Goal: Information Seeking & Learning: Find specific fact

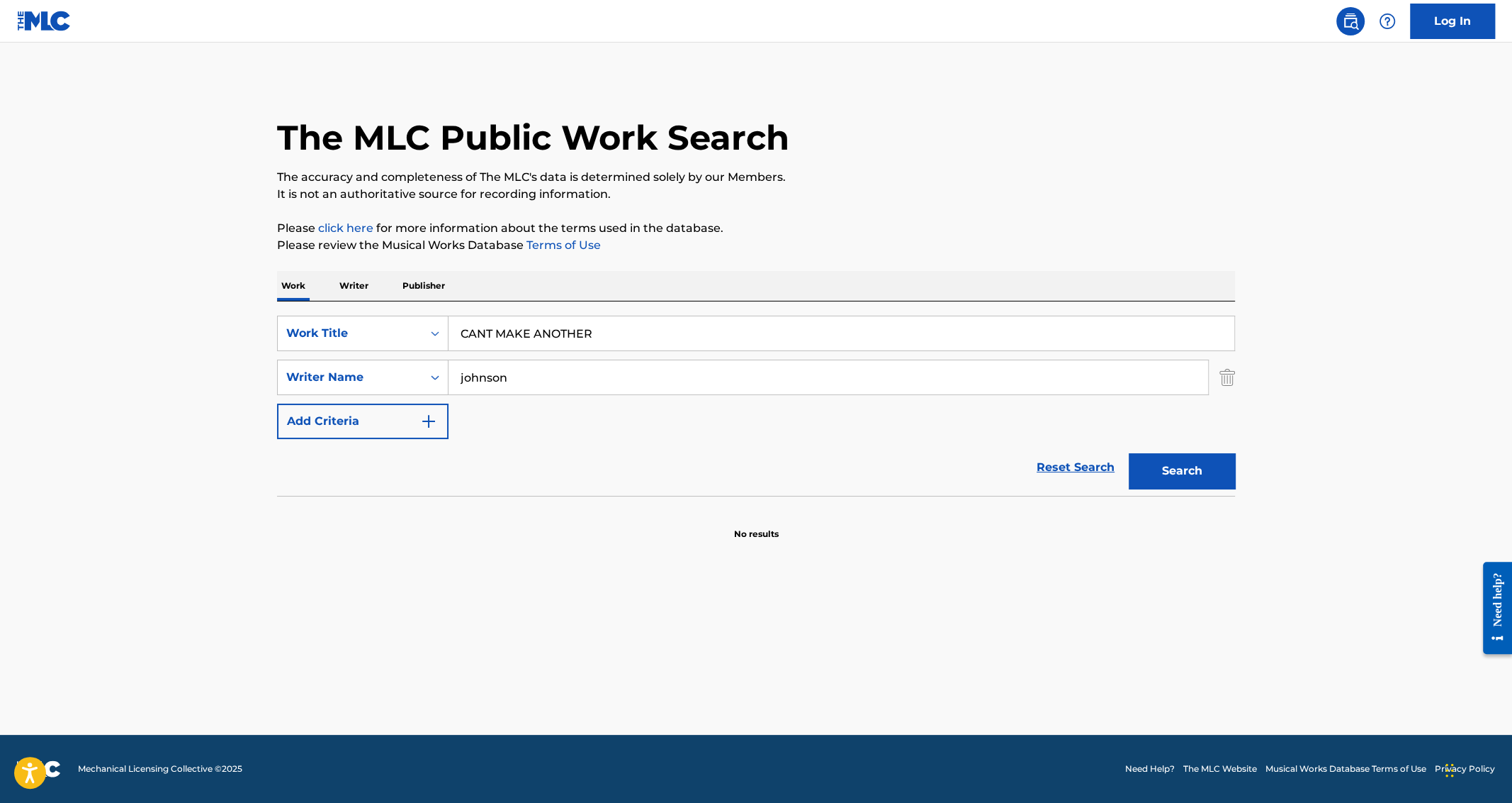
click at [495, 334] on input "CANT MAKE ANOTHER" at bounding box center [841, 333] width 786 height 34
type input "poloroid"
type input "grant"
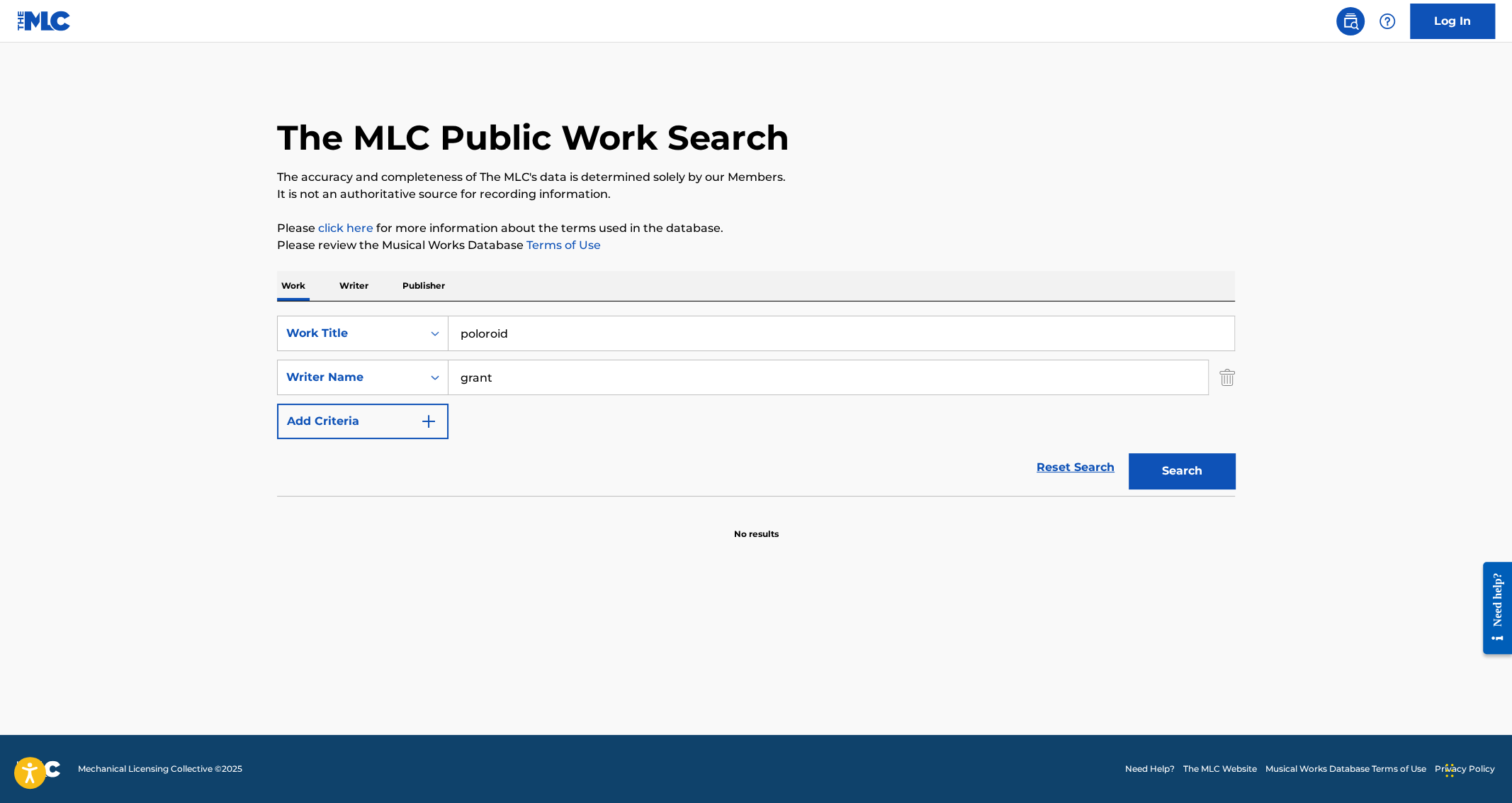
click at [529, 325] on input "poloroid" at bounding box center [841, 333] width 786 height 34
paste input "POLAROID"
type input "POLAROID"
click at [1129, 453] on button "Search" at bounding box center [1181, 471] width 107 height 36
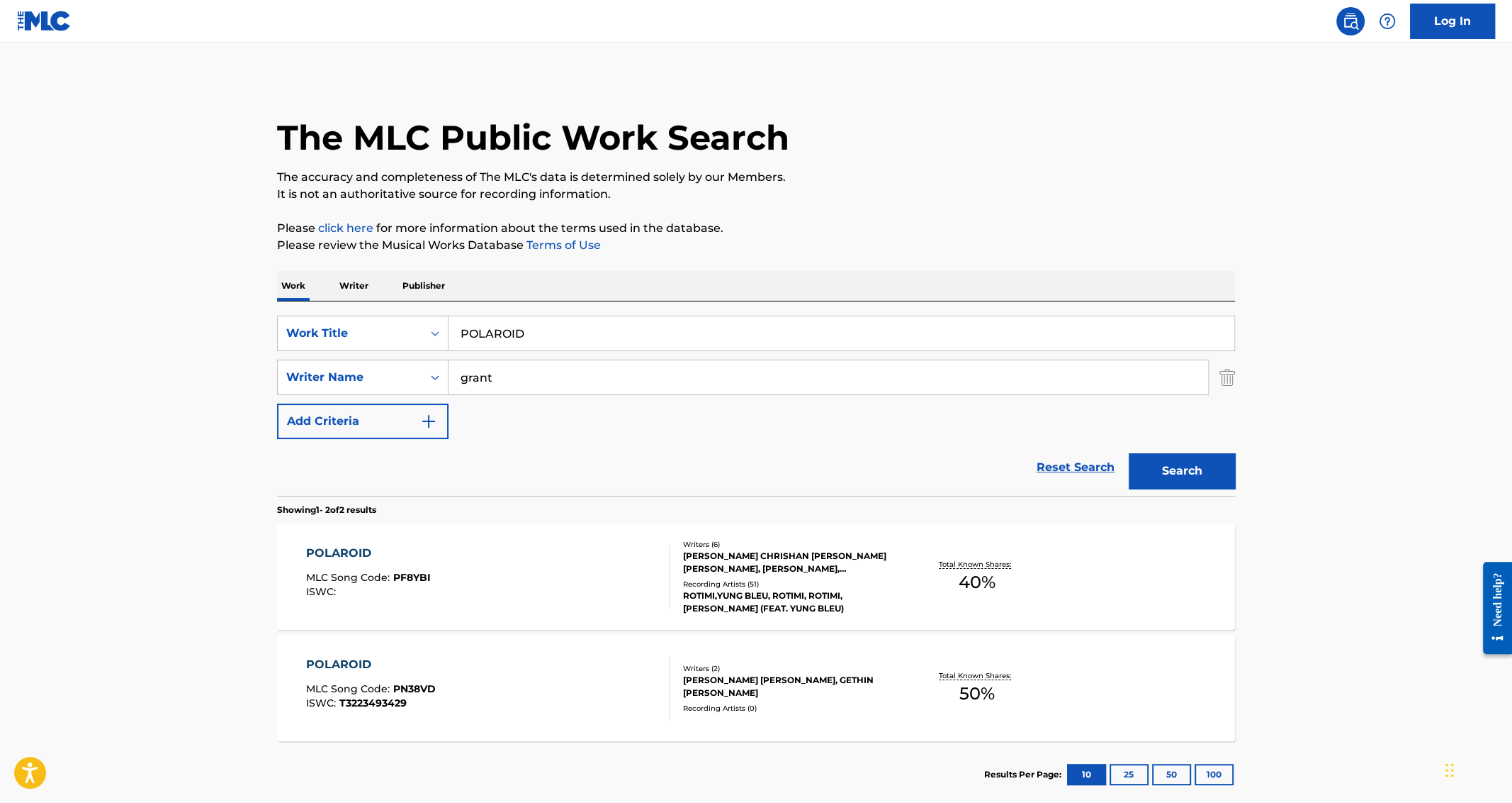
click at [343, 552] on div "POLAROID" at bounding box center [368, 553] width 125 height 17
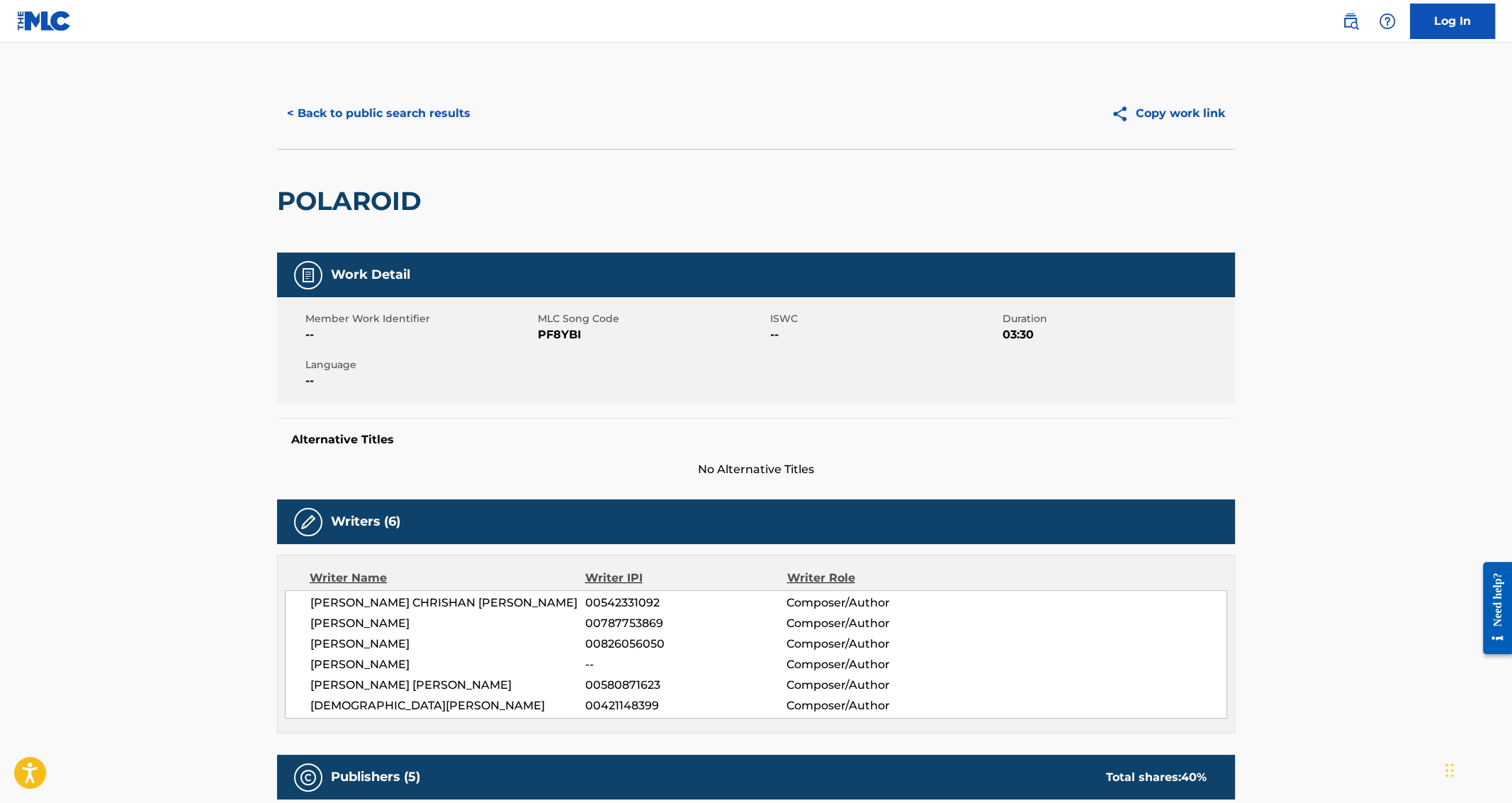
click at [331, 207] on h2 "POLAROID" at bounding box center [352, 201] width 151 height 32
copy h2 "POLAROID"
click at [362, 108] on button "< Back to public search results" at bounding box center [378, 113] width 203 height 36
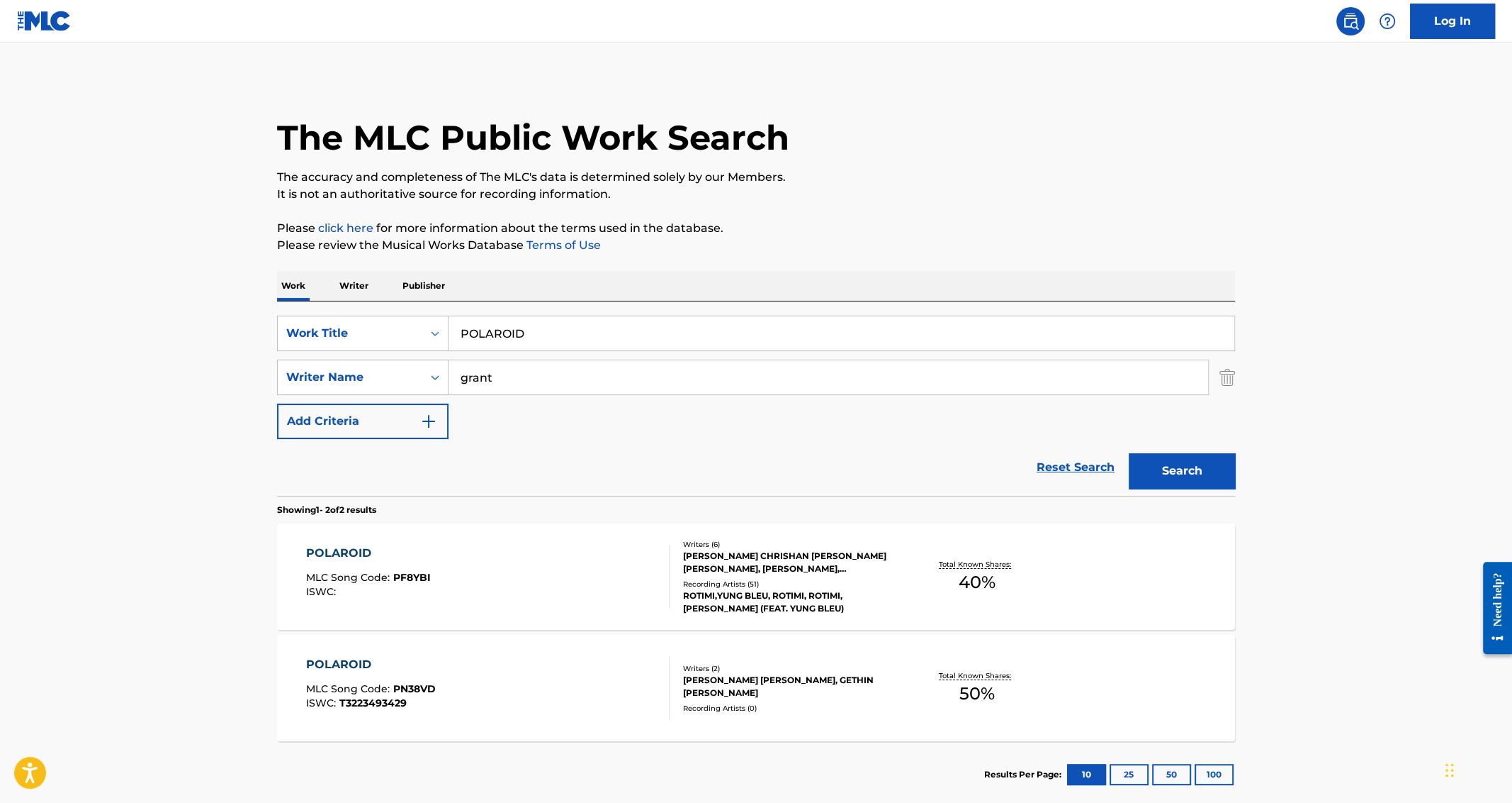
click at [537, 328] on input "POLAROID" at bounding box center [841, 333] width 786 height 34
type input "say my name"
click at [1129, 453] on button "Search" at bounding box center [1181, 471] width 107 height 36
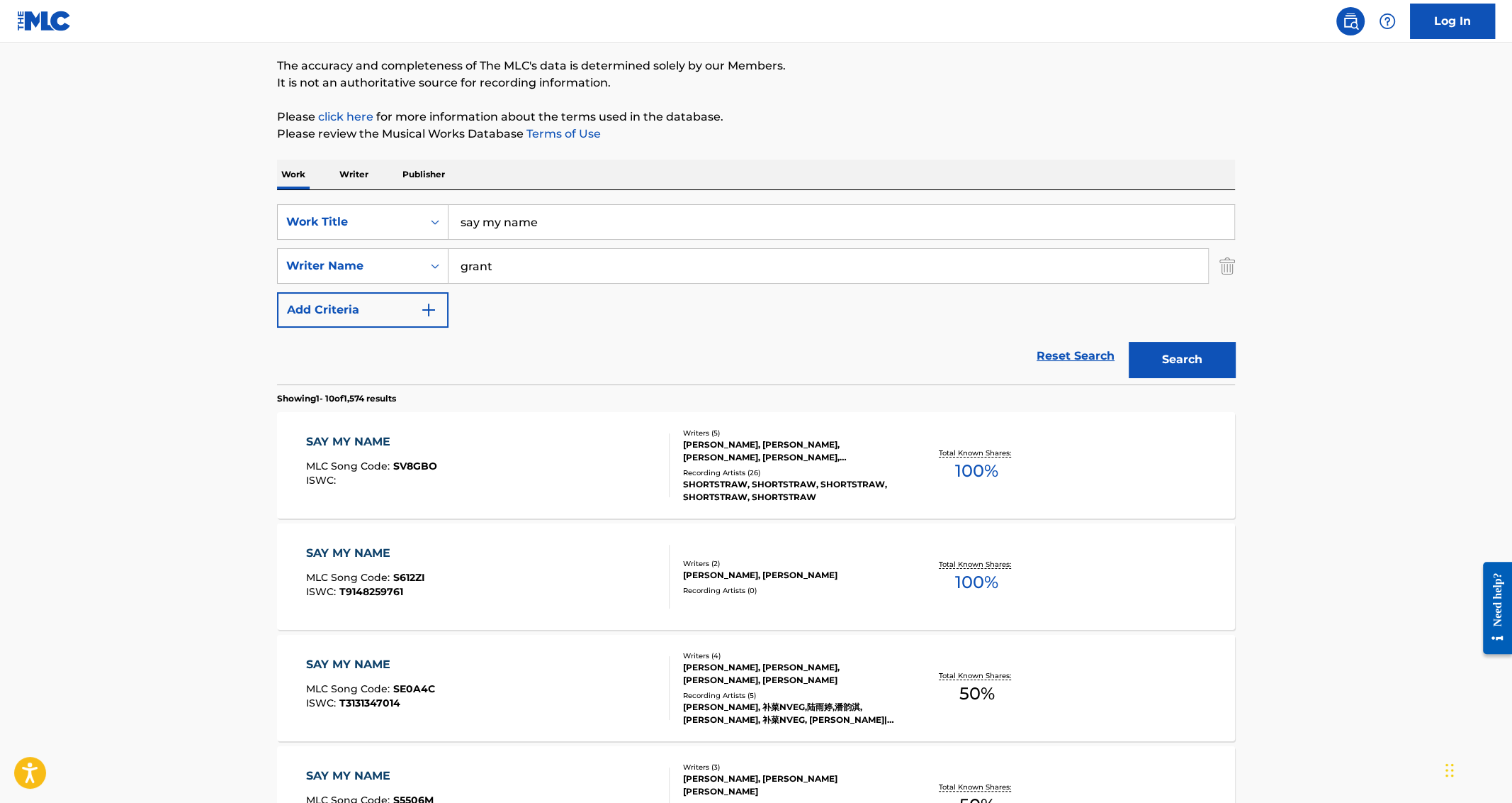
scroll to position [213, 0]
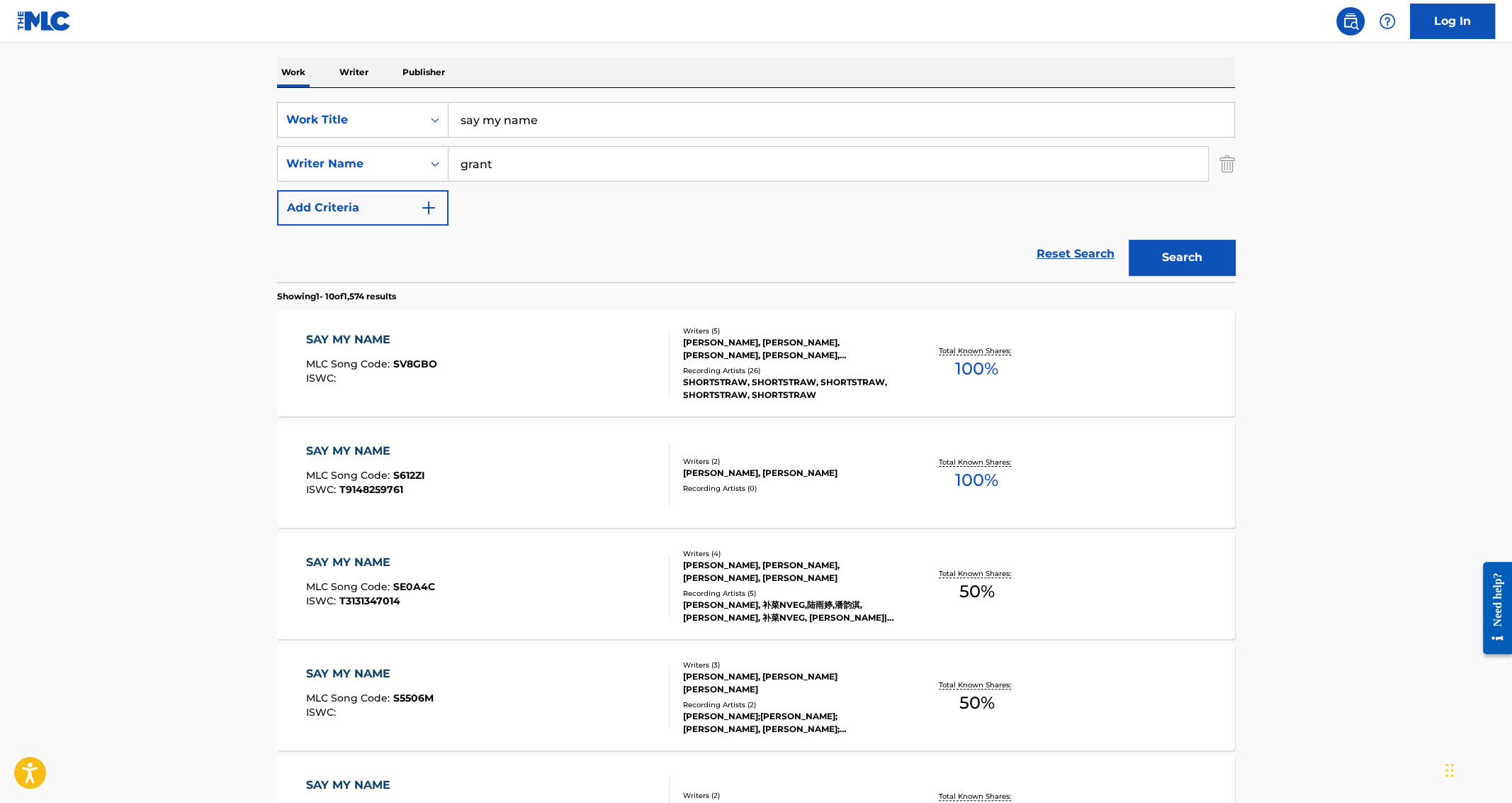
click at [337, 336] on div "SAY MY NAME" at bounding box center [371, 340] width 131 height 17
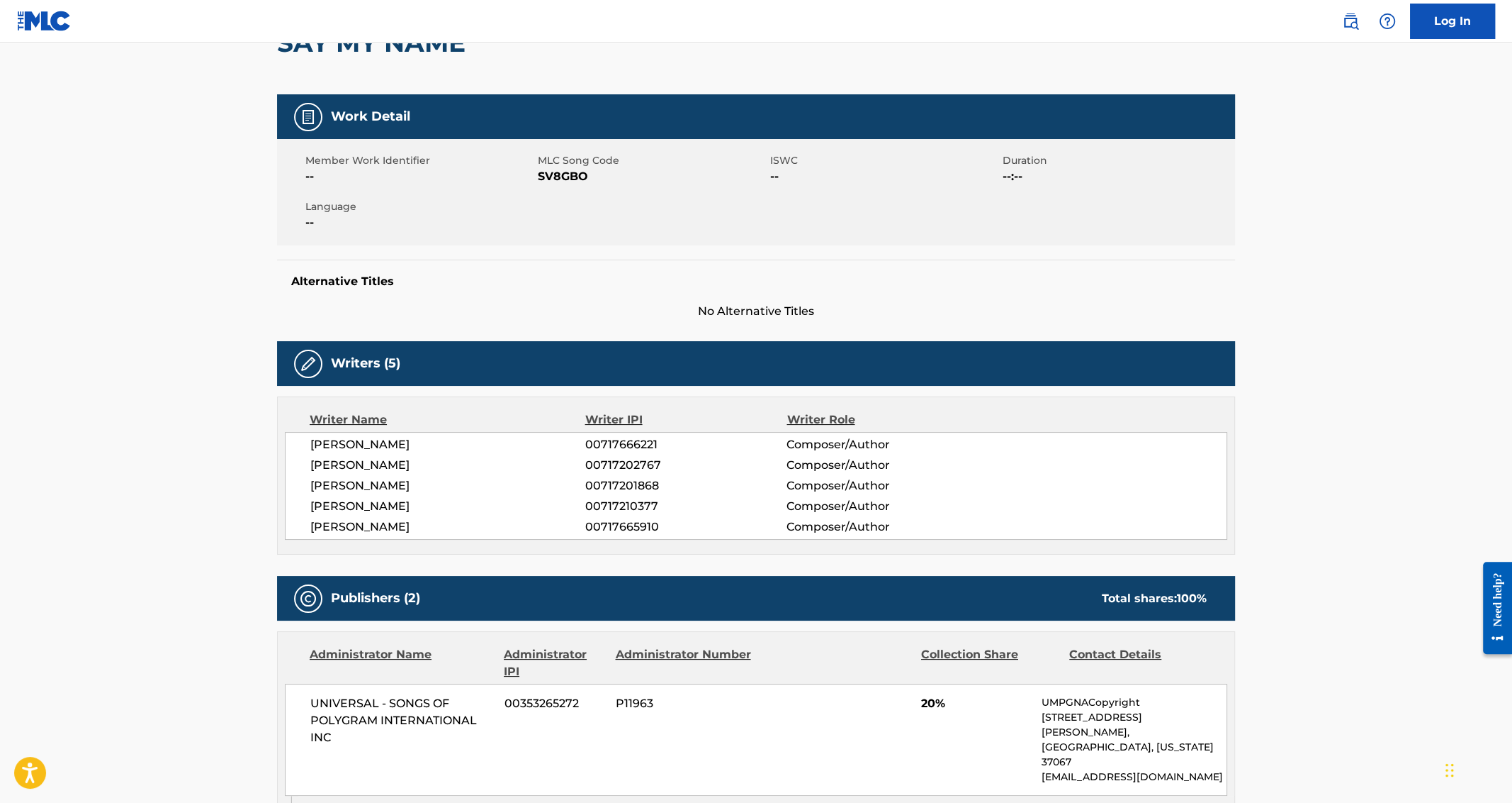
scroll to position [163, 0]
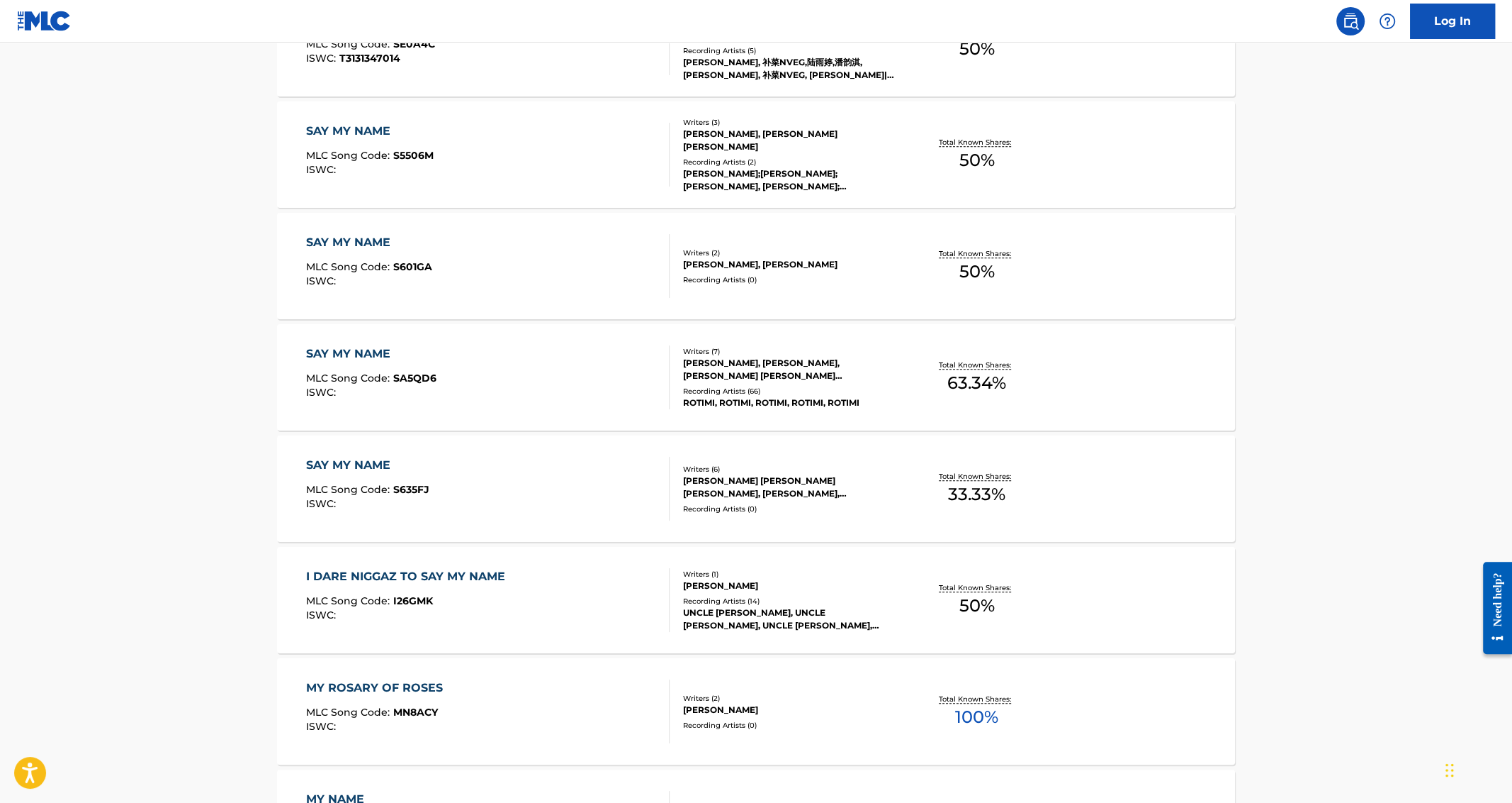
scroll to position [764, 0]
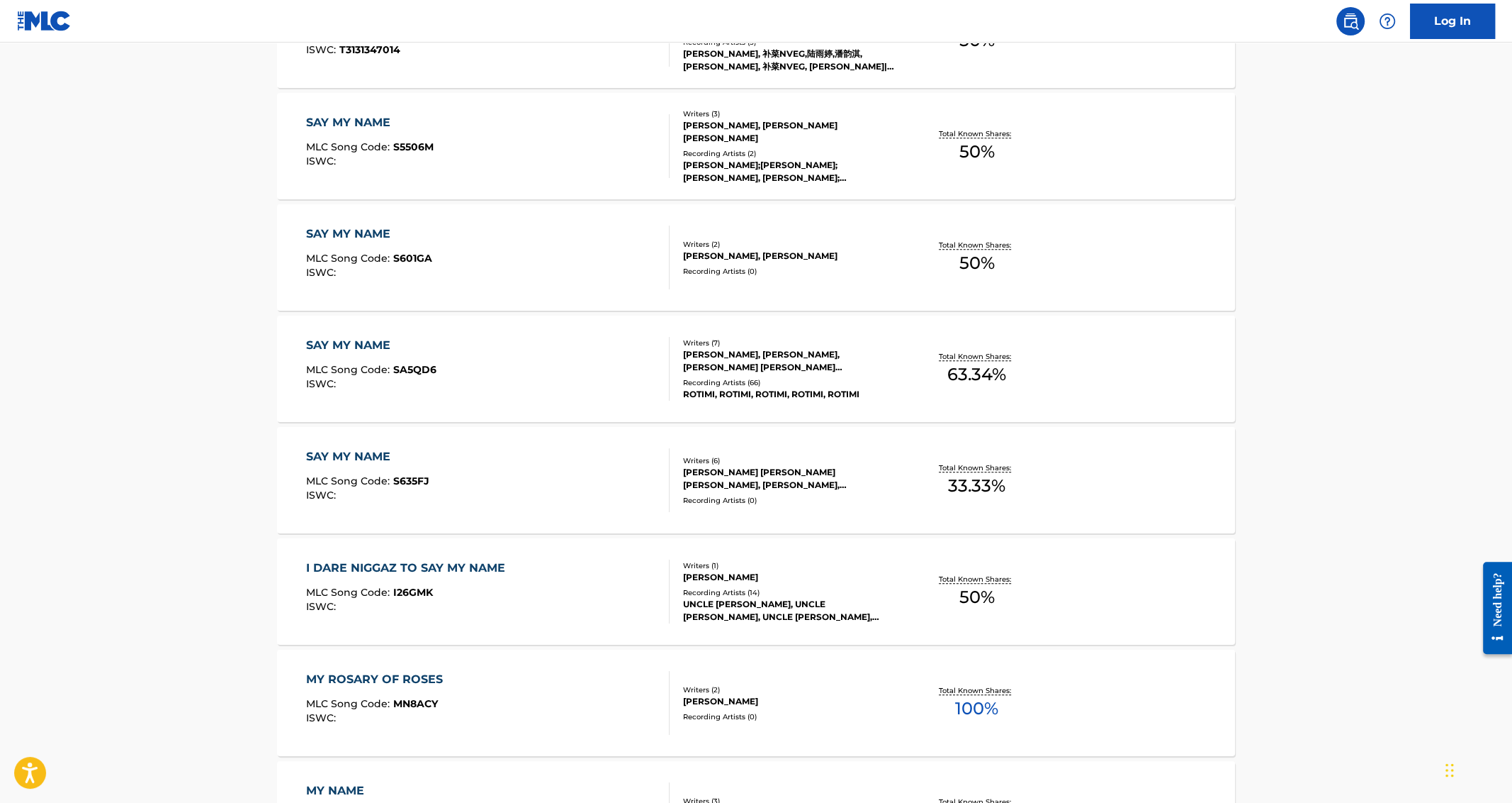
click at [341, 344] on div "SAY MY NAME" at bounding box center [371, 345] width 130 height 17
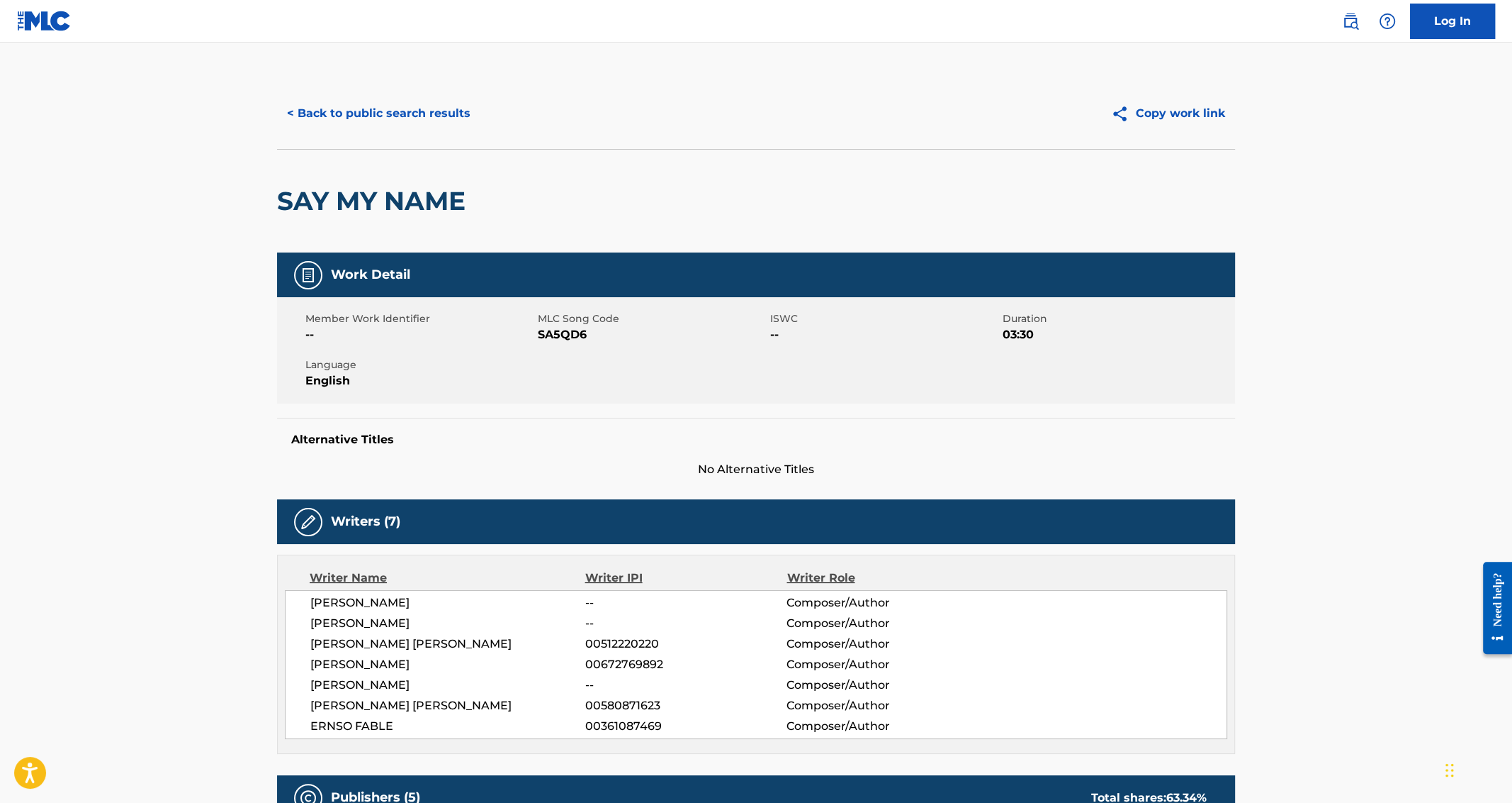
click at [382, 93] on div "< Back to public search results Copy work link" at bounding box center [756, 114] width 958 height 71
click at [382, 102] on button "< Back to public search results" at bounding box center [378, 113] width 203 height 36
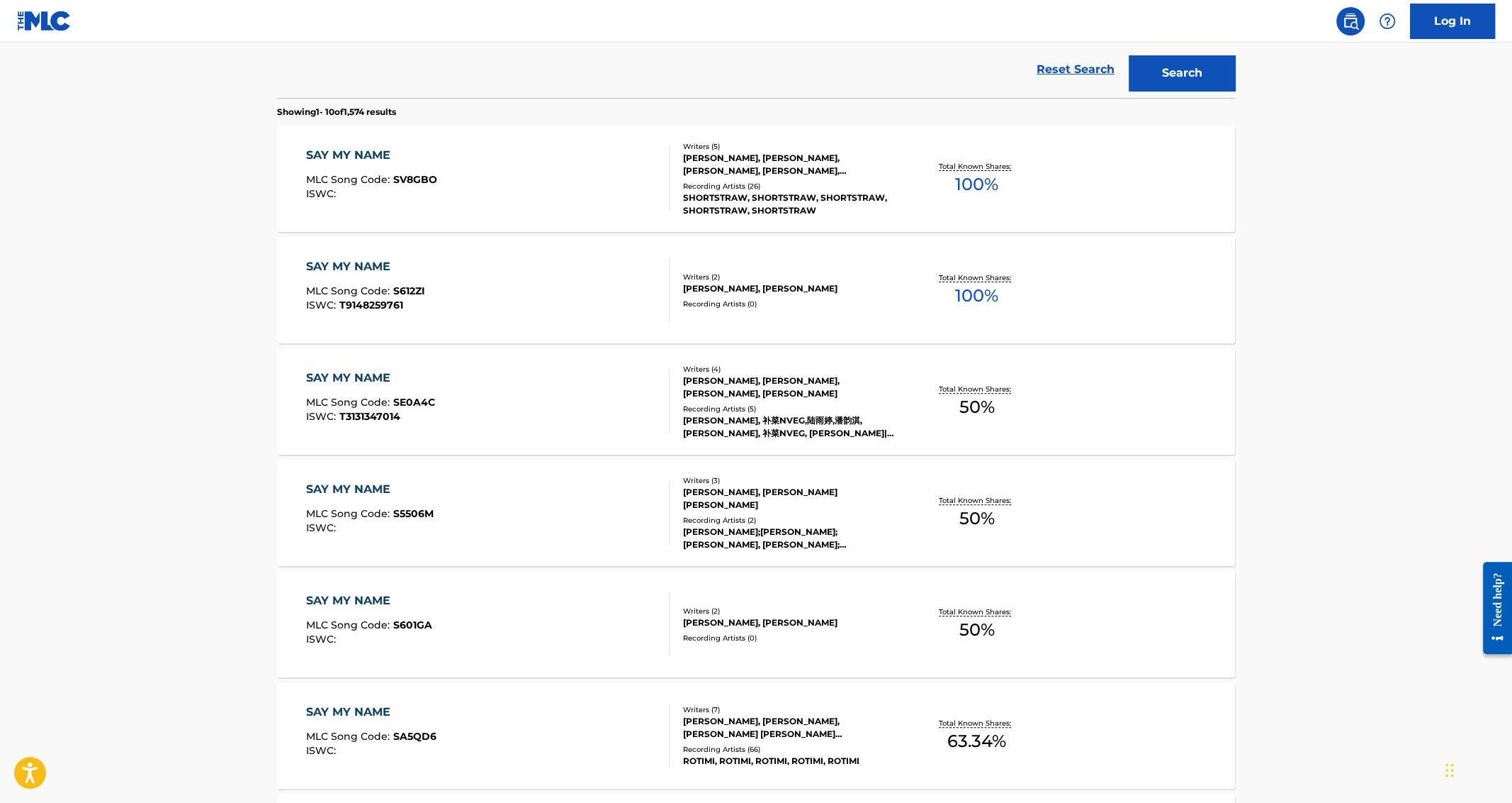
scroll to position [202, 0]
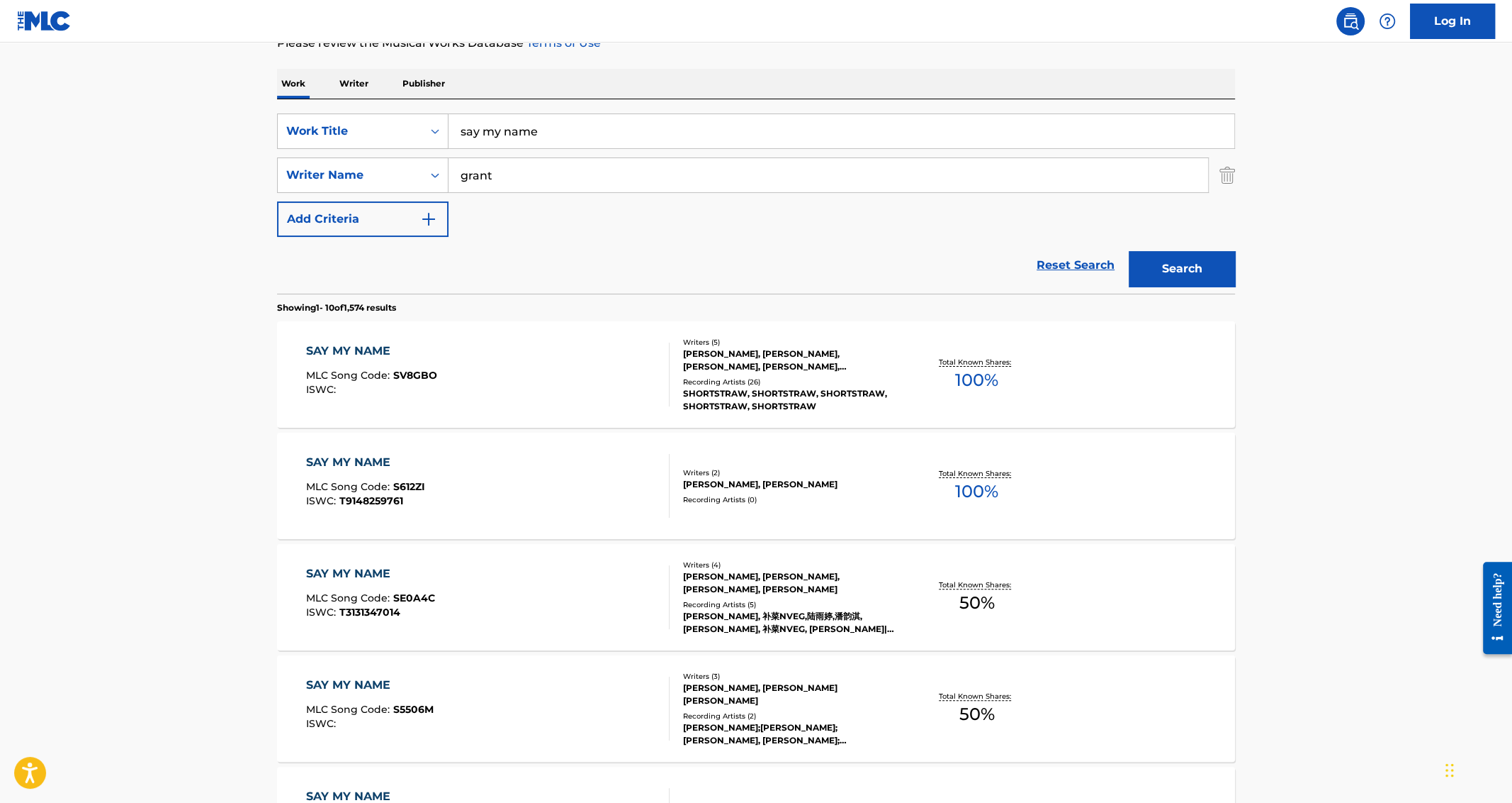
click at [514, 163] on input "grant" at bounding box center [828, 175] width 759 height 34
paste input "Akinosho"
type input "Akinosho"
click at [1129, 251] on button "Search" at bounding box center [1181, 269] width 107 height 36
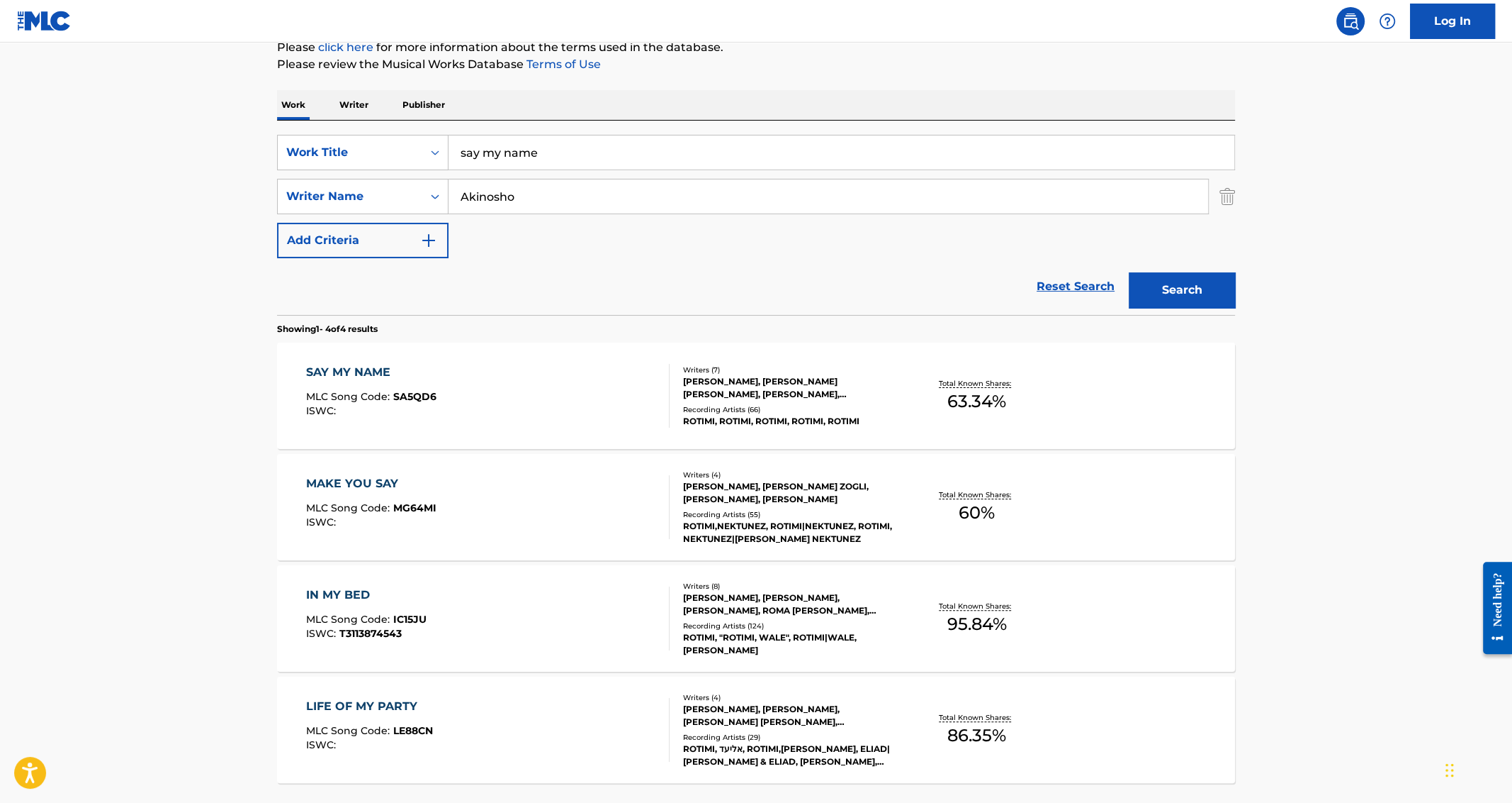
scroll to position [213, 0]
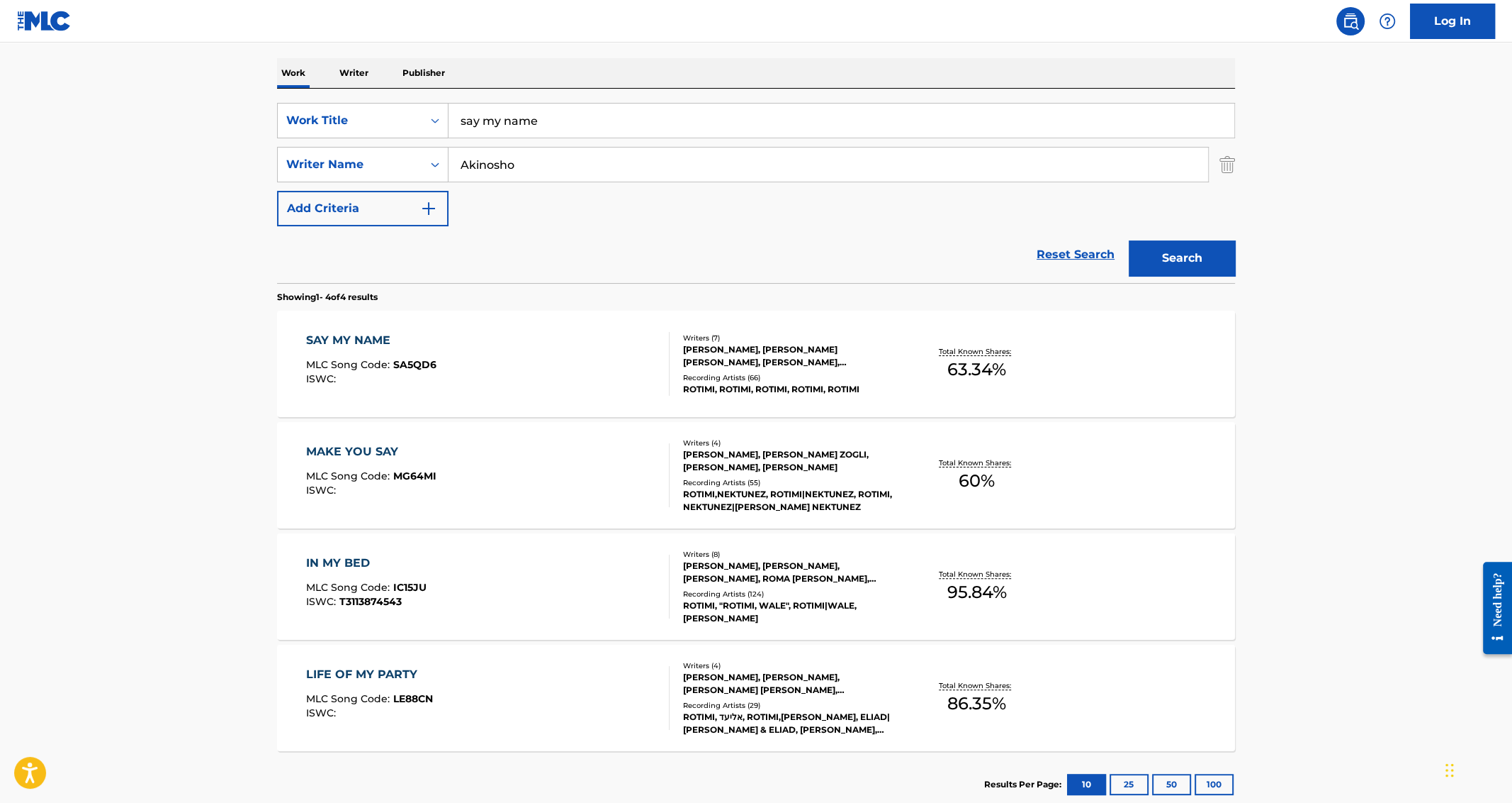
click at [331, 332] on div "SAY MY NAME" at bounding box center [371, 340] width 130 height 17
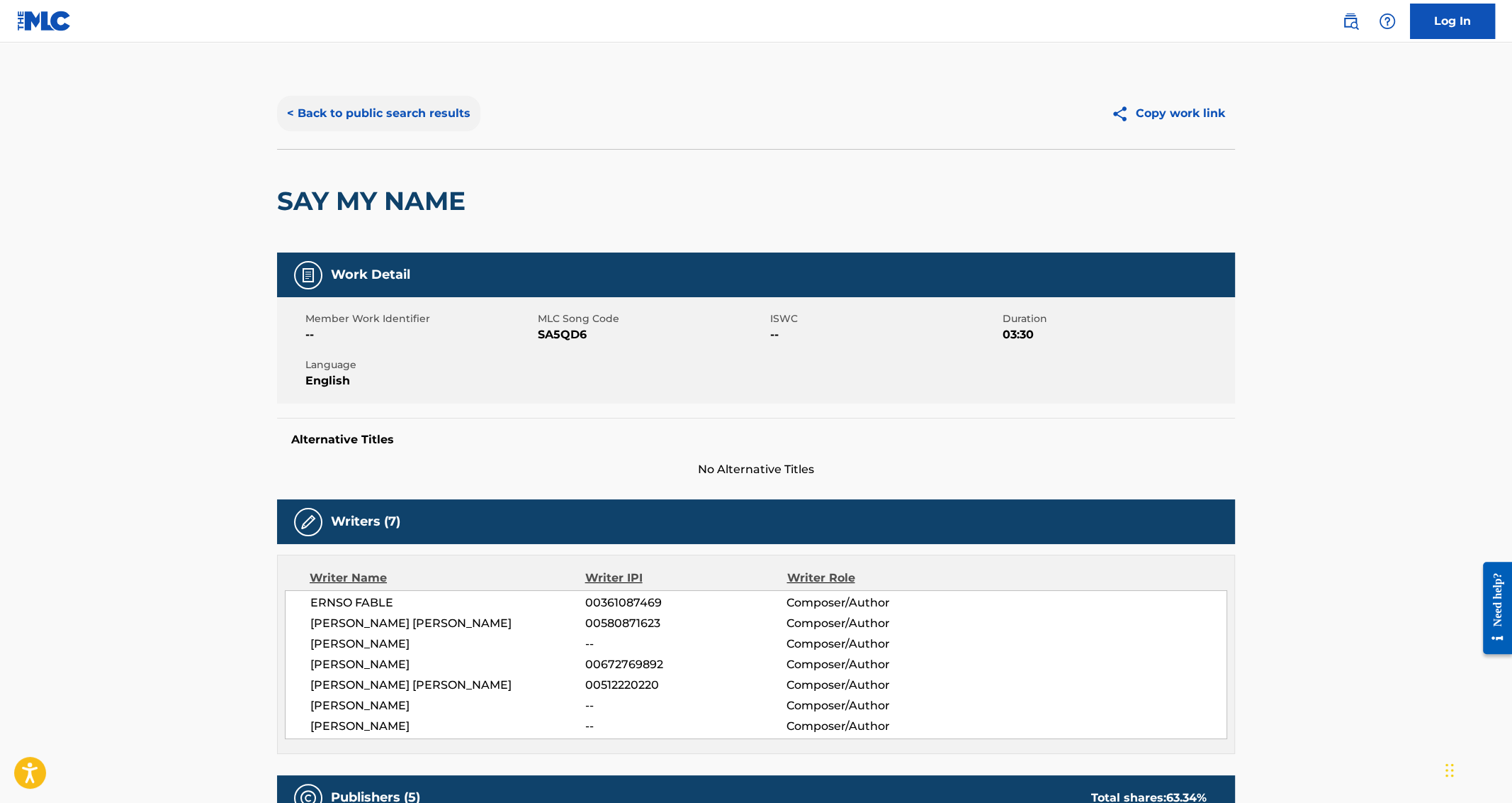
click at [400, 120] on button "< Back to public search results" at bounding box center [378, 113] width 203 height 36
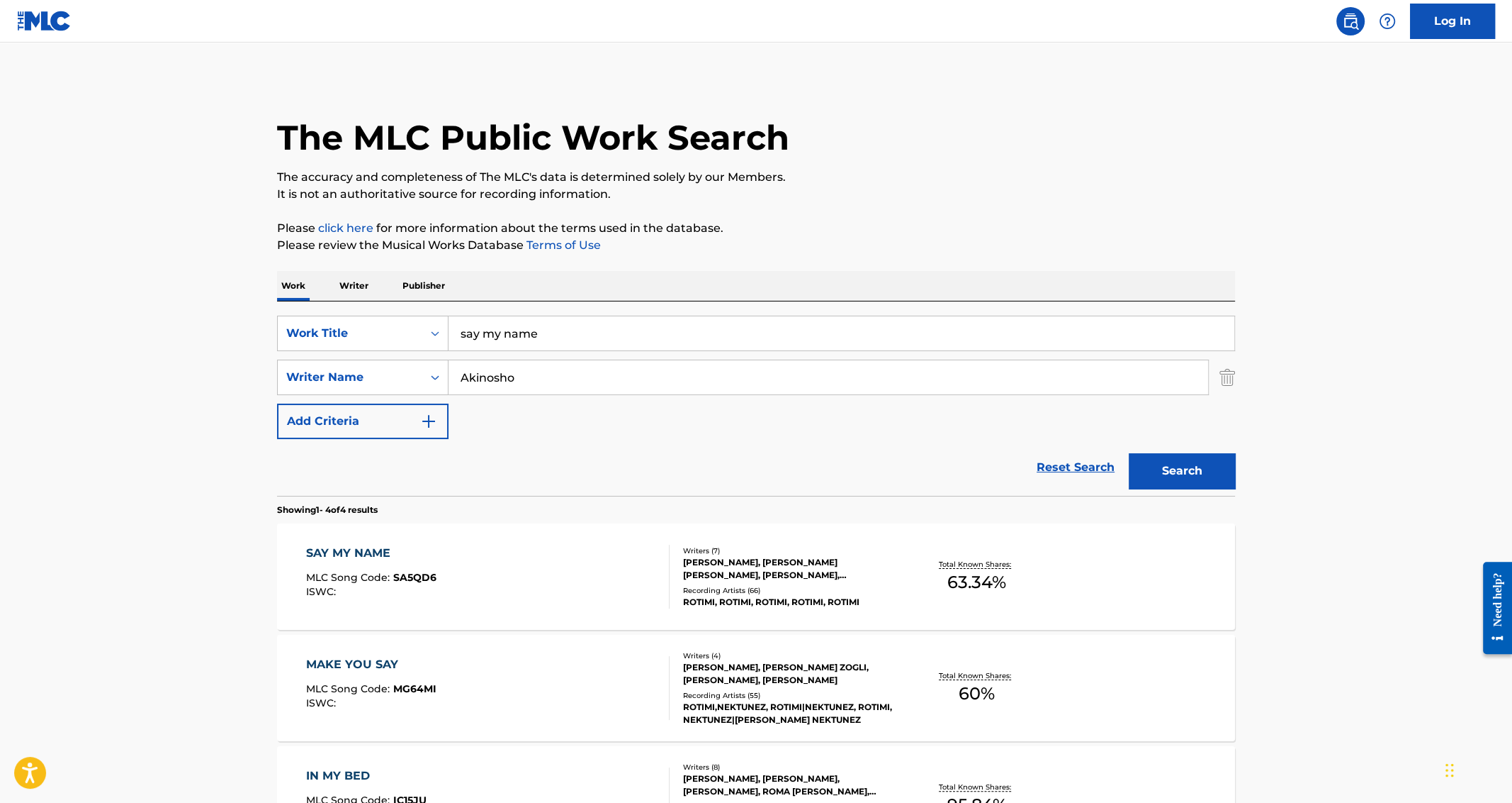
scroll to position [213, 0]
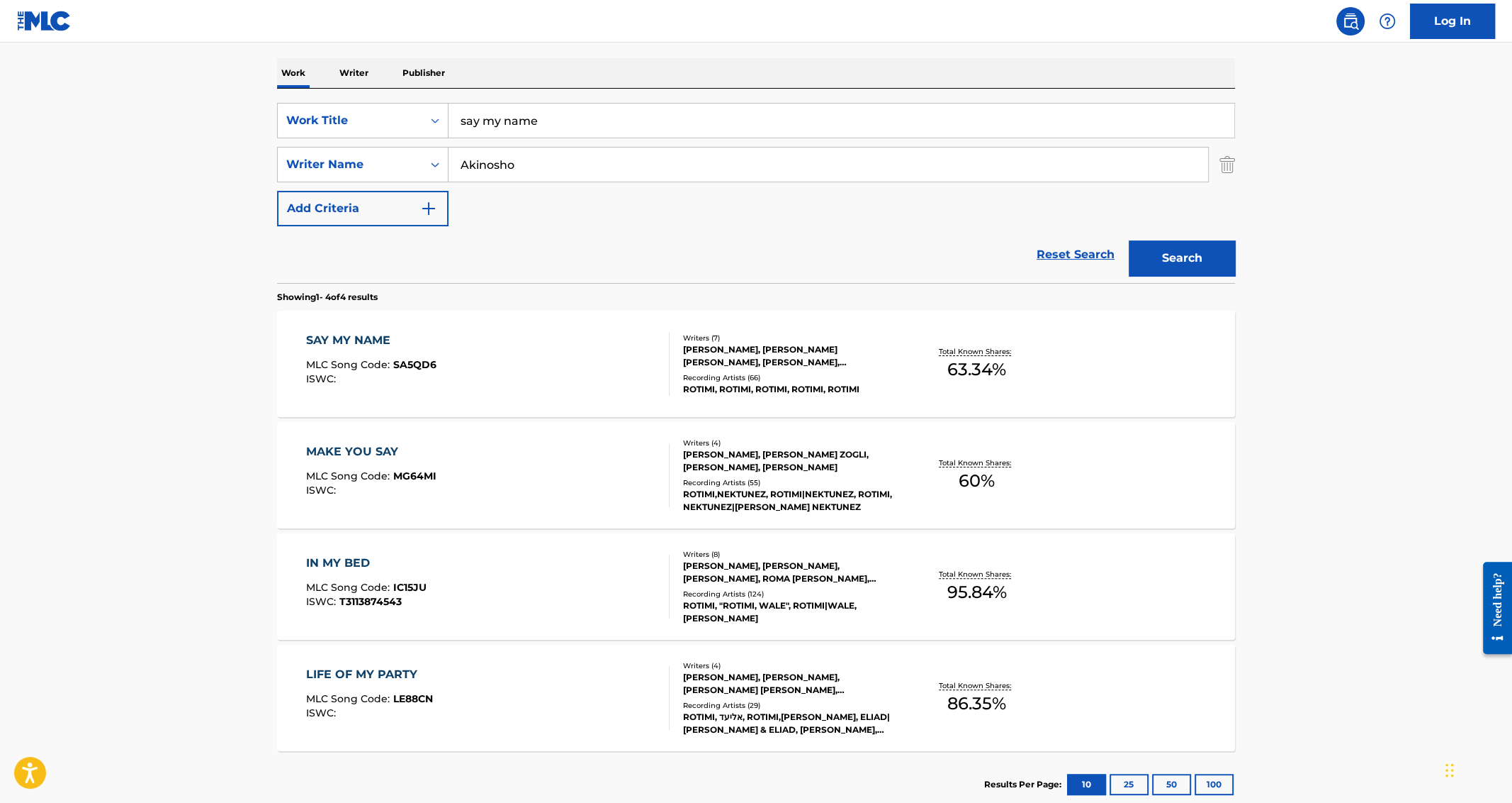
click at [525, 114] on input "say my name" at bounding box center [841, 120] width 786 height 34
paste input "Weapon (Interlude)"
type input "Weapon (Interlude)"
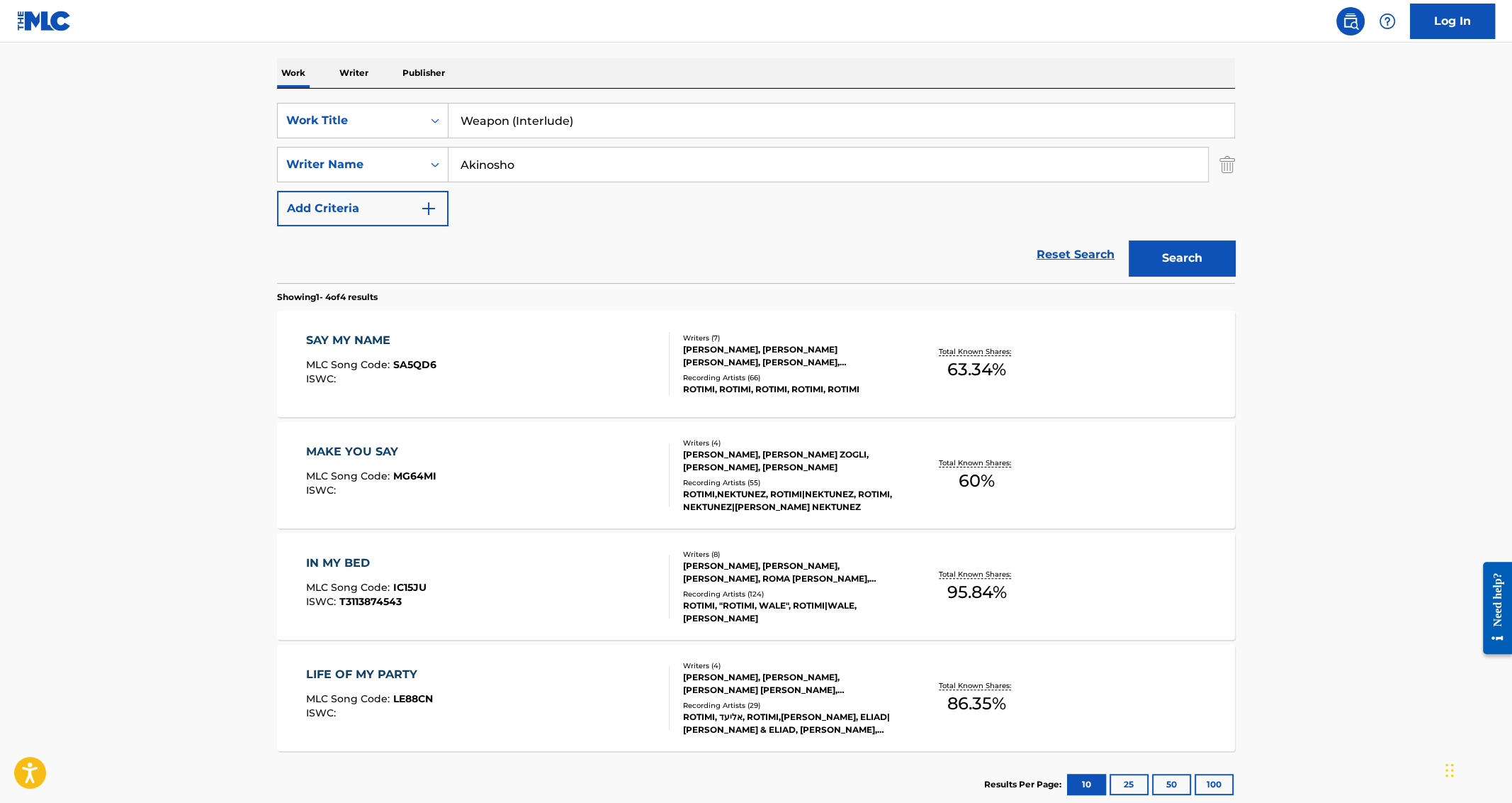
click at [1129, 241] on button "Search" at bounding box center [1181, 258] width 107 height 36
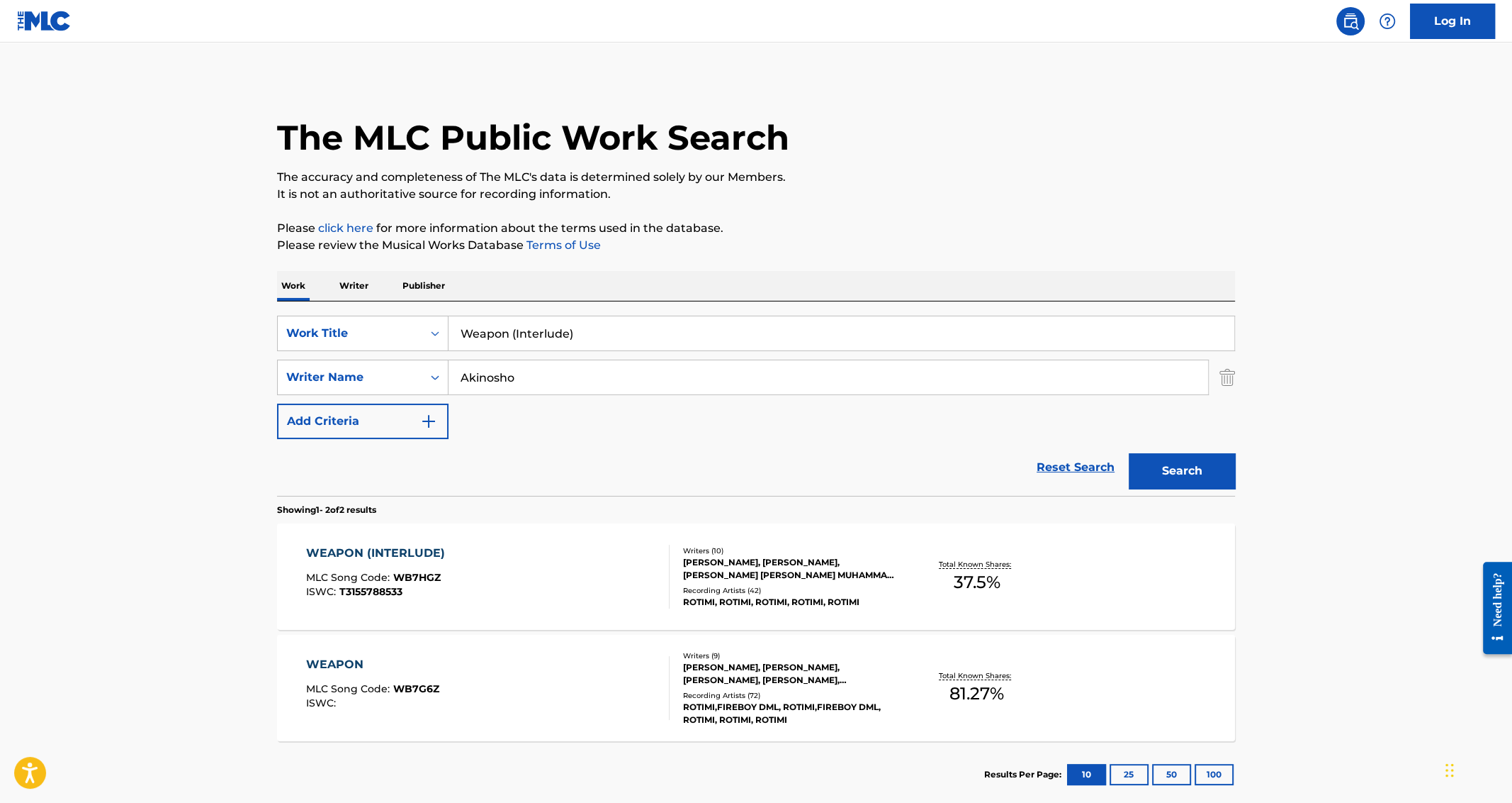
scroll to position [79, 0]
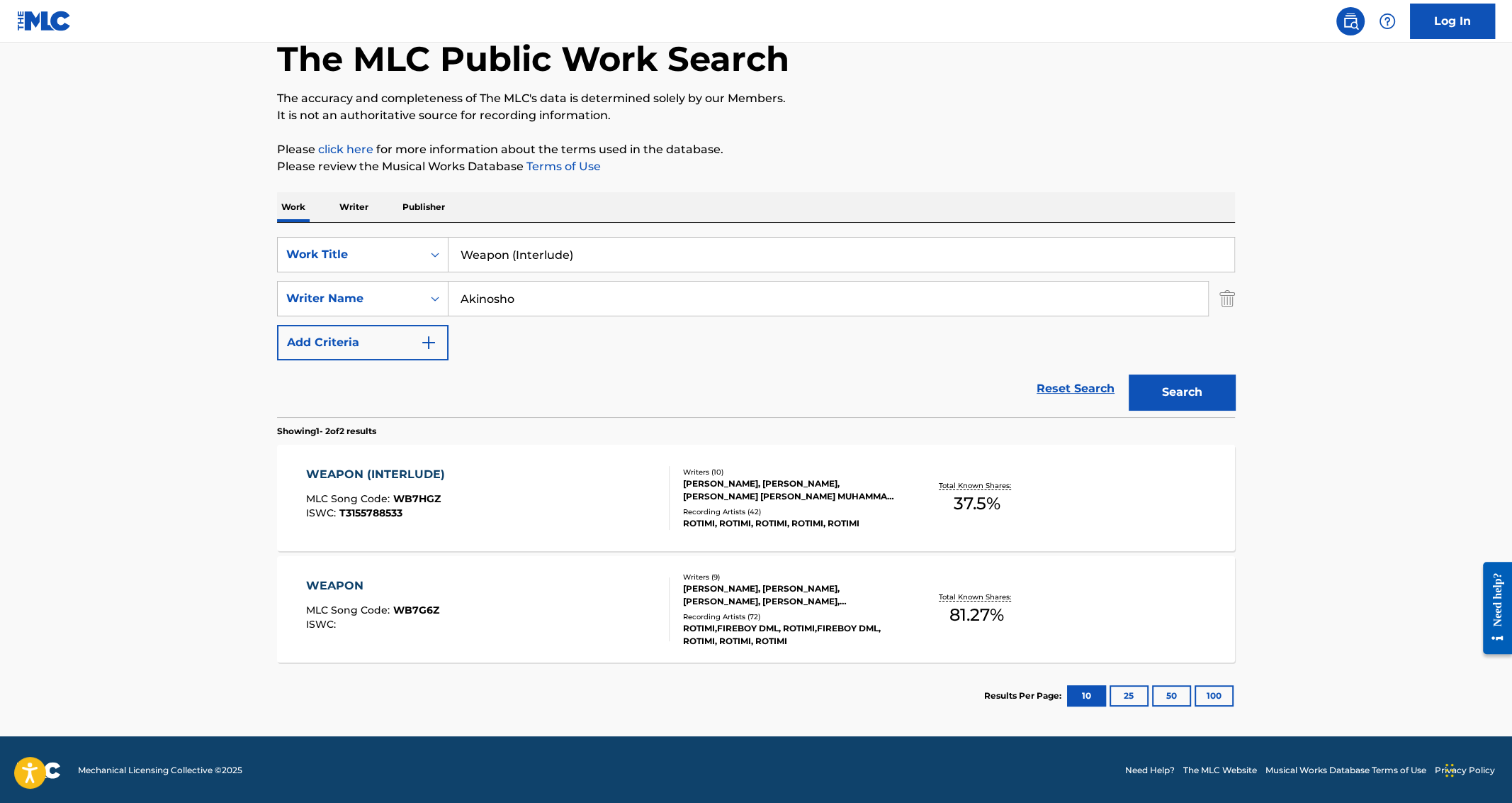
click at [316, 474] on div "WEAPON (INTERLUDE)" at bounding box center [379, 475] width 146 height 17
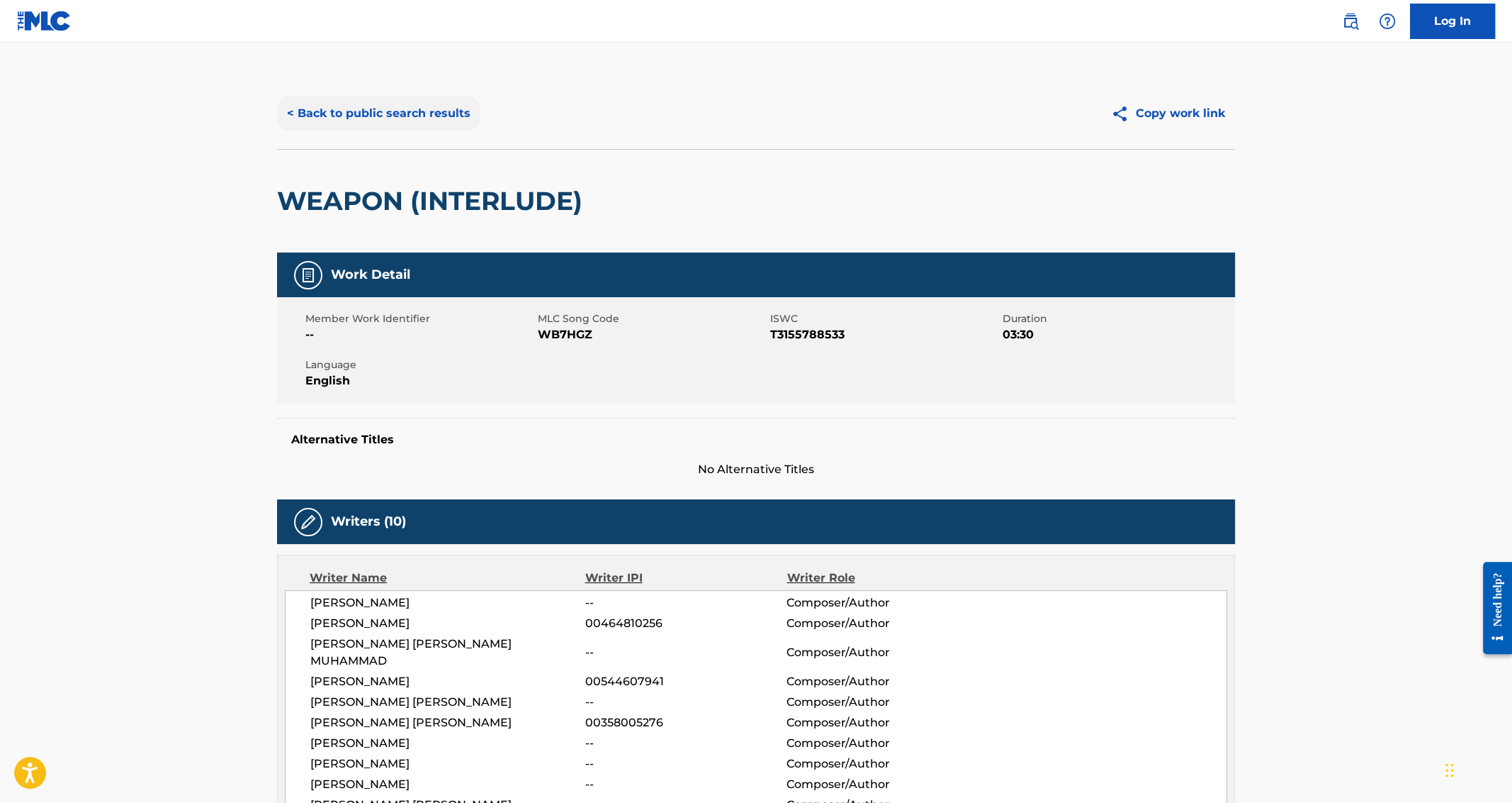
click at [403, 117] on button "< Back to public search results" at bounding box center [378, 113] width 203 height 36
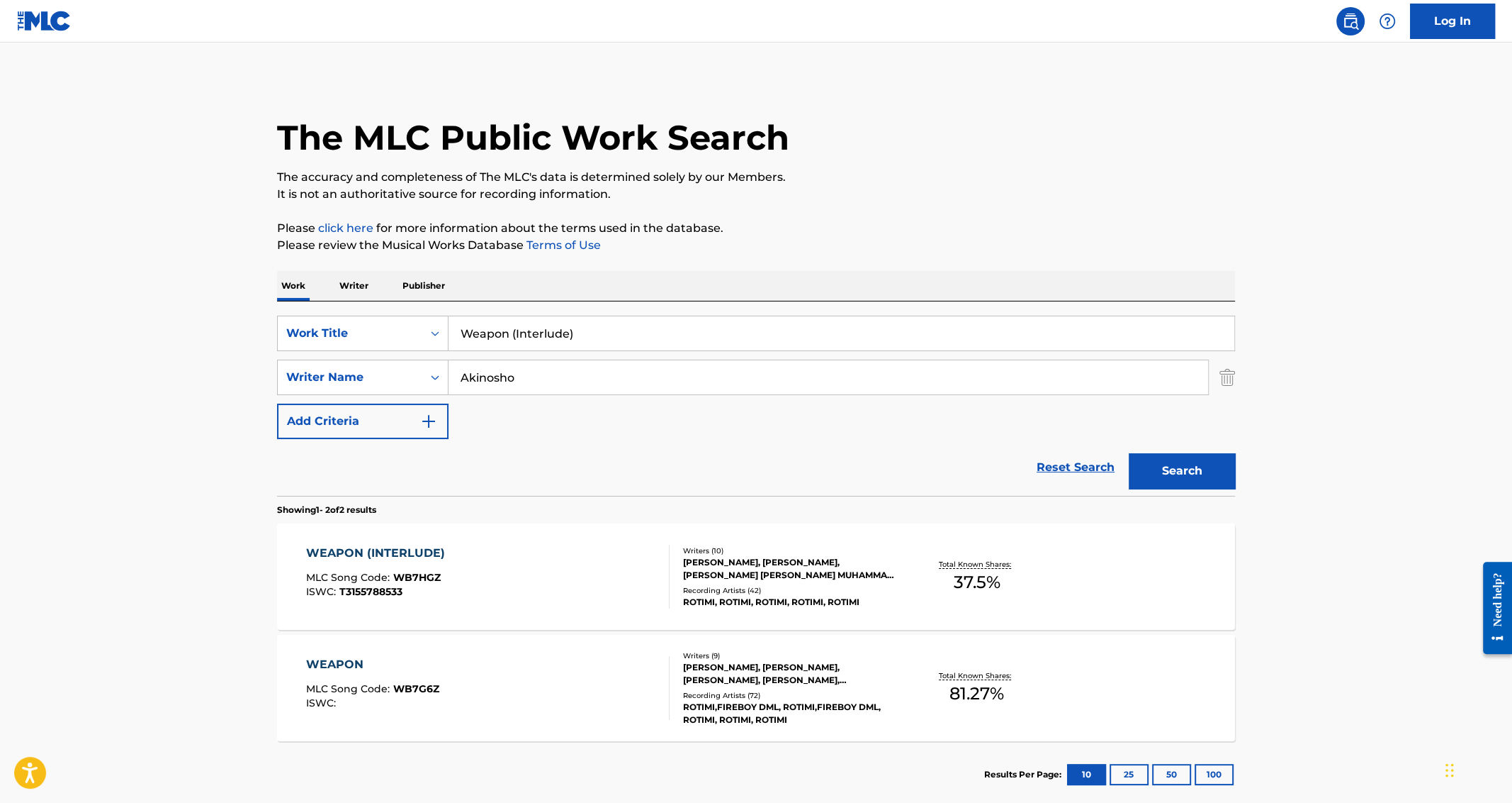
click at [544, 336] on input "Weapon (Interlude)" at bounding box center [841, 333] width 786 height 34
type input "Weapon"
click at [1129, 453] on button "Search" at bounding box center [1181, 471] width 107 height 36
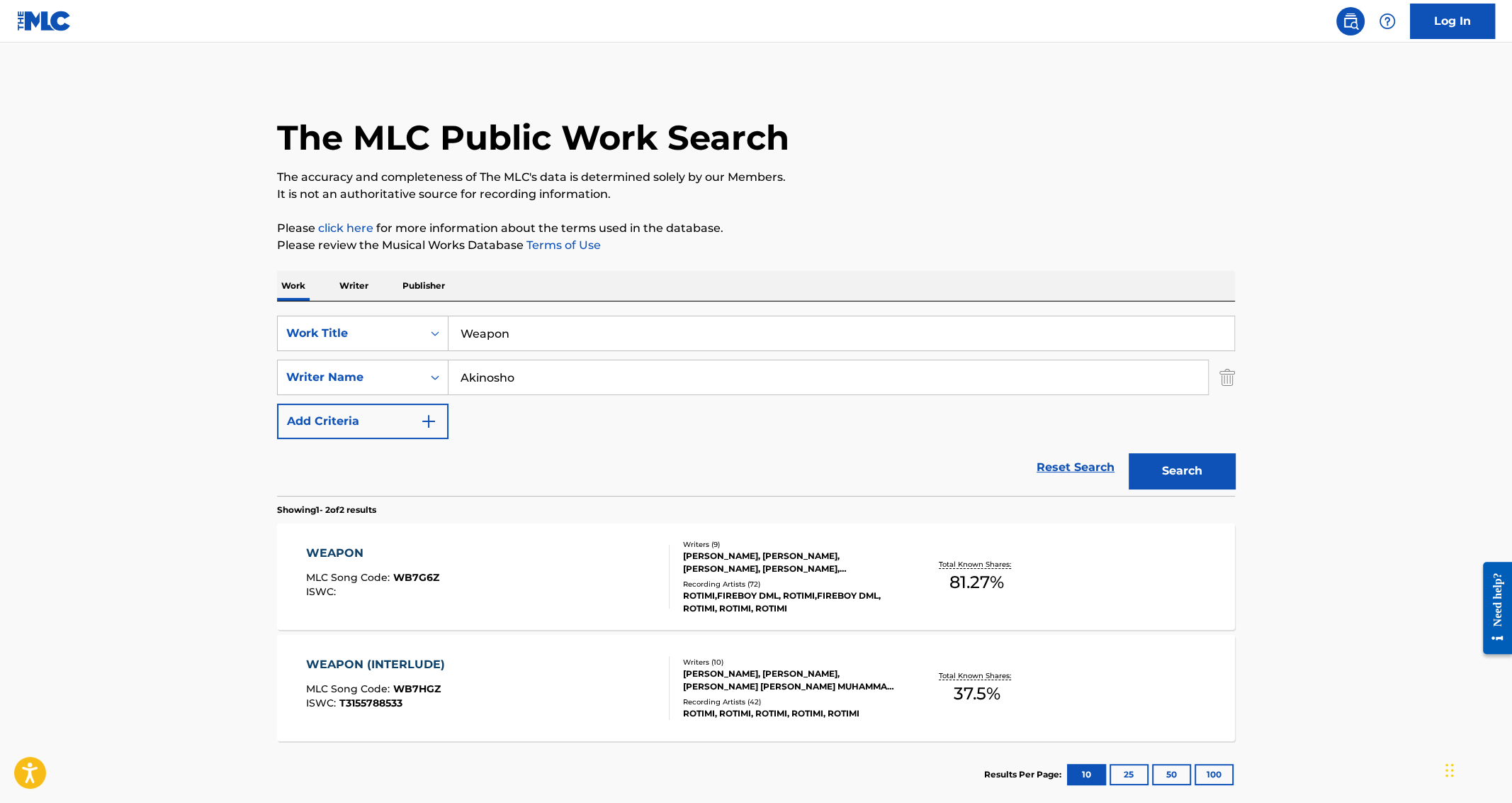
click at [334, 549] on div "WEAPON" at bounding box center [373, 553] width 133 height 17
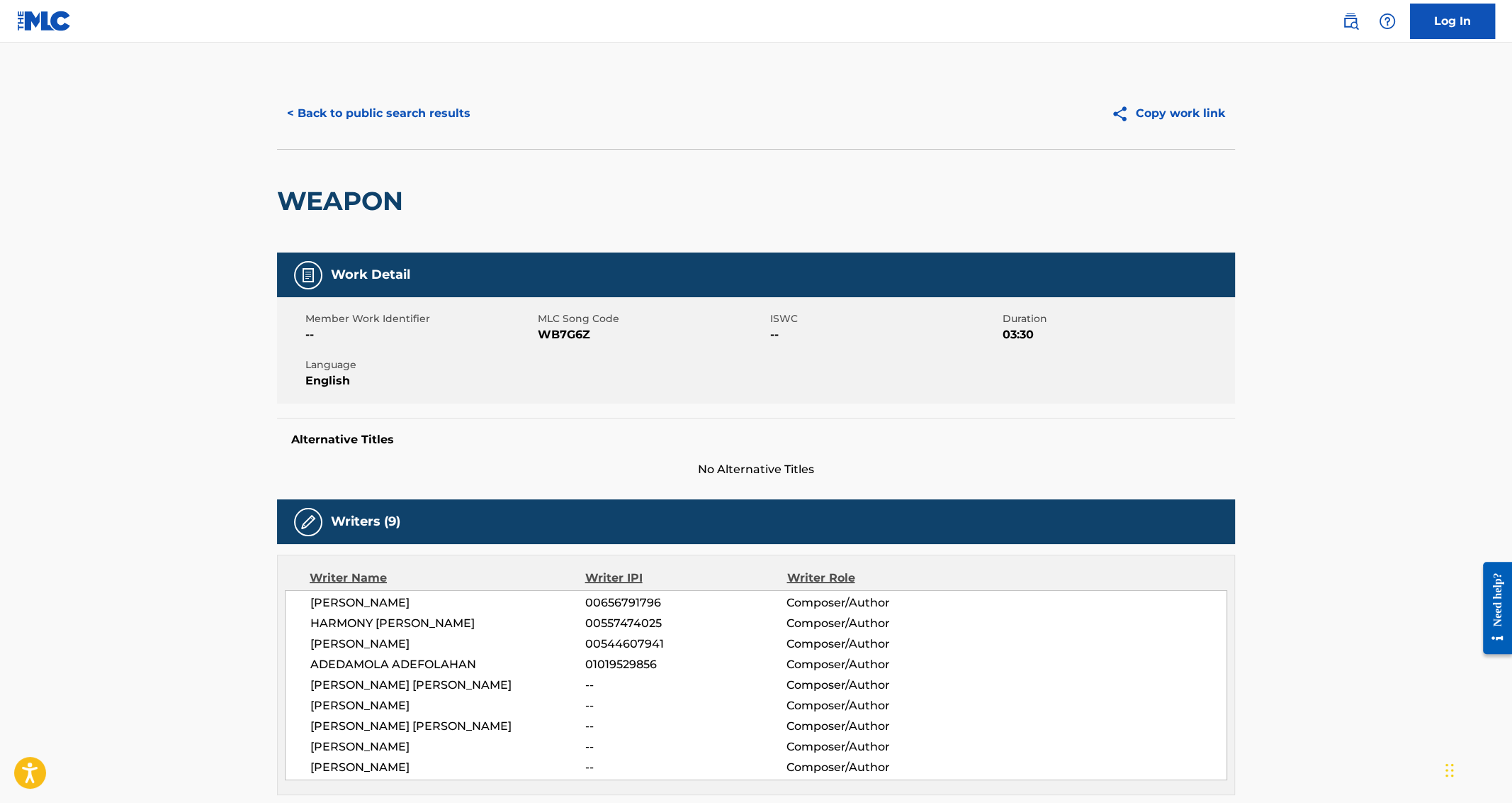
click at [346, 205] on h2 "WEAPON" at bounding box center [343, 201] width 133 height 32
click at [407, 647] on span "[PERSON_NAME]" at bounding box center [448, 643] width 275 height 17
copy span "AKINOSHO"
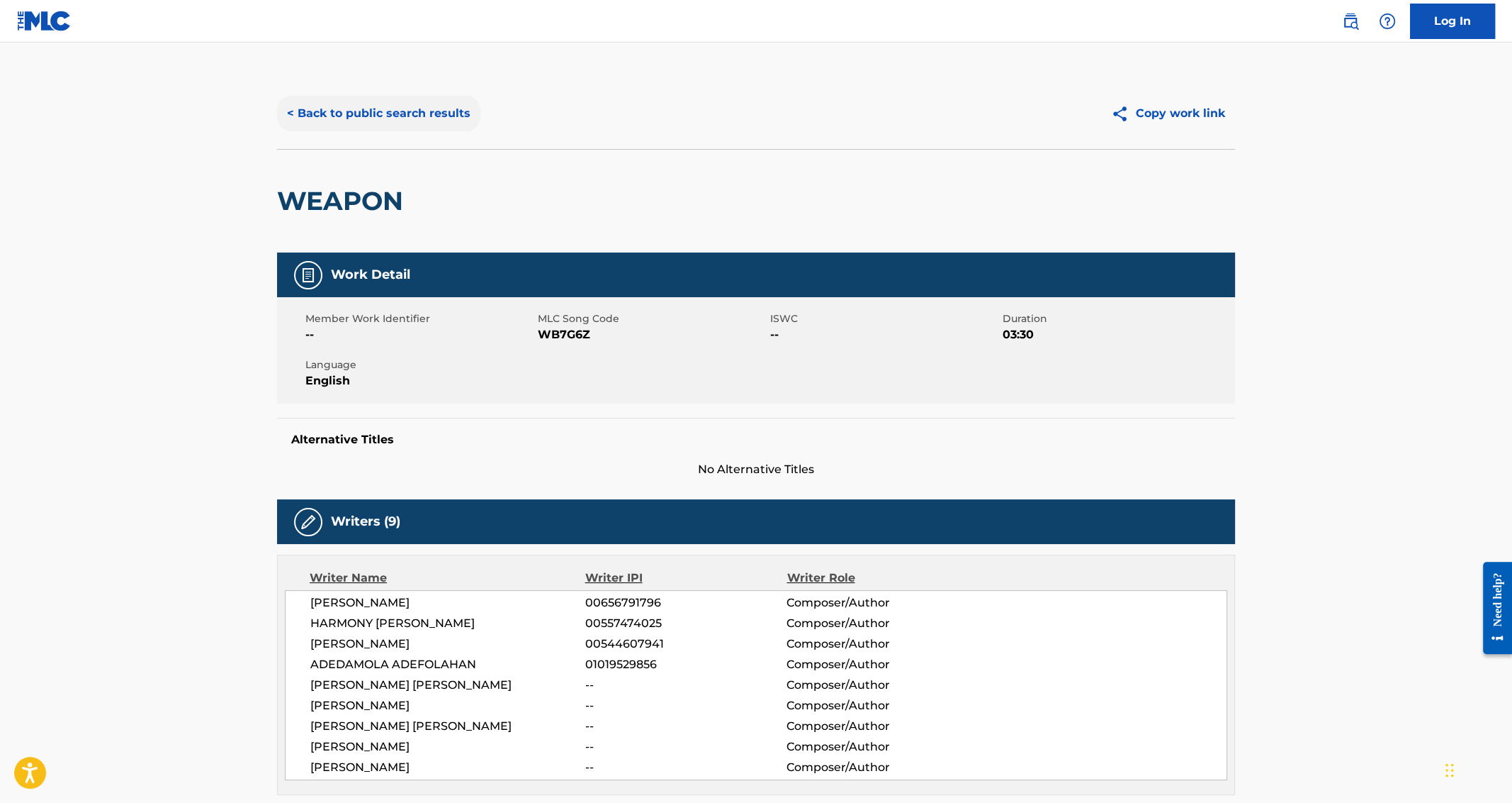
click at [343, 114] on button "< Back to public search results" at bounding box center [378, 113] width 203 height 36
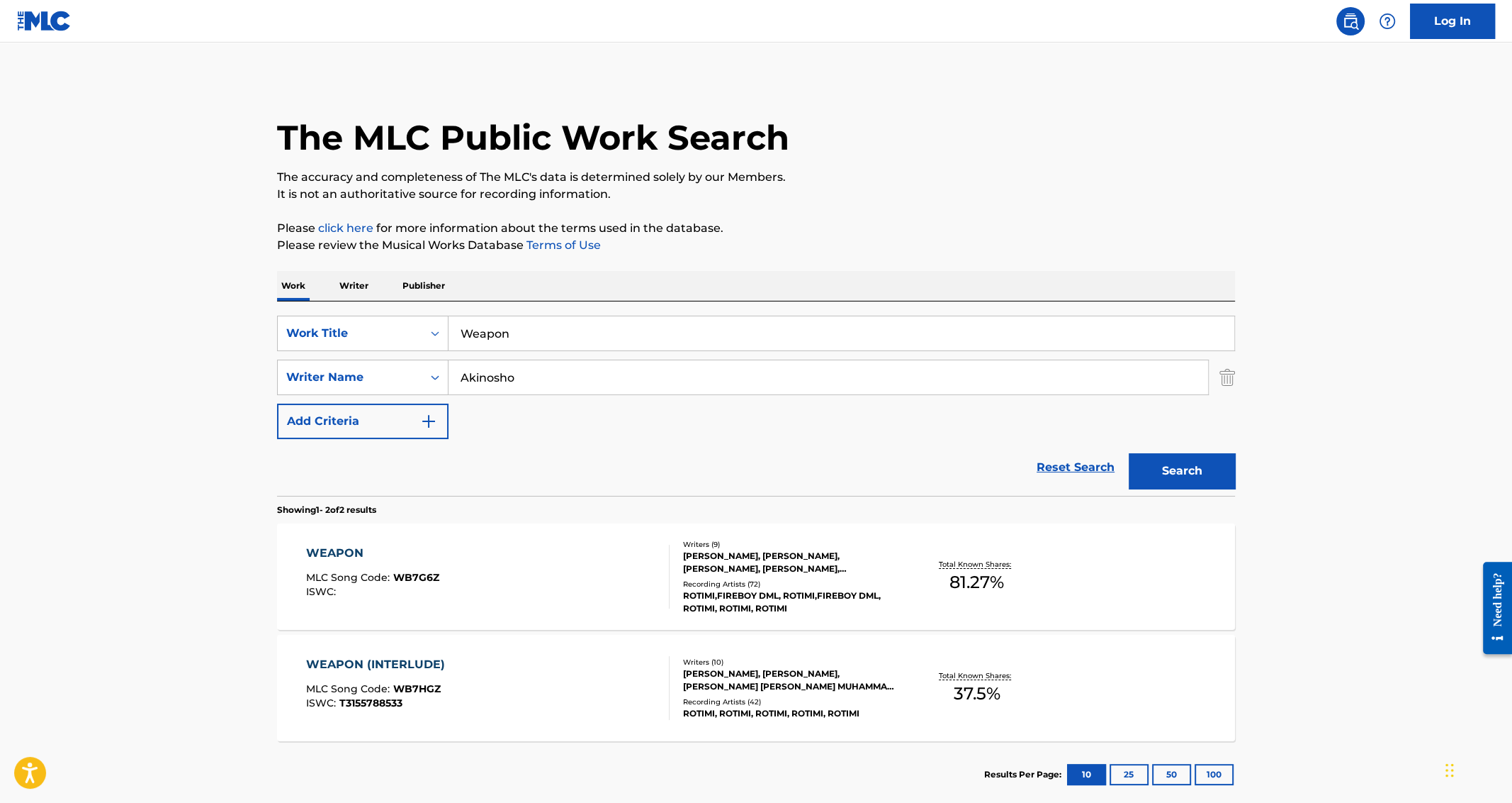
click at [506, 330] on input "Weapon" at bounding box center [841, 333] width 786 height 34
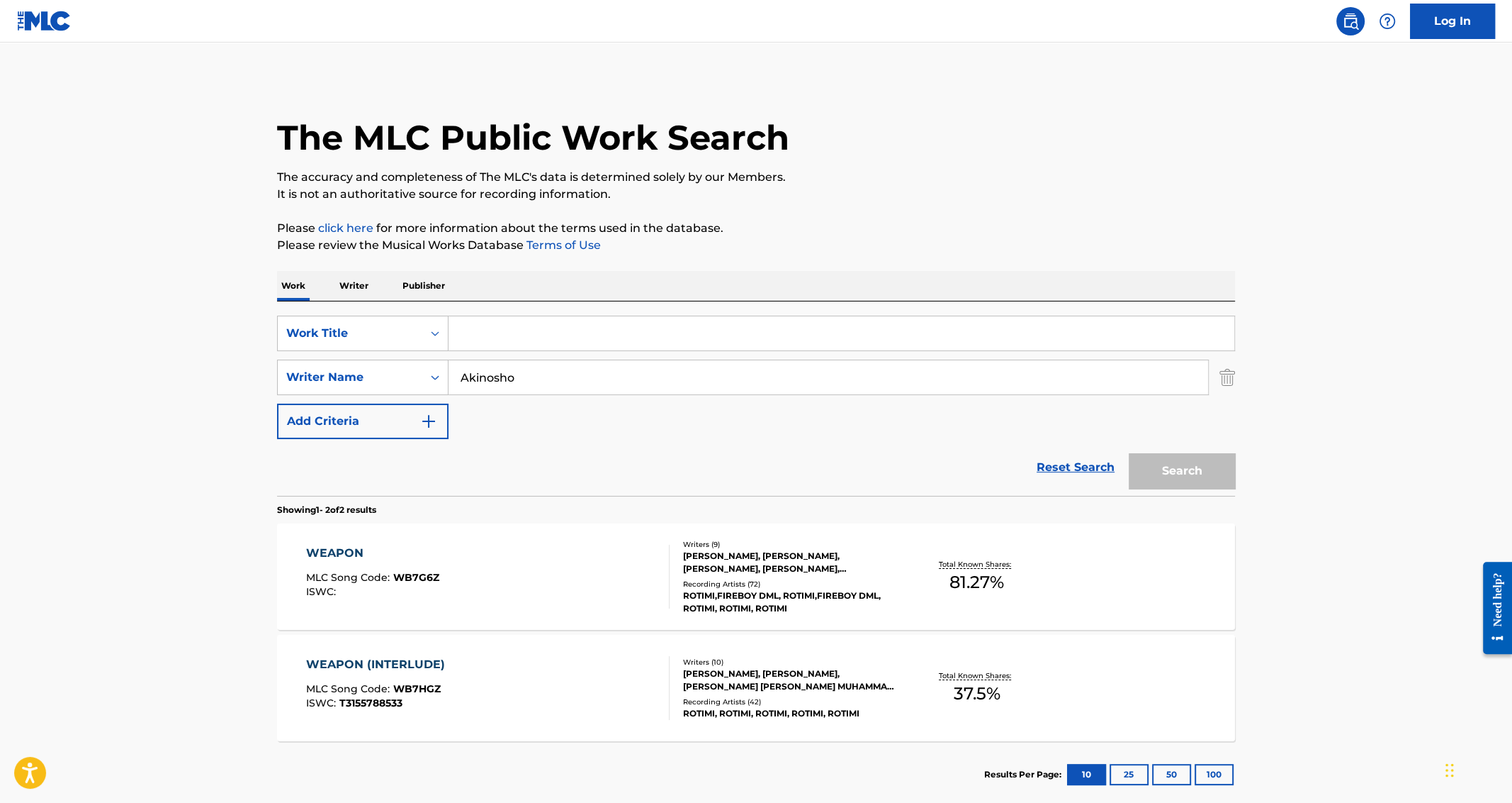
paste input "PICK ME UP"
type input "PICK ME UP"
type input "grant"
click at [1129, 453] on button "Search" at bounding box center [1181, 471] width 107 height 36
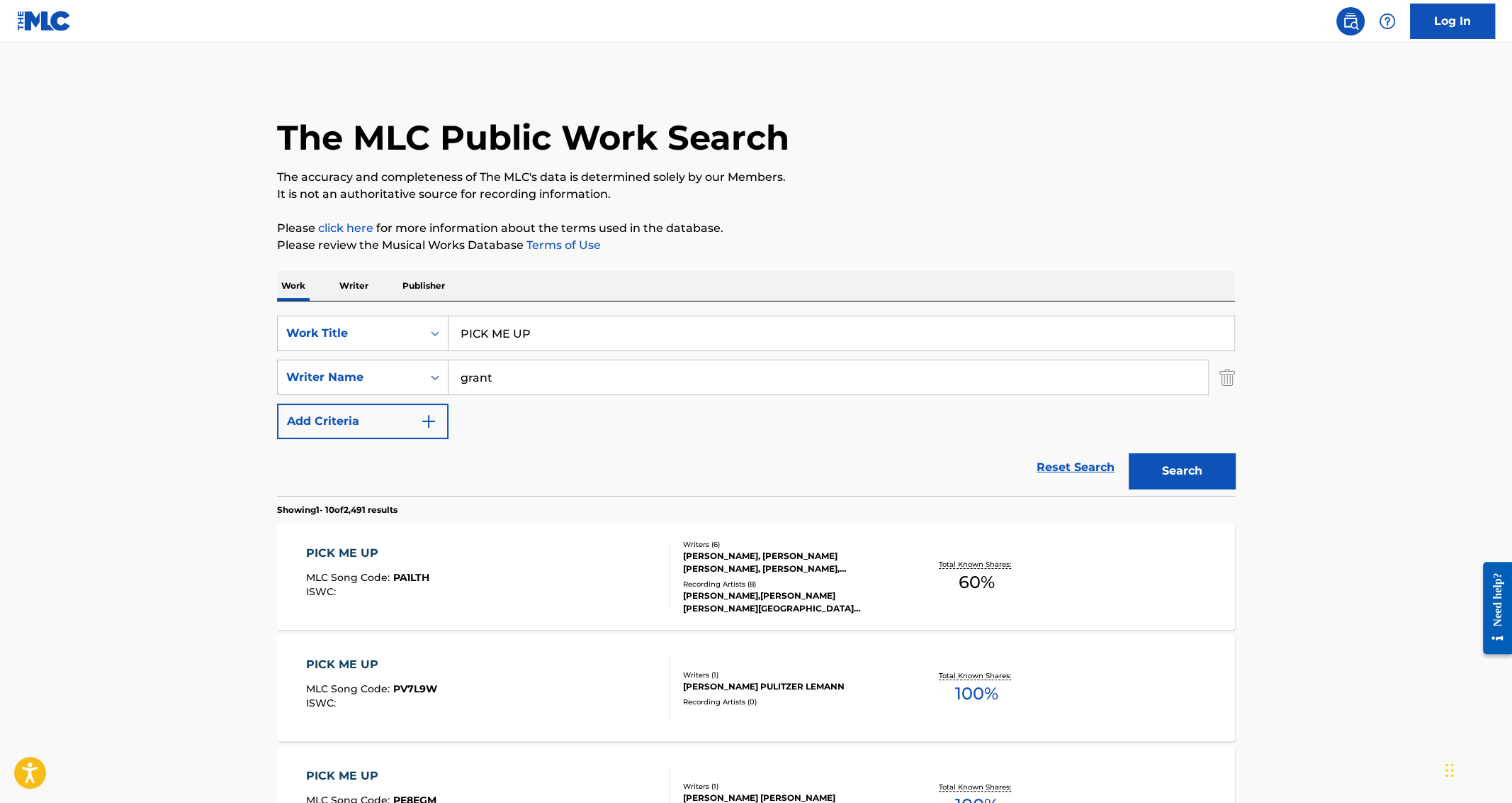
click at [343, 549] on div "PICK ME UP" at bounding box center [368, 553] width 123 height 17
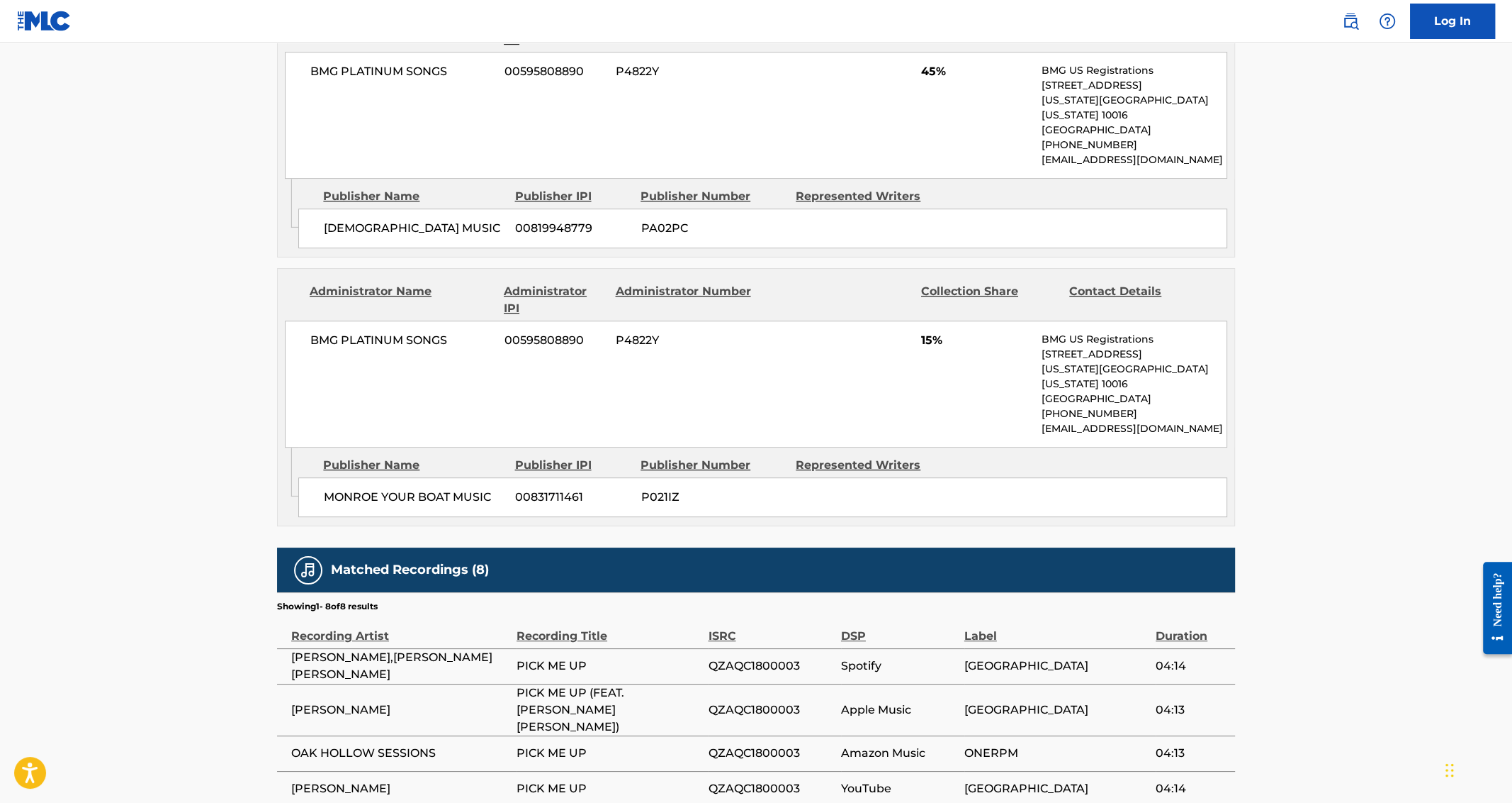
scroll to position [995, 0]
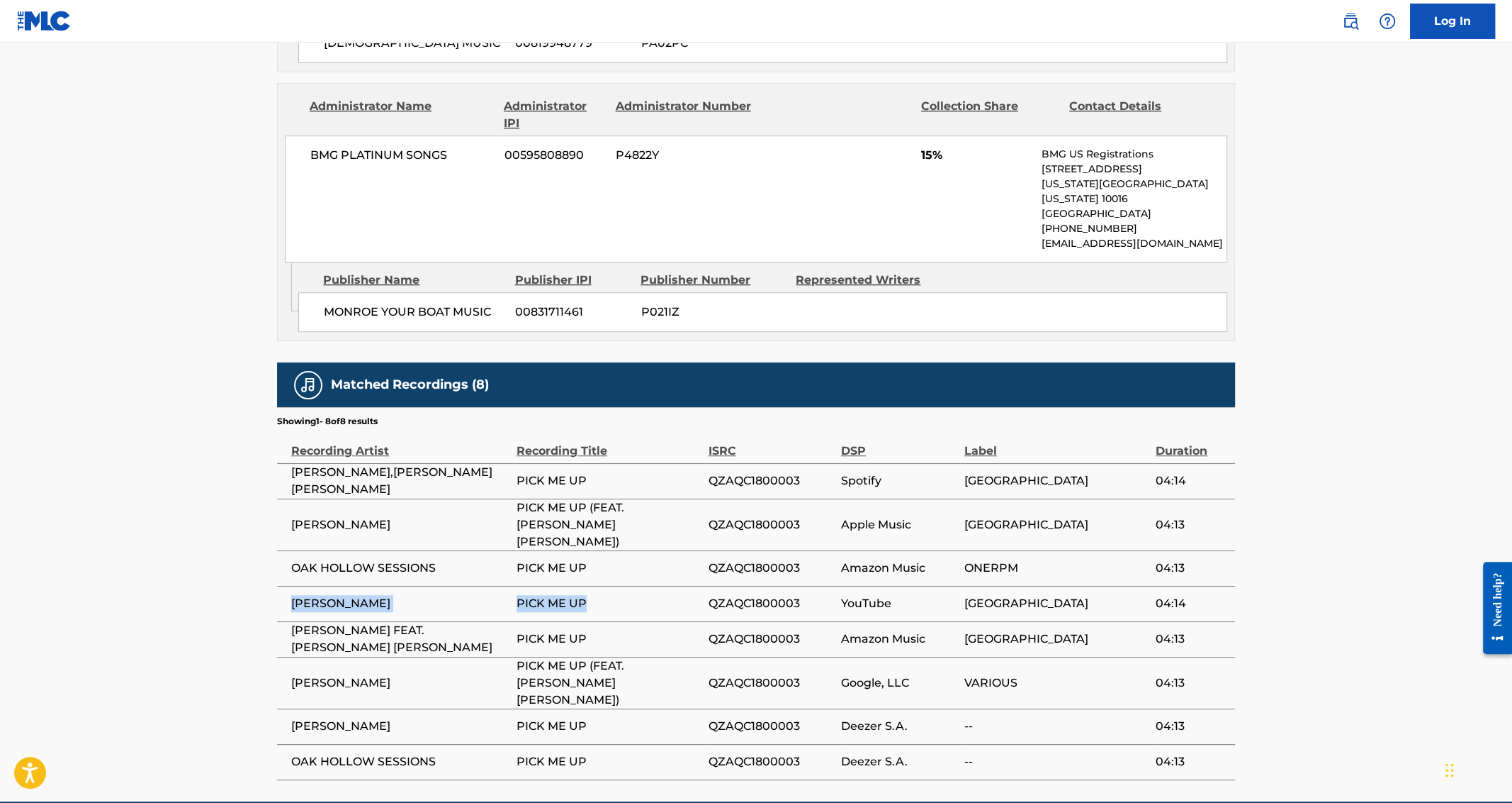
drag, startPoint x: 589, startPoint y: 554, endPoint x: 284, endPoint y: 553, distance: 305.0
click at [284, 586] on tr "[PERSON_NAME] PICK ME UP QZAQC1800003 YouTube OAK HOLLOW 04:14" at bounding box center [756, 603] width 958 height 36
copy tr "[PERSON_NAME] PICK ME UP"
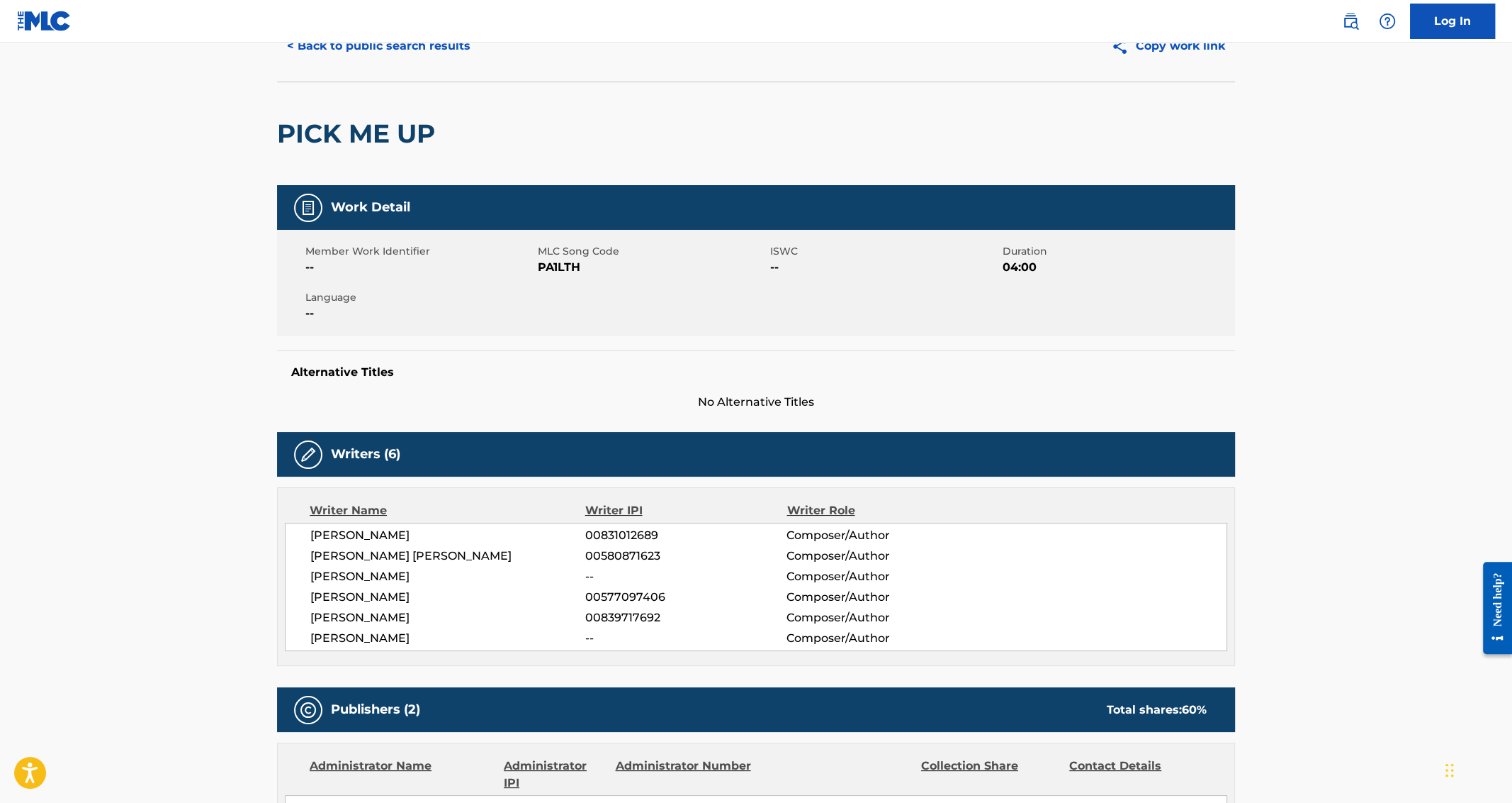
scroll to position [0, 0]
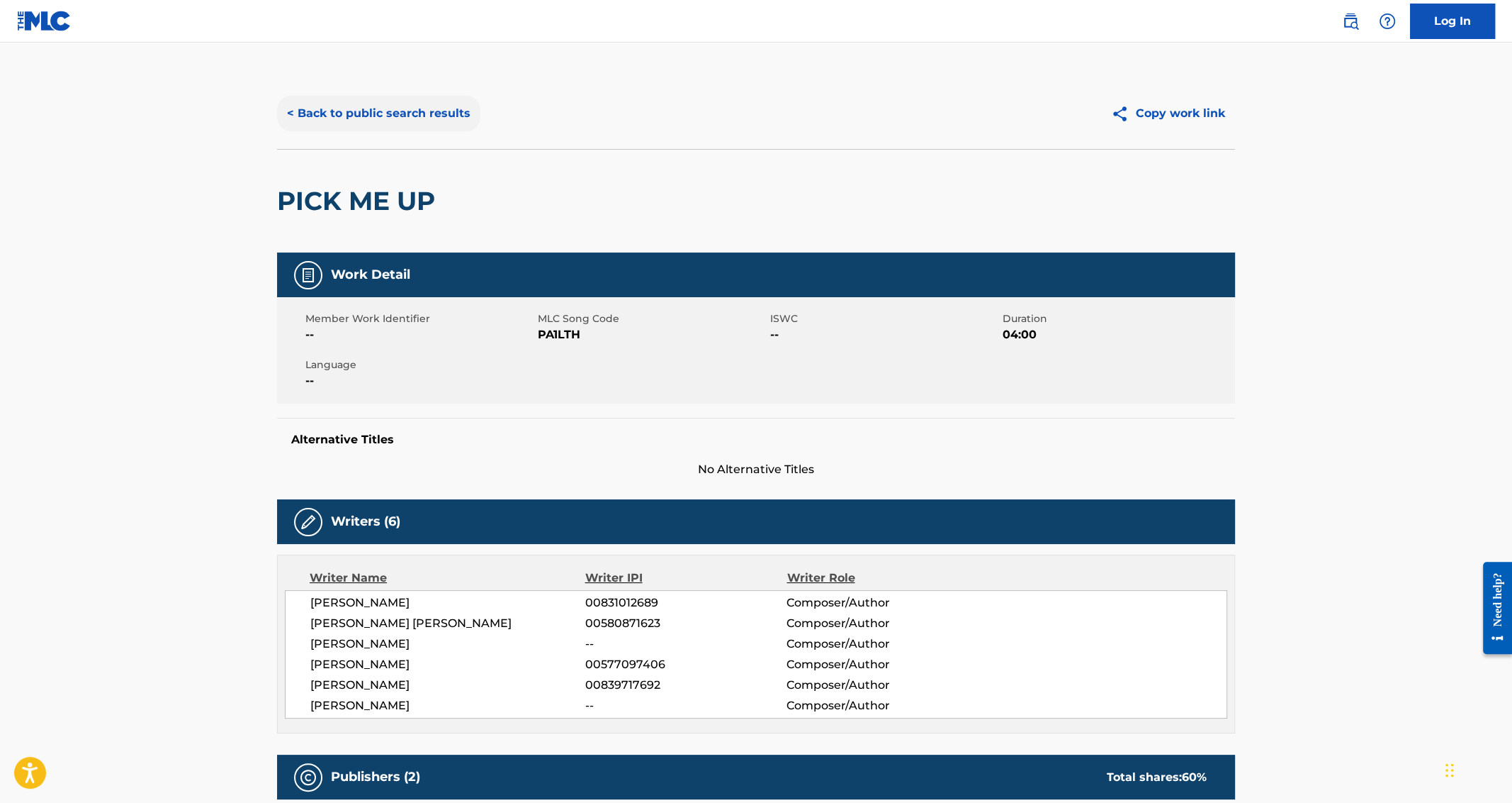
click at [387, 110] on button "< Back to public search results" at bounding box center [378, 113] width 203 height 36
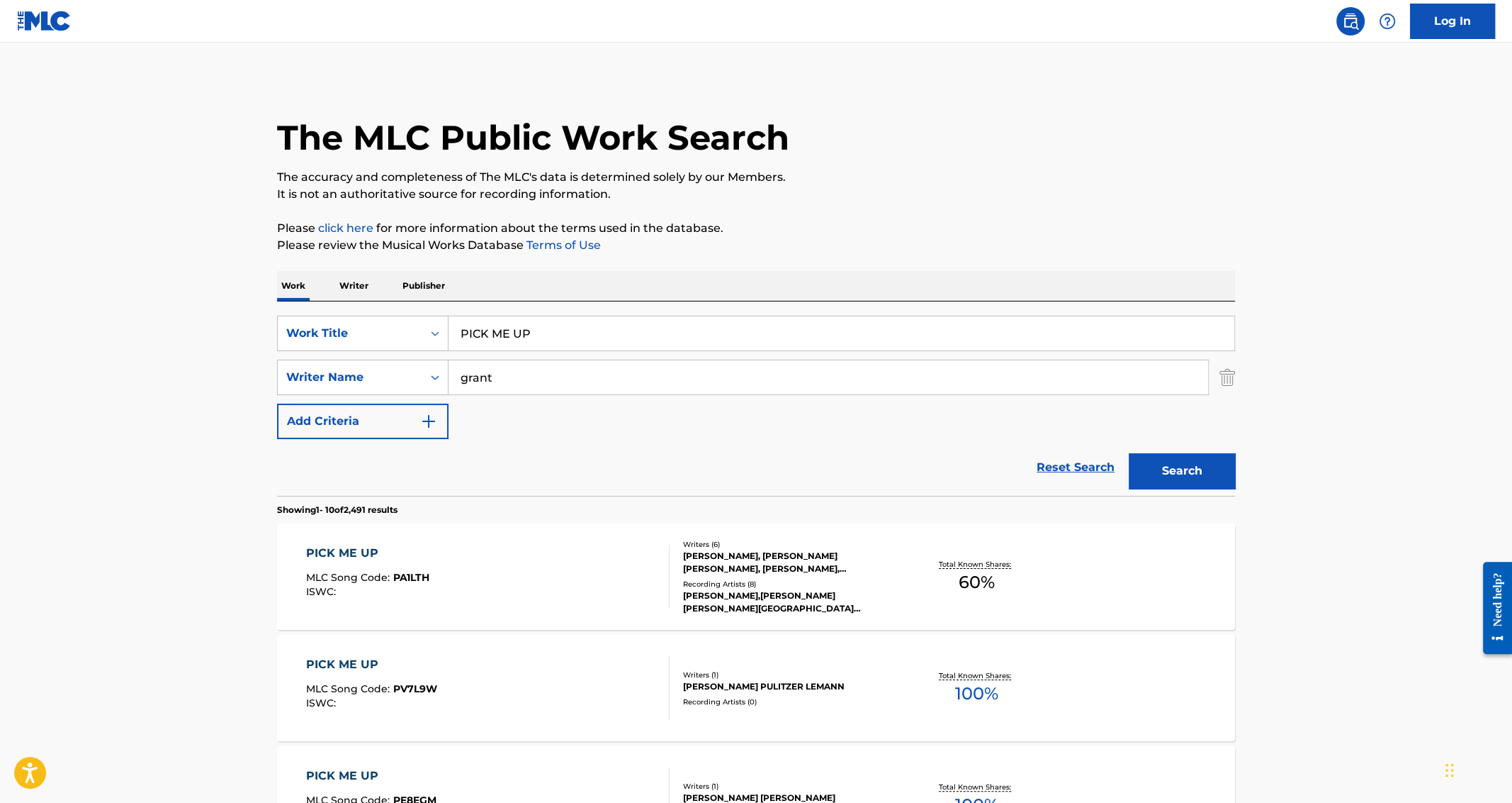
click at [515, 331] on input "PICK ME UP" at bounding box center [841, 333] width 786 height 34
type input "bedtime story"
click at [1129, 453] on button "Search" at bounding box center [1181, 471] width 107 height 36
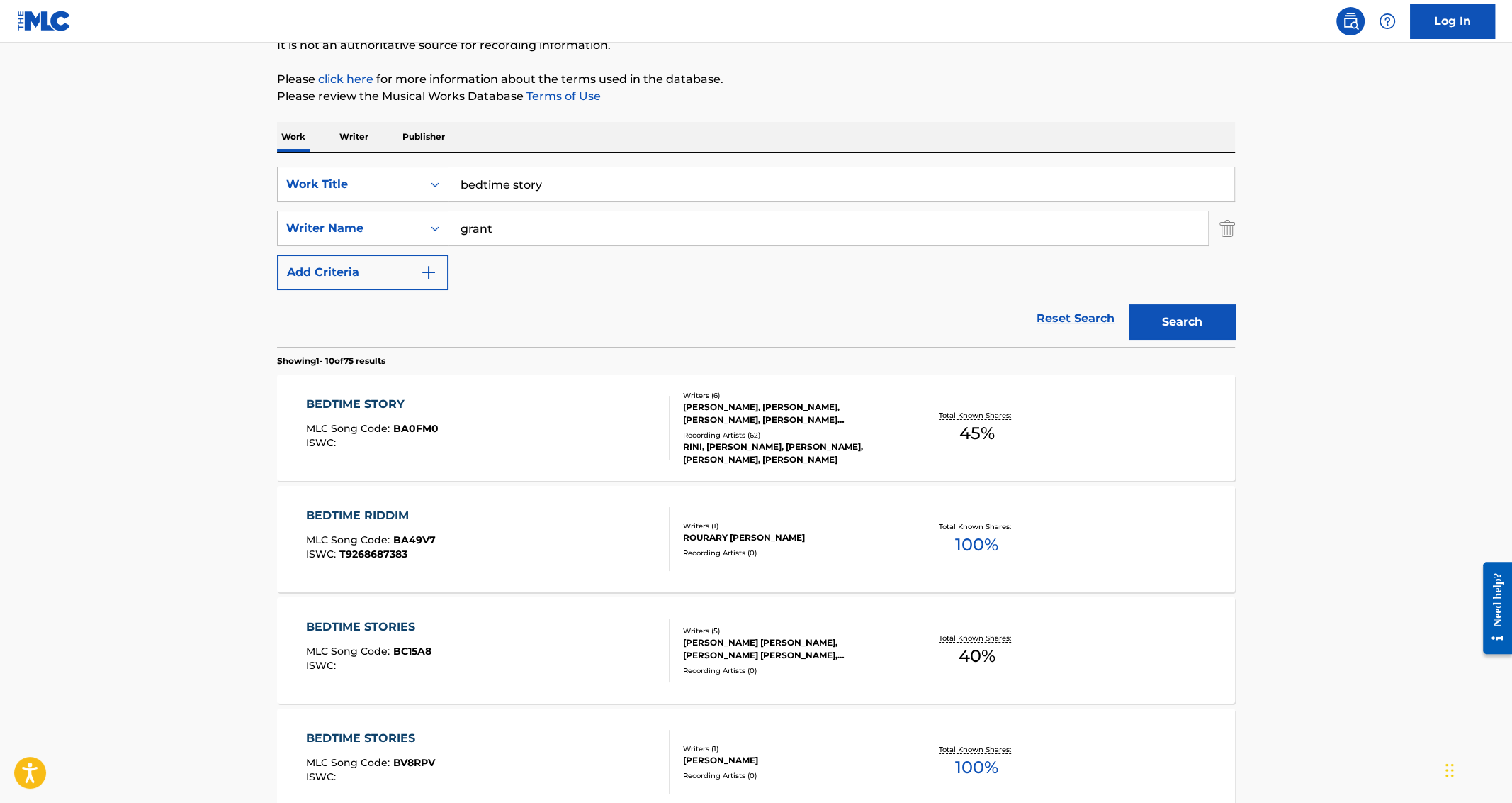
scroll to position [157, 0]
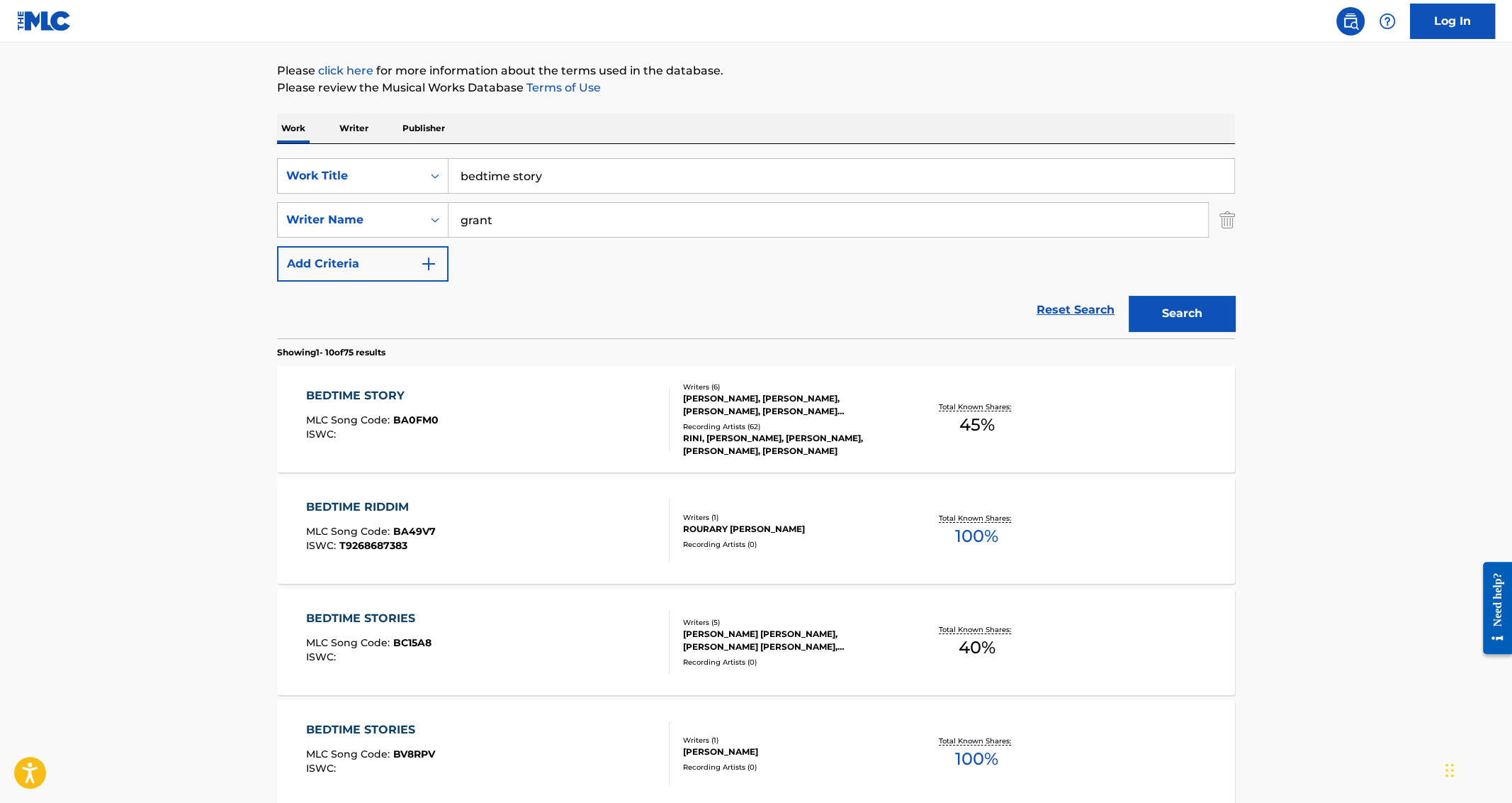
click at [345, 618] on div "BEDTIME STORIES" at bounding box center [369, 618] width 126 height 17
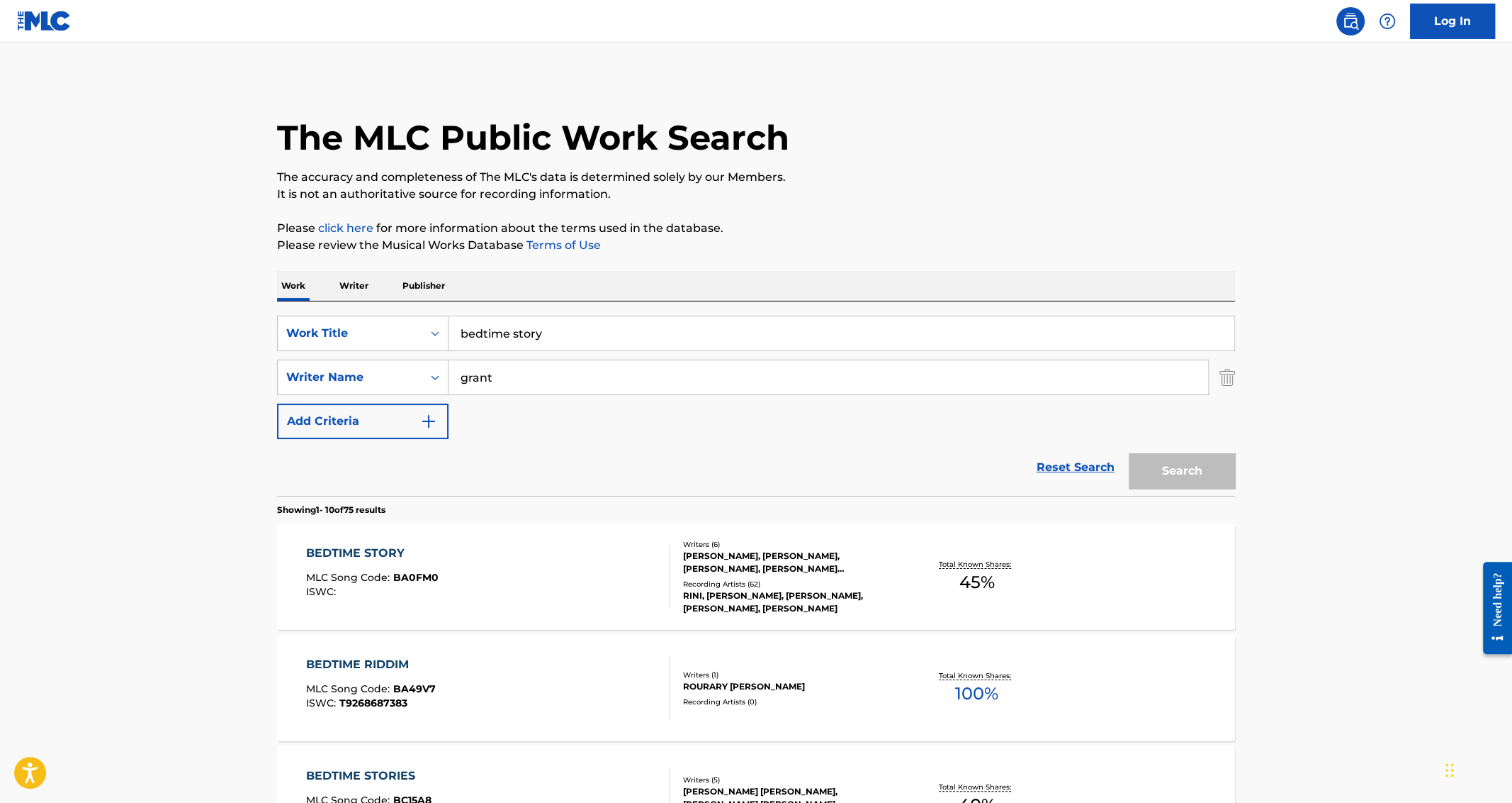
scroll to position [140, 0]
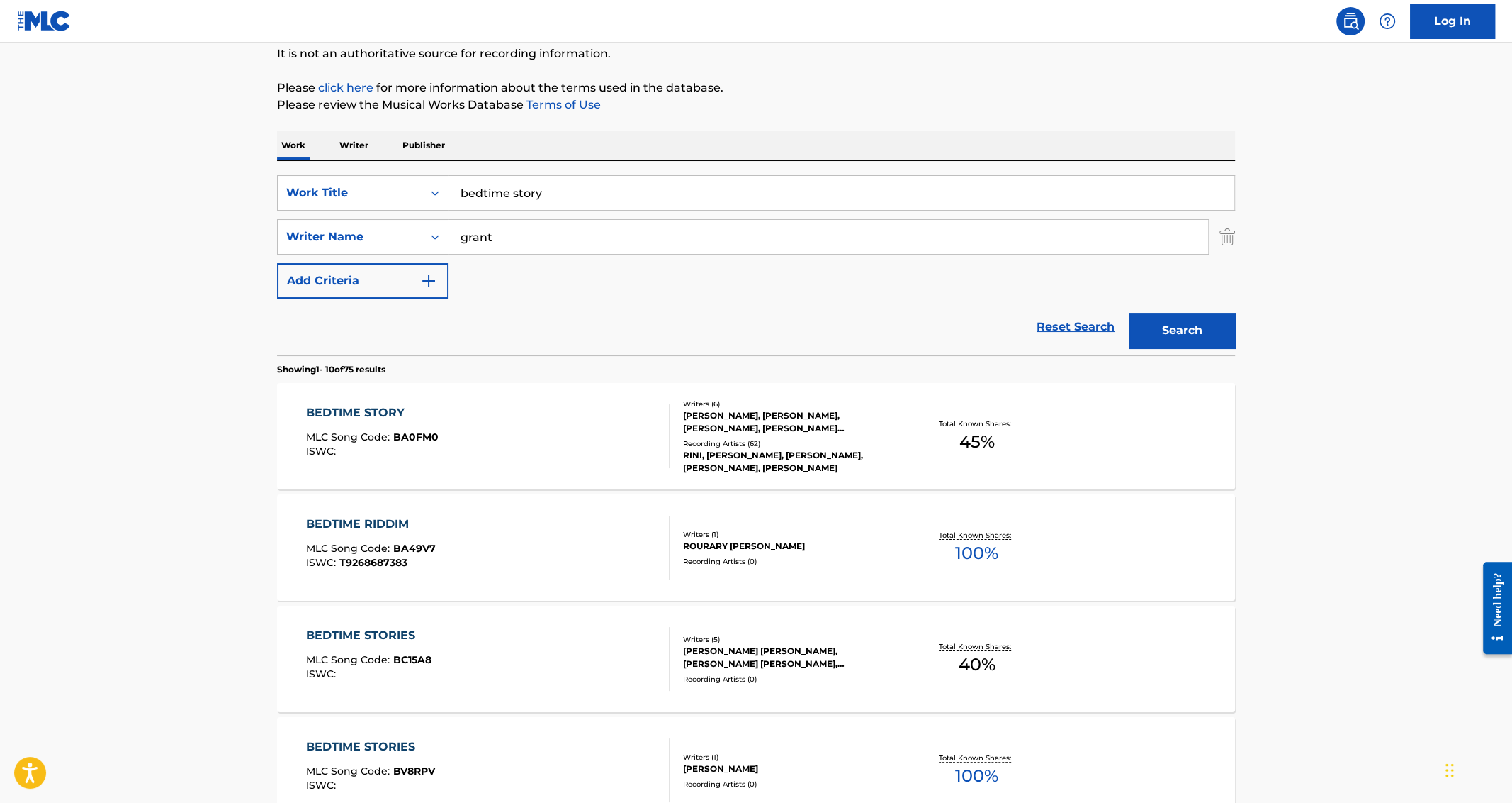
click at [359, 410] on div "BEDTIME STORY" at bounding box center [372, 412] width 132 height 17
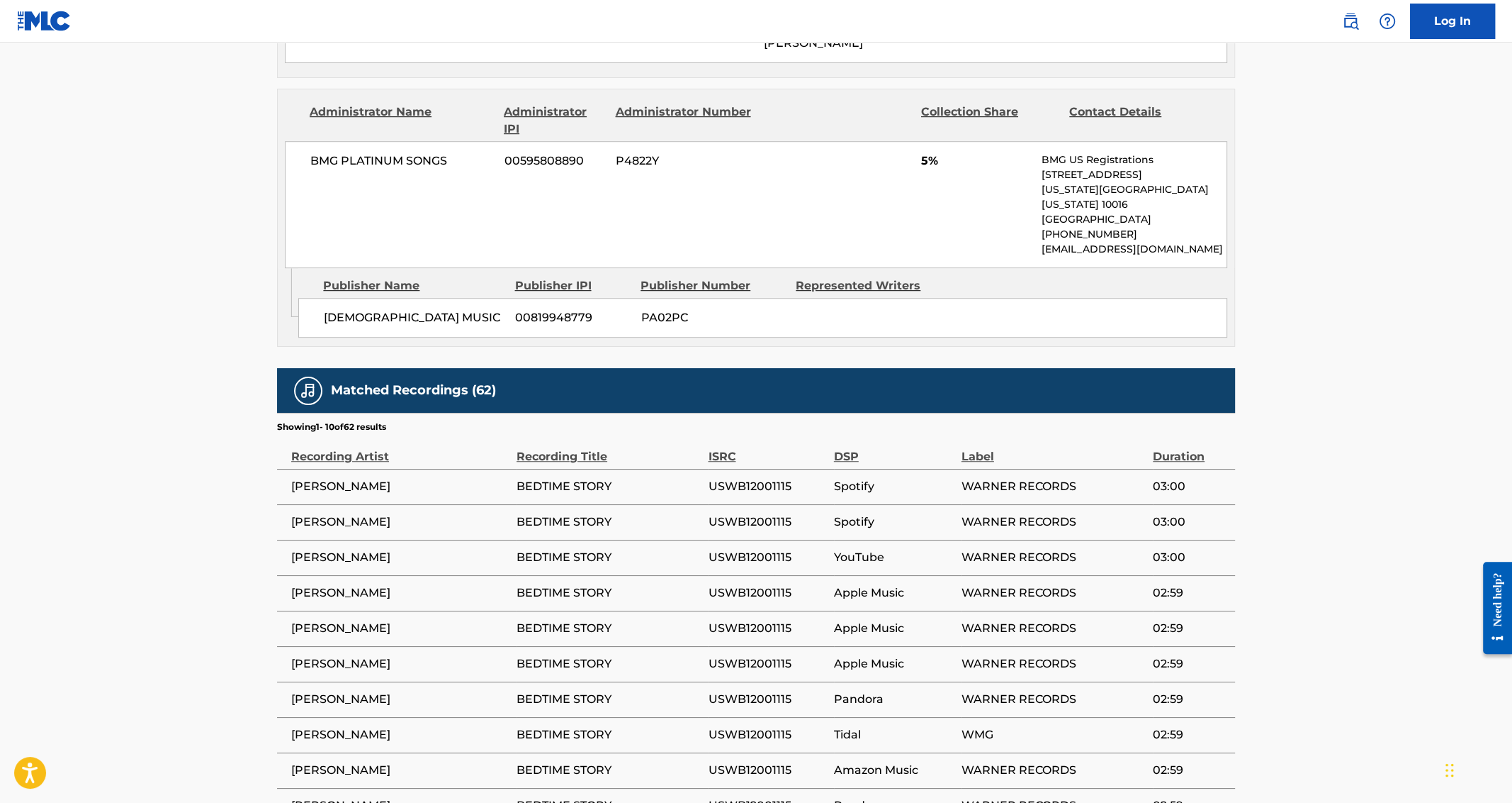
scroll to position [1050, 0]
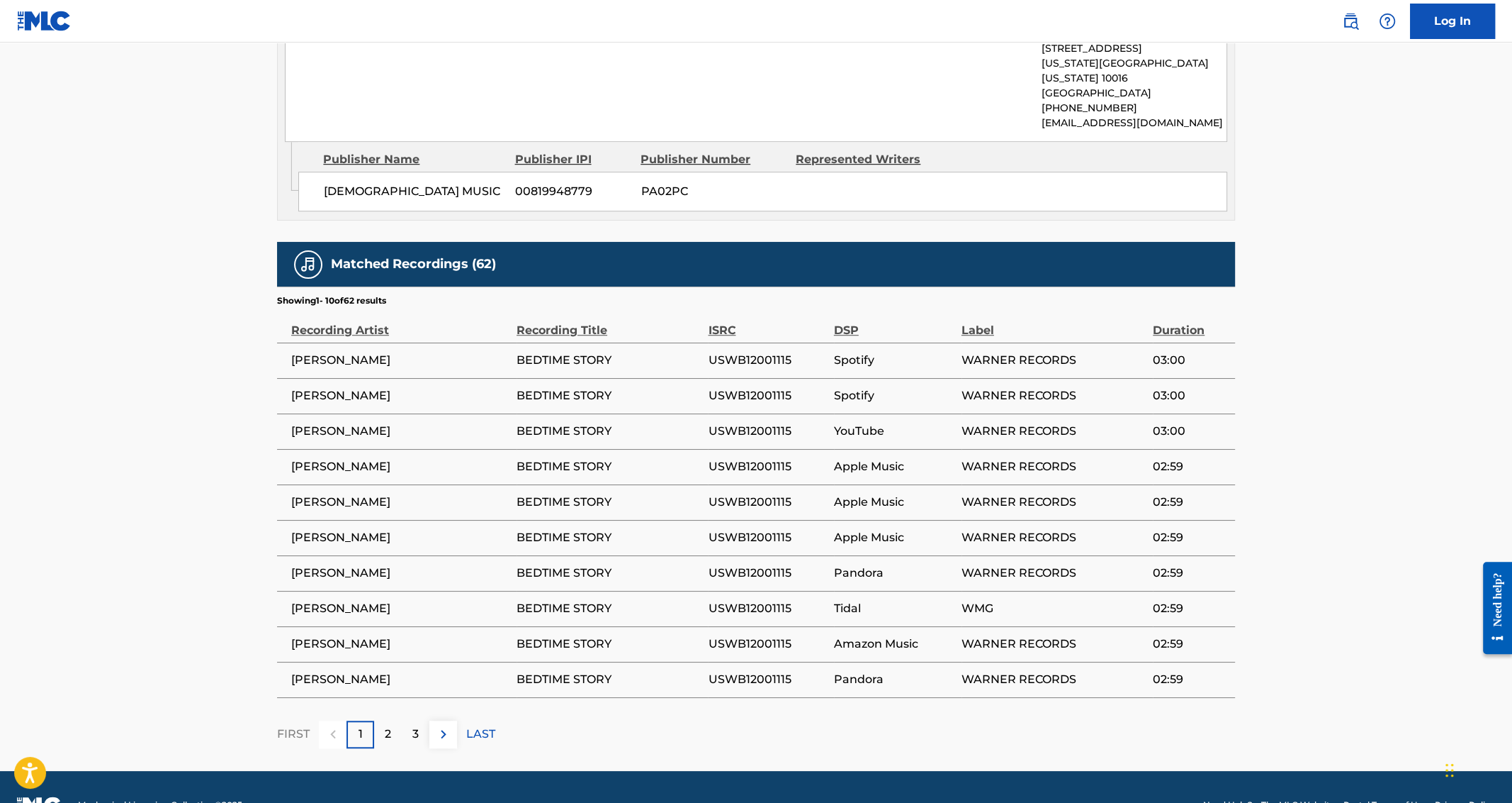
drag, startPoint x: 619, startPoint y: 317, endPoint x: 289, endPoint y: 320, distance: 330.0
click at [289, 343] on tr "[PERSON_NAME] BEDTIME STORY USWB12001115 Spotify WARNER RECORDS 03:00" at bounding box center [756, 360] width 958 height 36
click at [303, 352] on span "[PERSON_NAME]" at bounding box center [400, 360] width 219 height 17
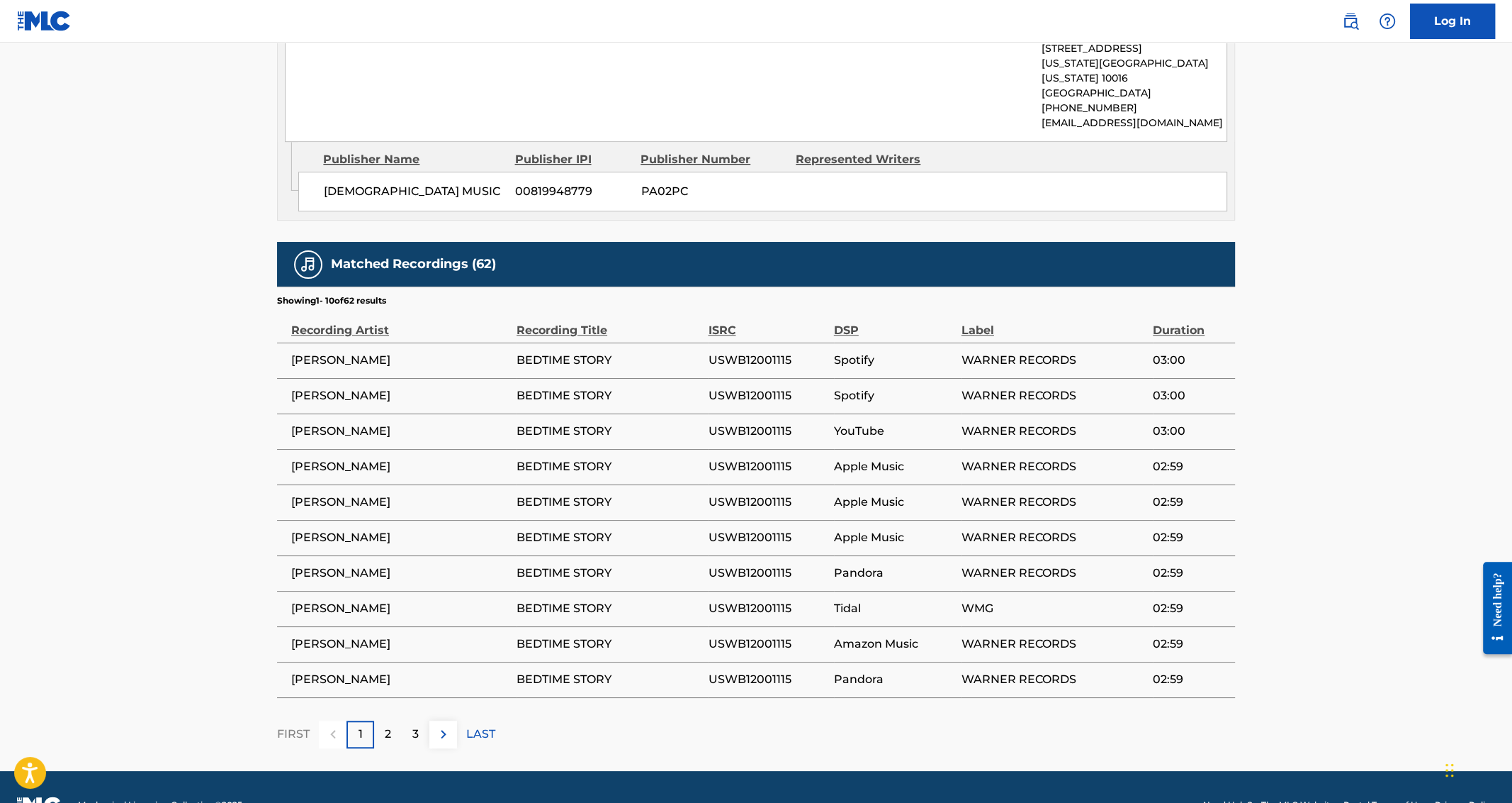
click at [586, 352] on span "BEDTIME STORY" at bounding box center [609, 360] width 185 height 17
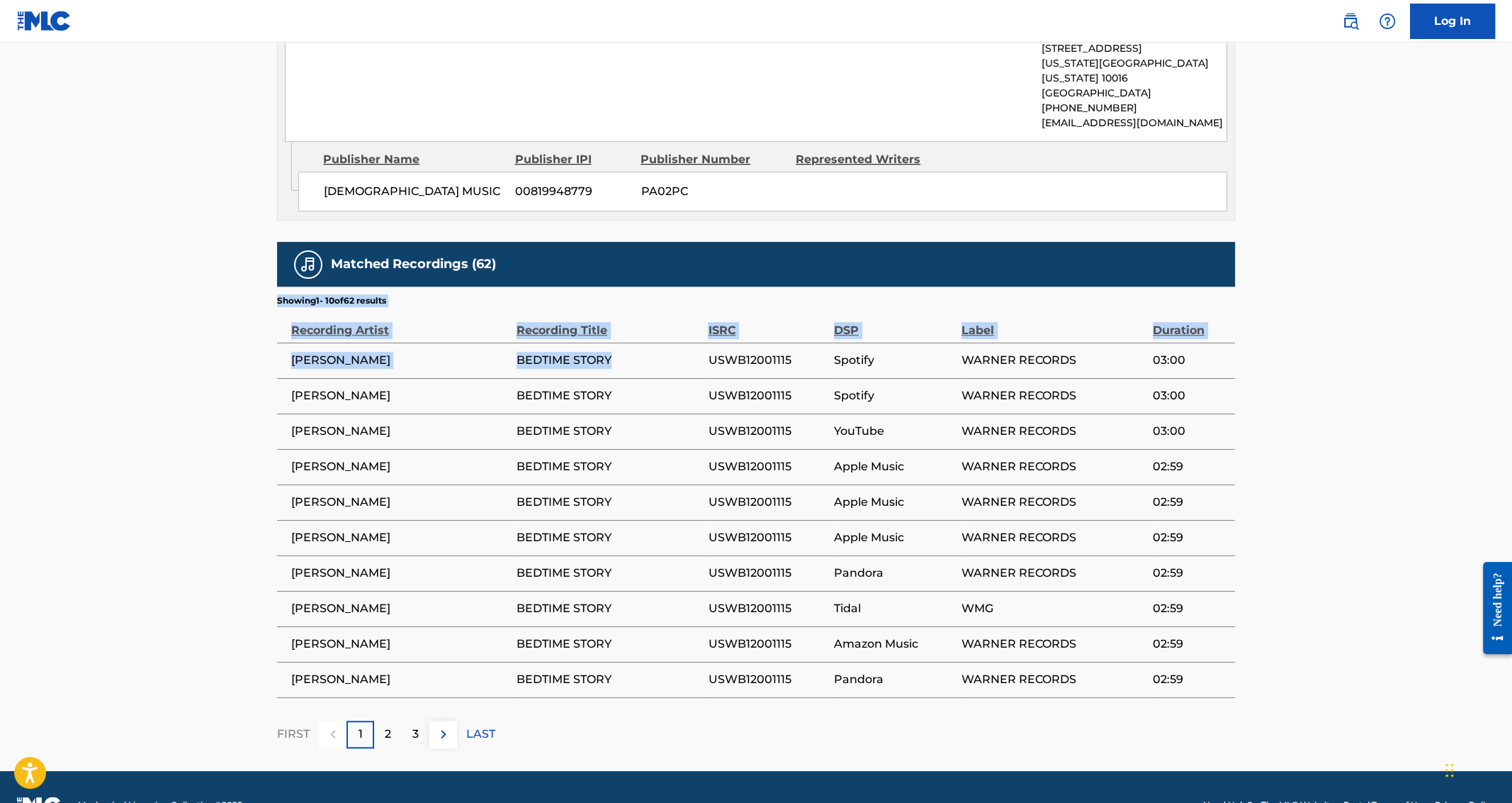
drag, startPoint x: 611, startPoint y: 327, endPoint x: 277, endPoint y: 331, distance: 334.0
click at [277, 343] on tr "[PERSON_NAME] BEDTIME STORY USWB12001115 Spotify WARNER RECORDS 03:00" at bounding box center [756, 360] width 958 height 36
copy tr "[PERSON_NAME] BEDTIME STORY"
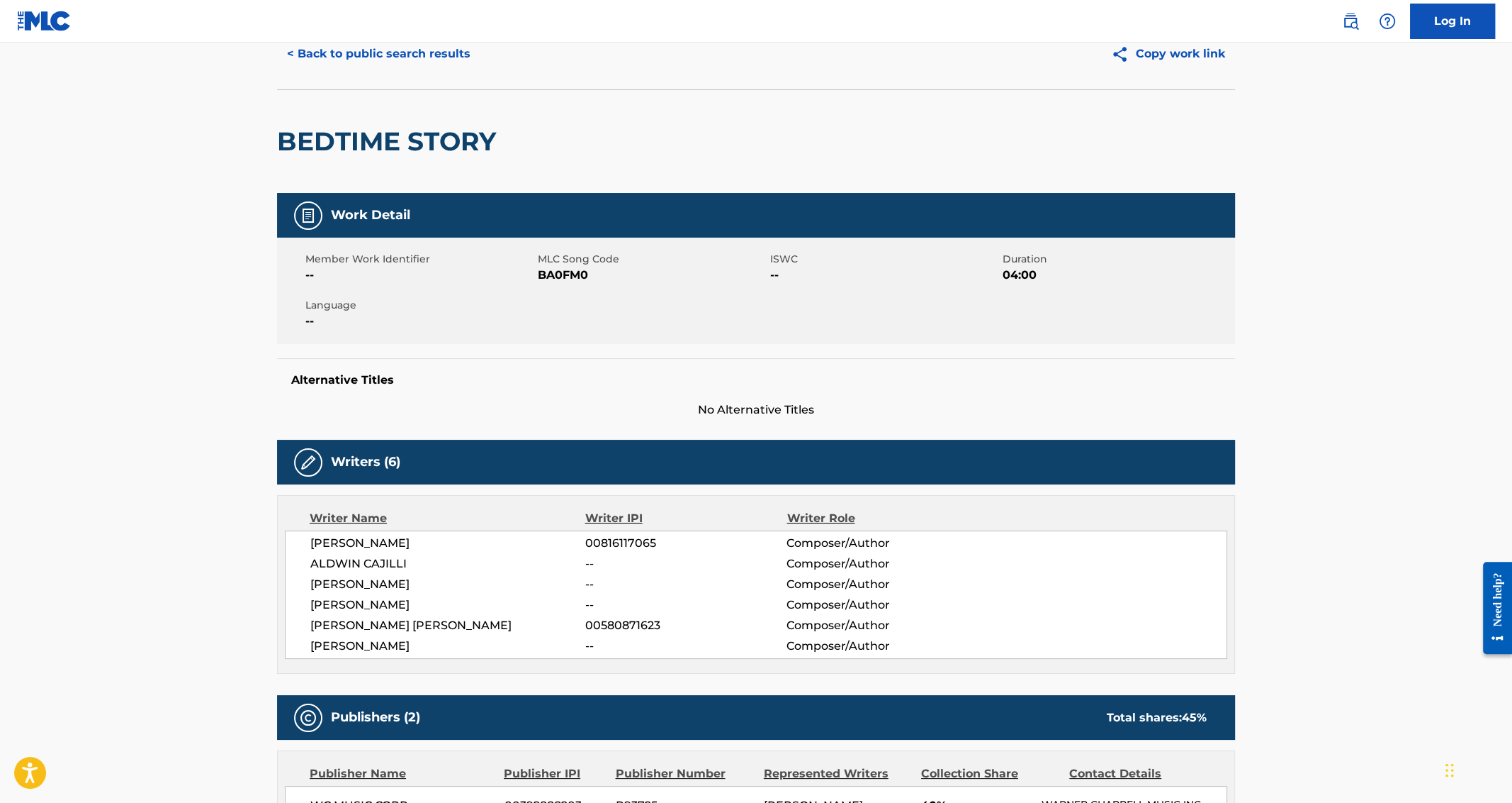
scroll to position [0, 0]
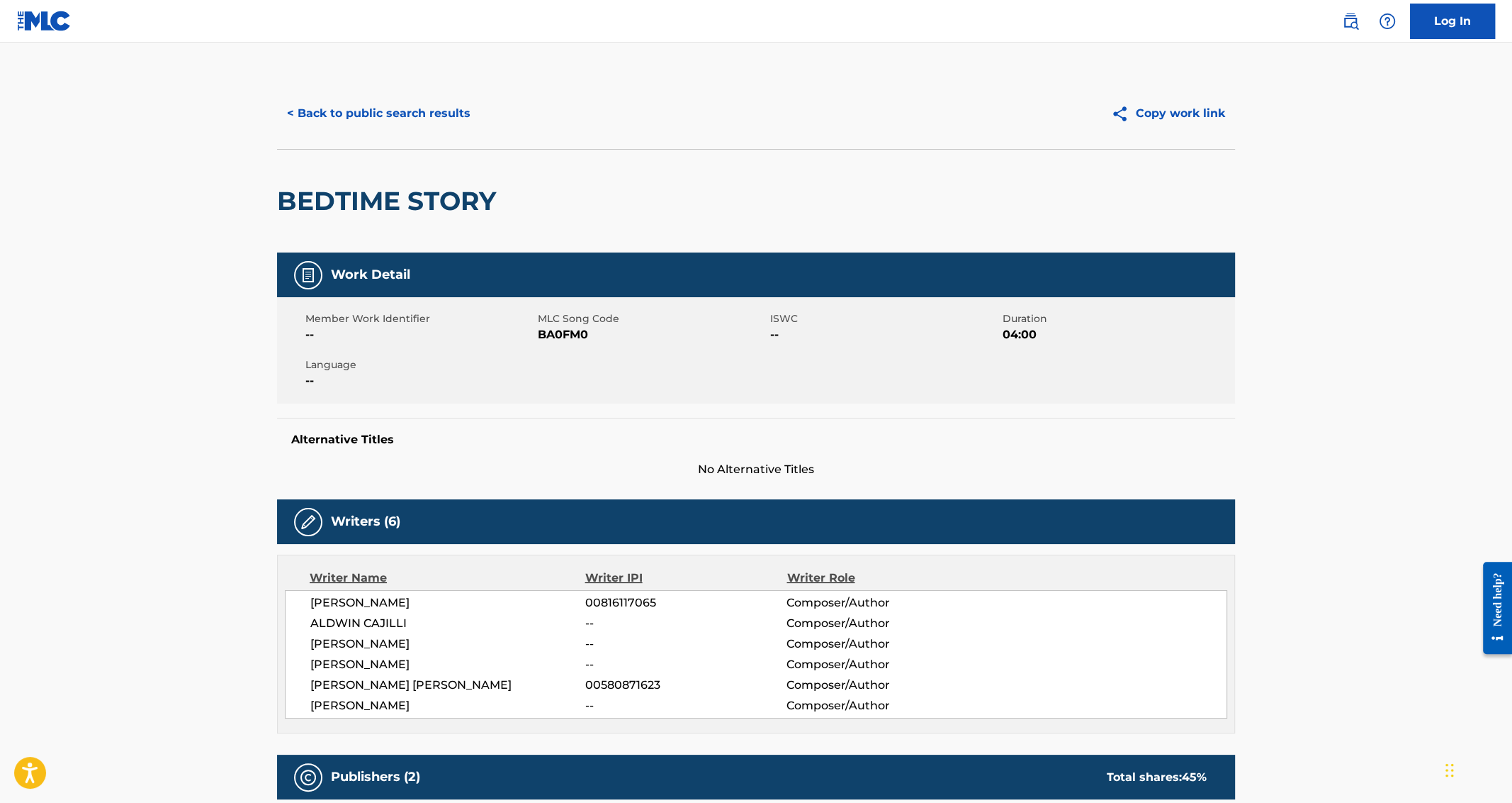
click at [413, 208] on h2 "BEDTIME STORY" at bounding box center [390, 201] width 226 height 32
copy div "BEDTIME STORY"
click at [324, 98] on button "< Back to public search results" at bounding box center [378, 113] width 203 height 36
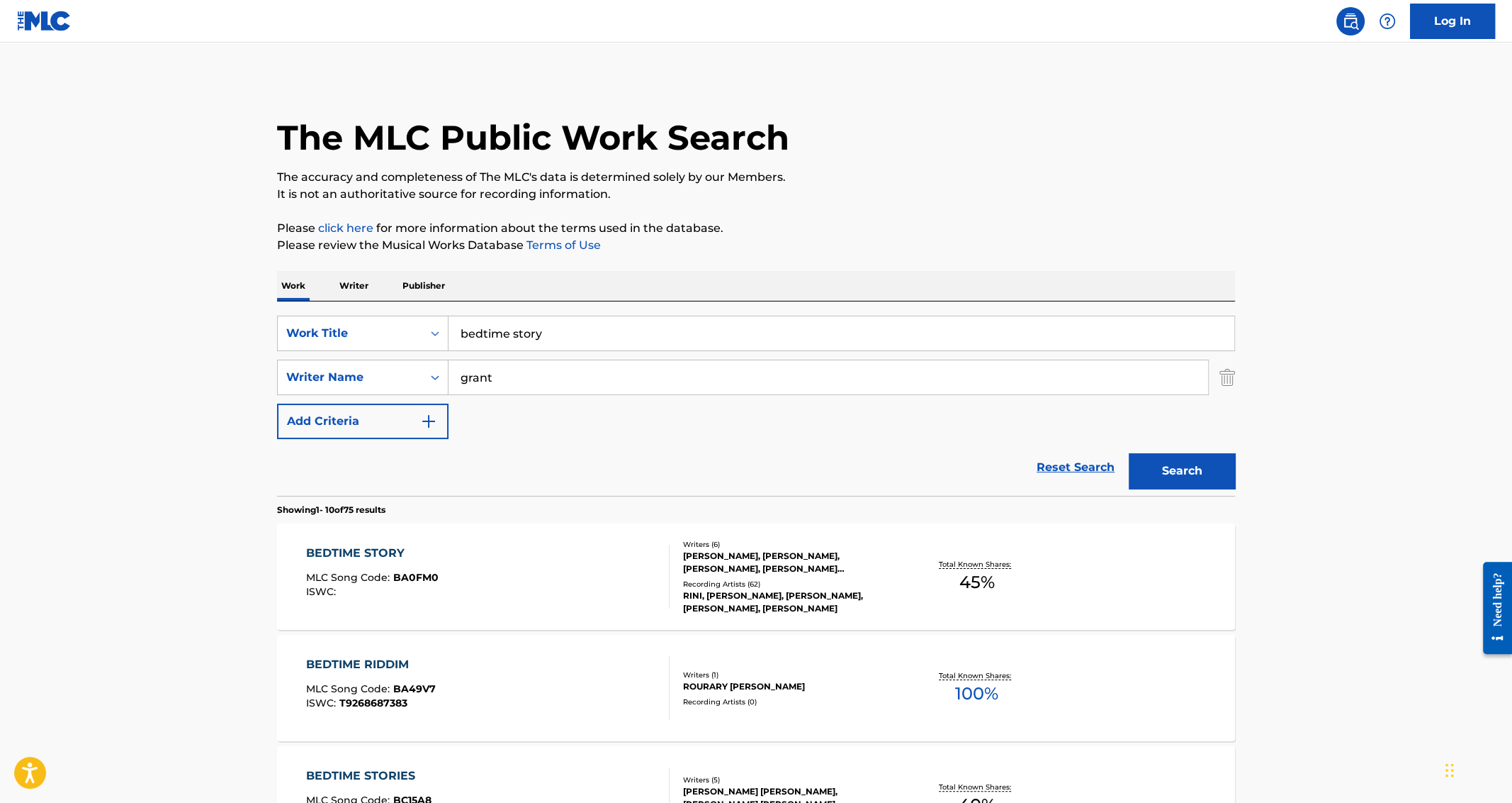
scroll to position [140, 0]
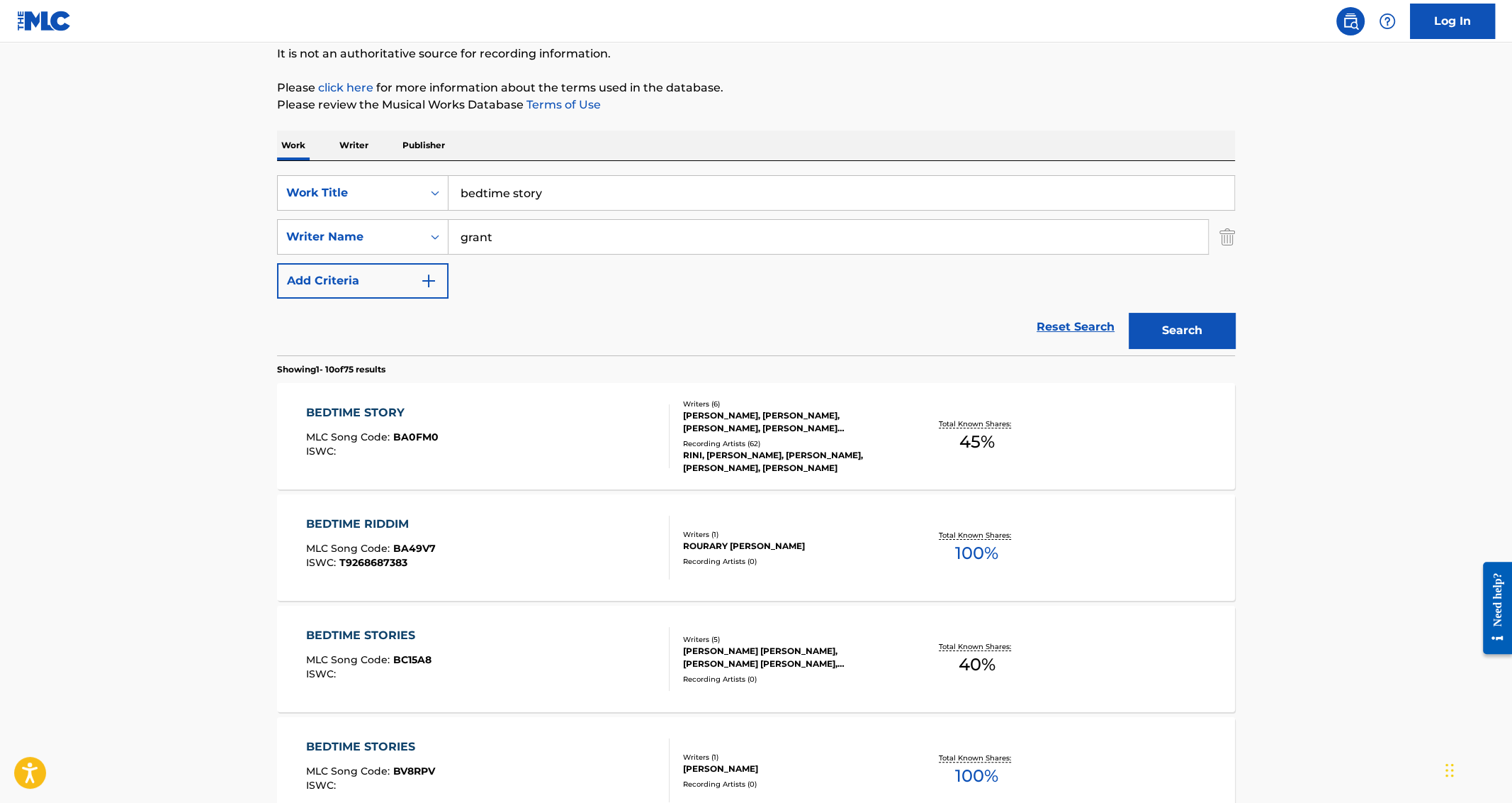
click at [511, 201] on input "bedtime story" at bounding box center [841, 192] width 786 height 34
click at [1129, 313] on button "Search" at bounding box center [1181, 330] width 107 height 36
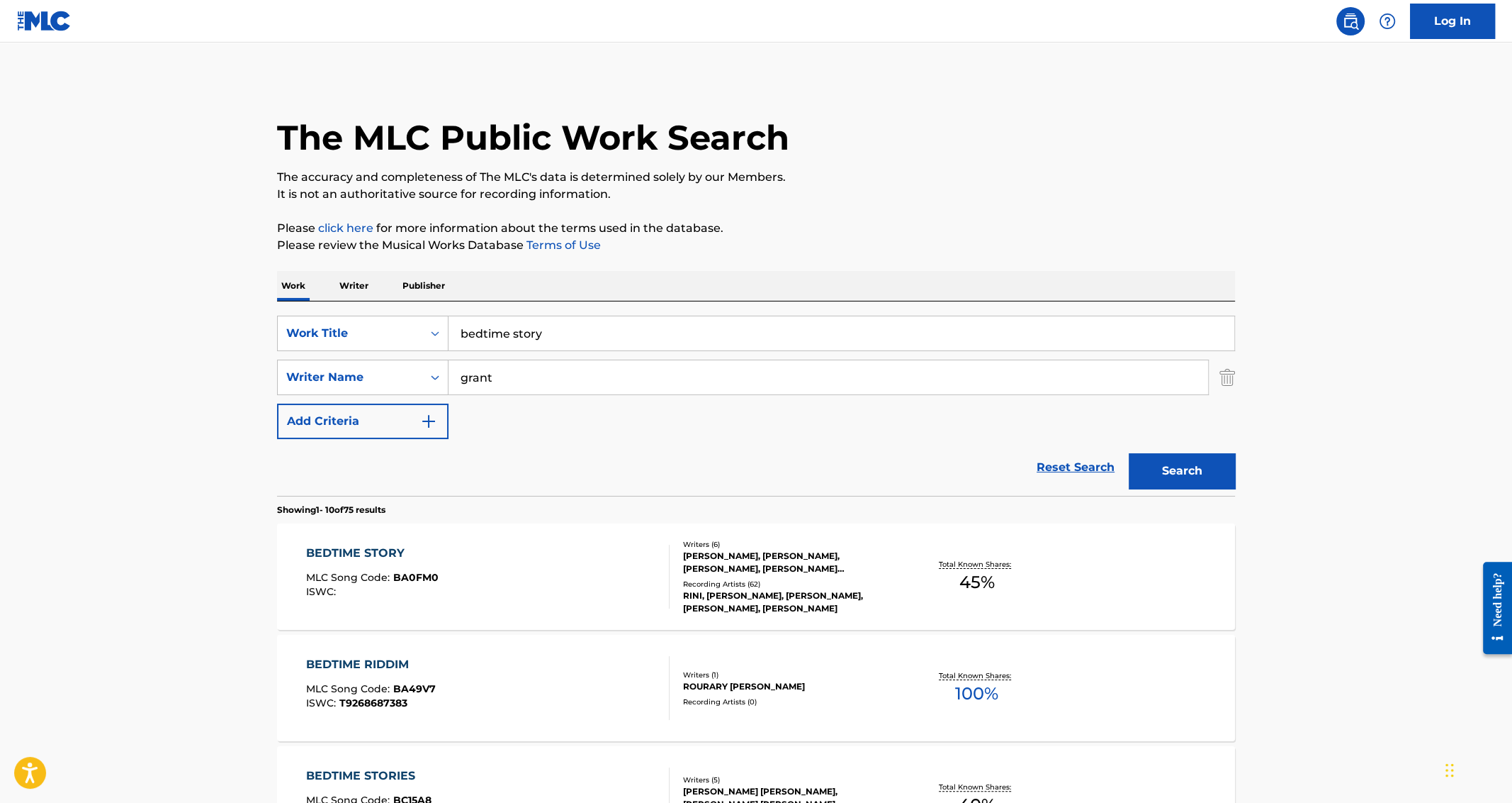
click at [560, 345] on input "bedtime story" at bounding box center [841, 333] width 786 height 34
paste input "Destination You"
type input "Destination You"
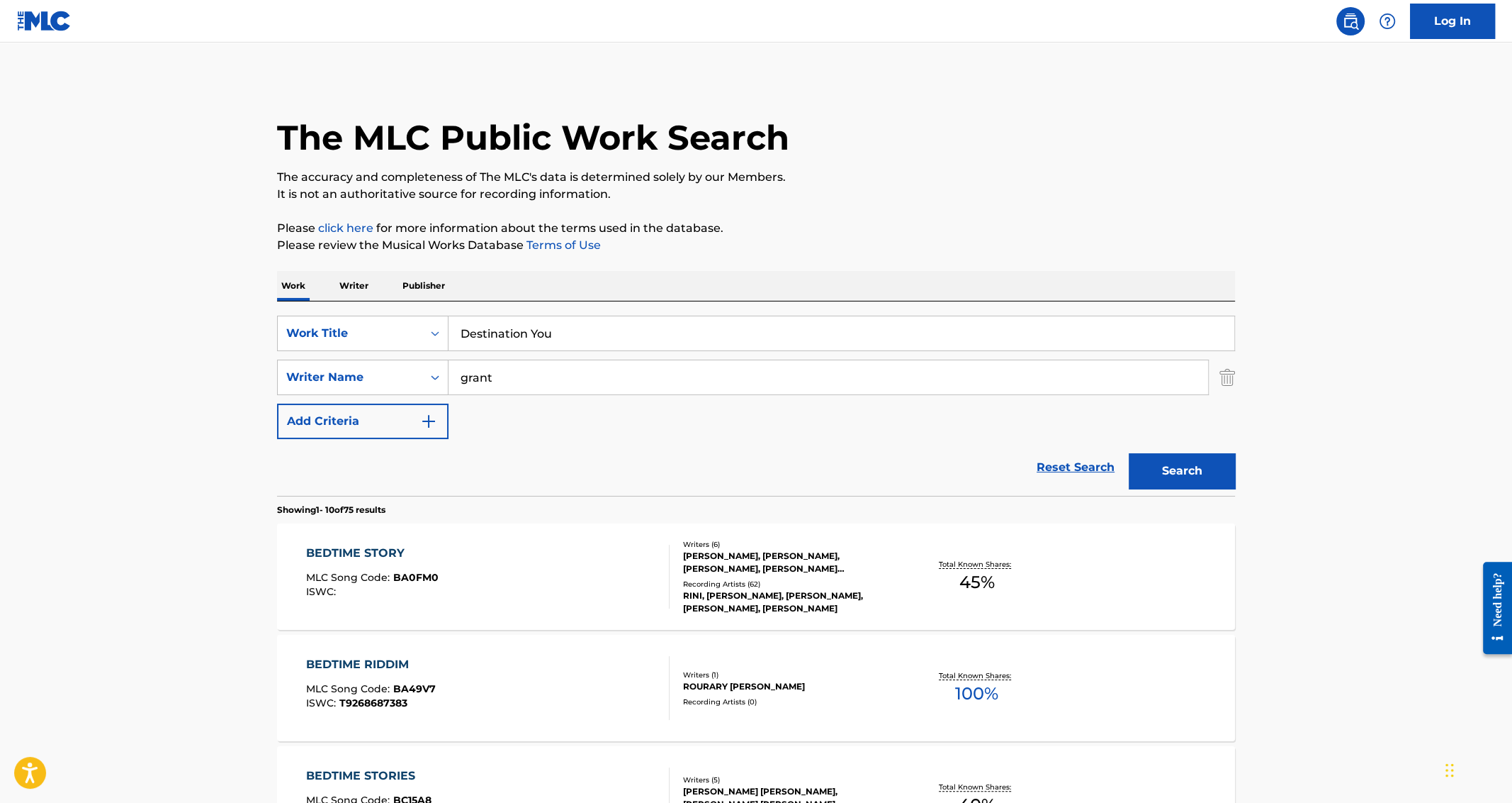
click at [1129, 453] on button "Search" at bounding box center [1181, 471] width 107 height 36
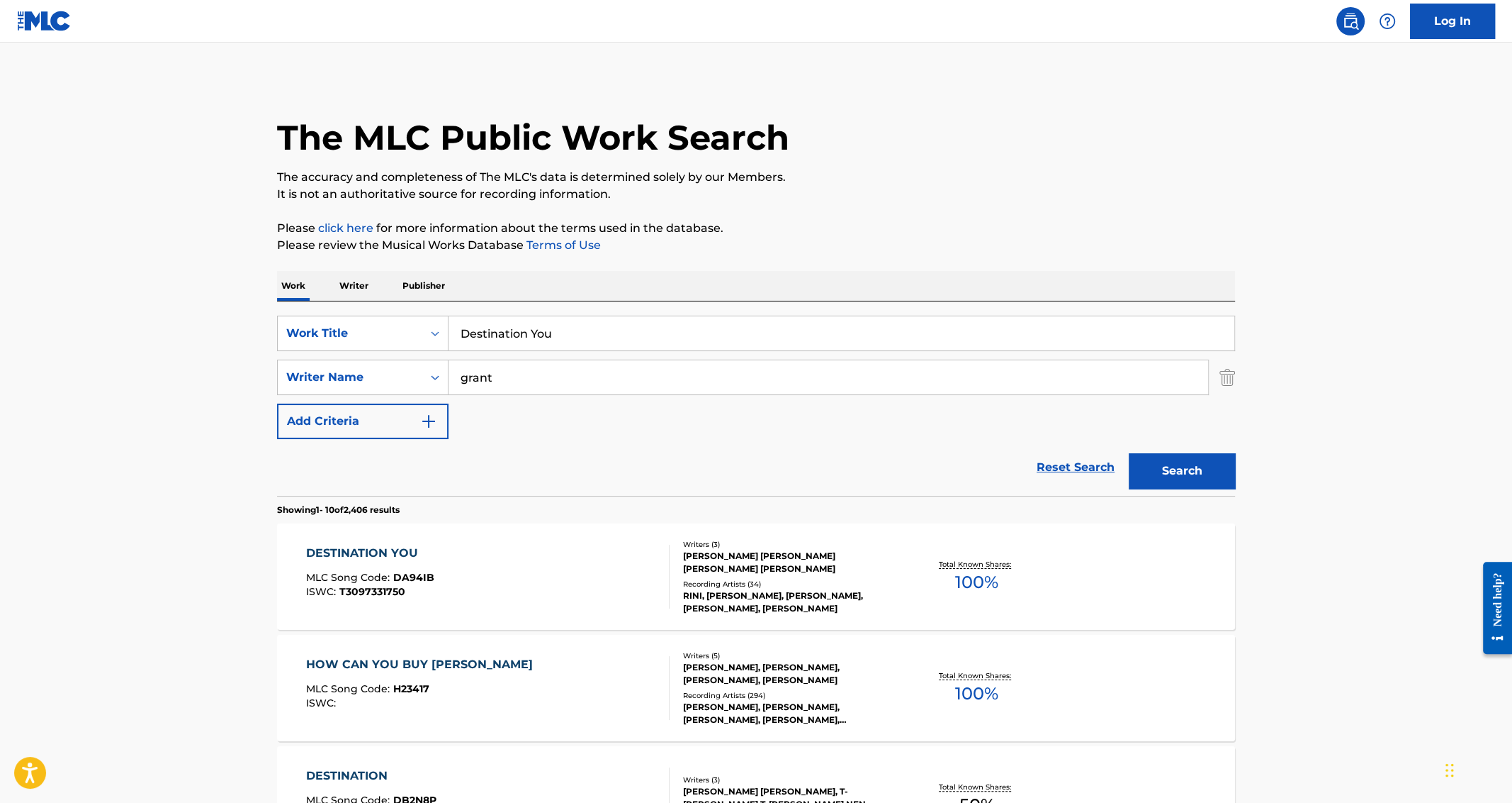
click at [322, 556] on div "DESTINATION YOU" at bounding box center [371, 553] width 129 height 17
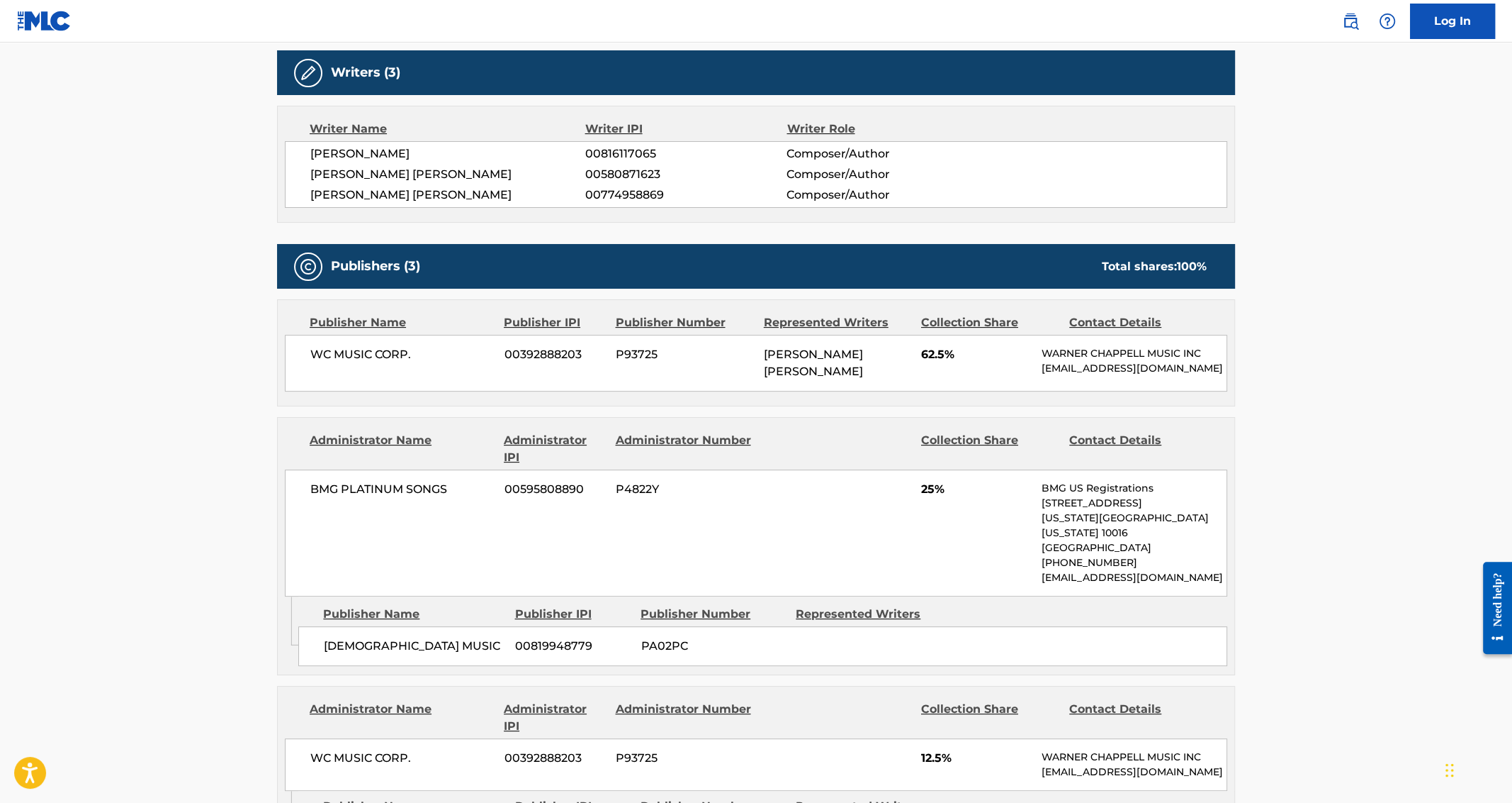
scroll to position [859, 0]
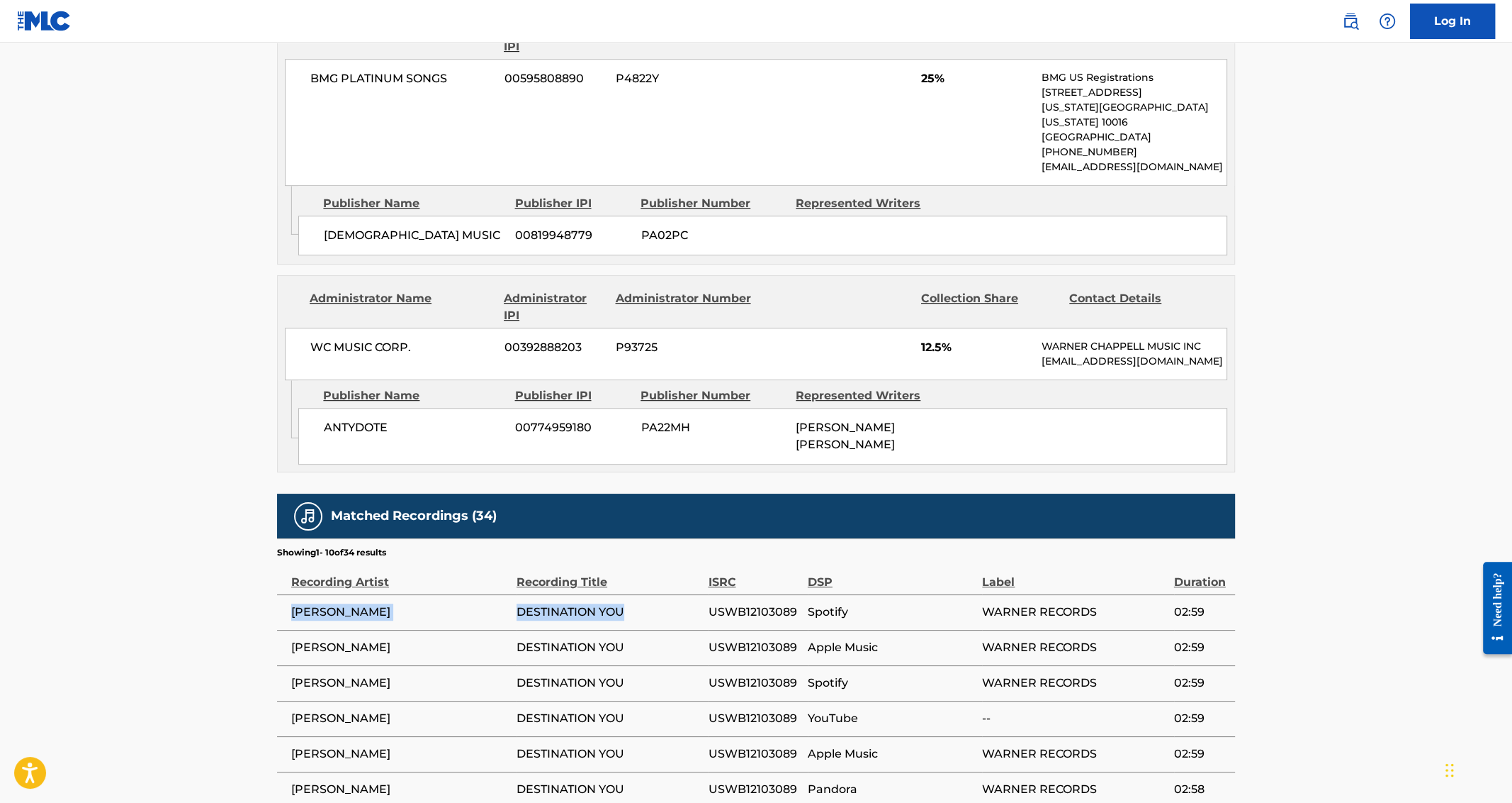
drag, startPoint x: 628, startPoint y: 614, endPoint x: 278, endPoint y: 613, distance: 350.0
click at [278, 613] on tr "[PERSON_NAME] DESTINATION YOU USWB12103089 Spotify WARNER RECORDS 02:59" at bounding box center [756, 612] width 958 height 36
copy tr "[PERSON_NAME] DESTINATION YOU"
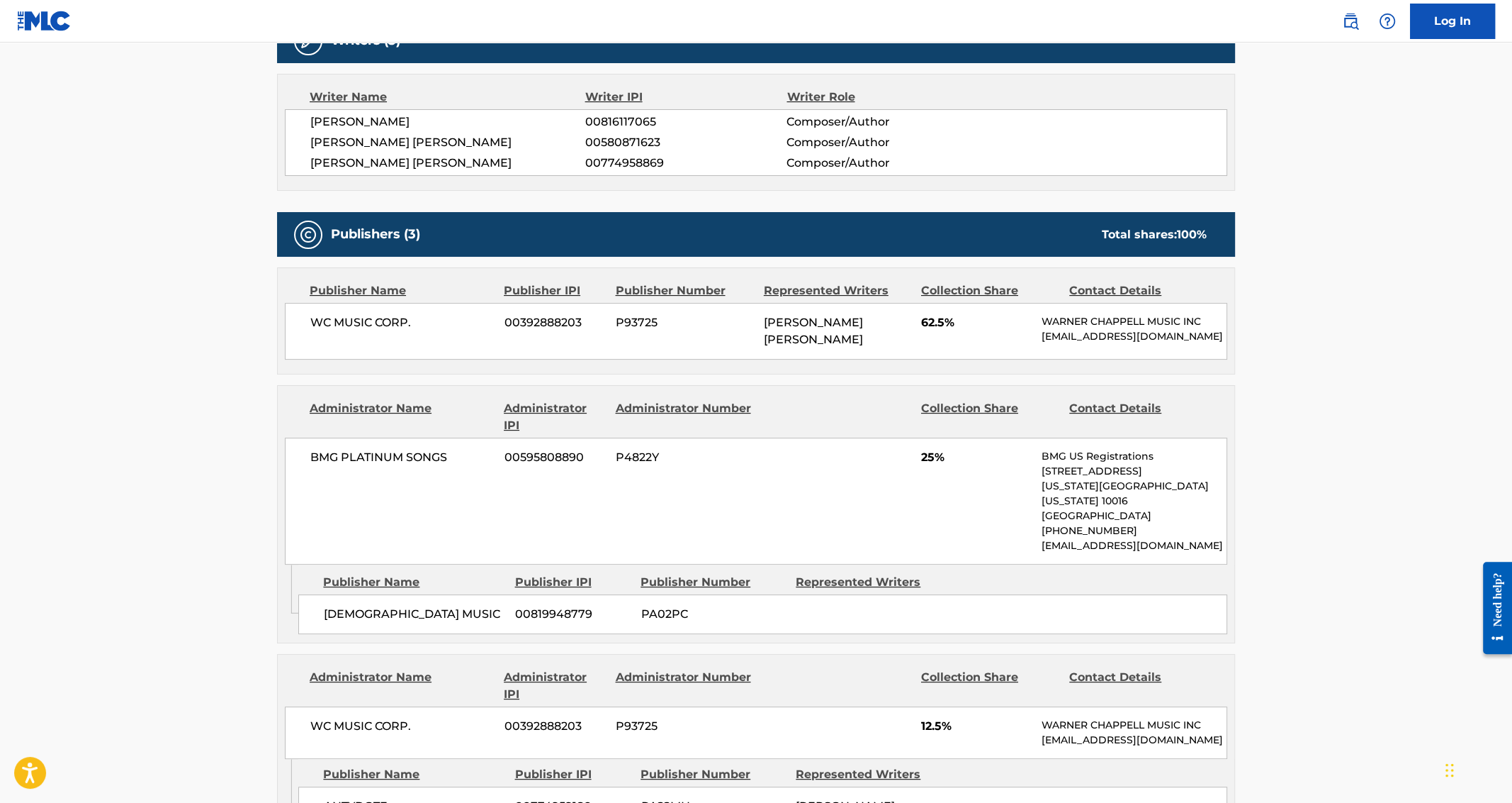
scroll to position [430, 0]
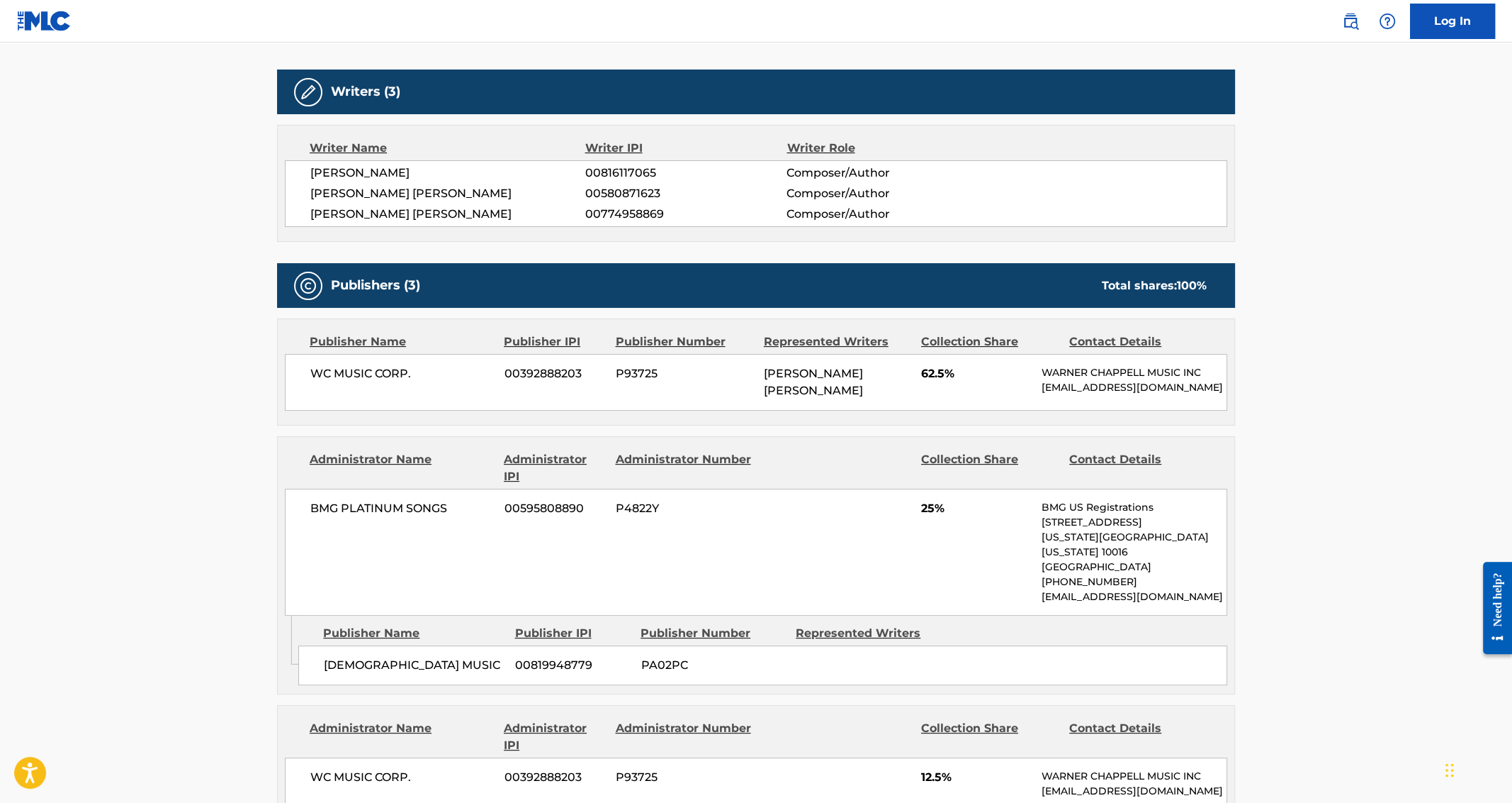
click at [335, 173] on span "[PERSON_NAME]" at bounding box center [448, 173] width 275 height 17
copy div "[PERSON_NAME]"
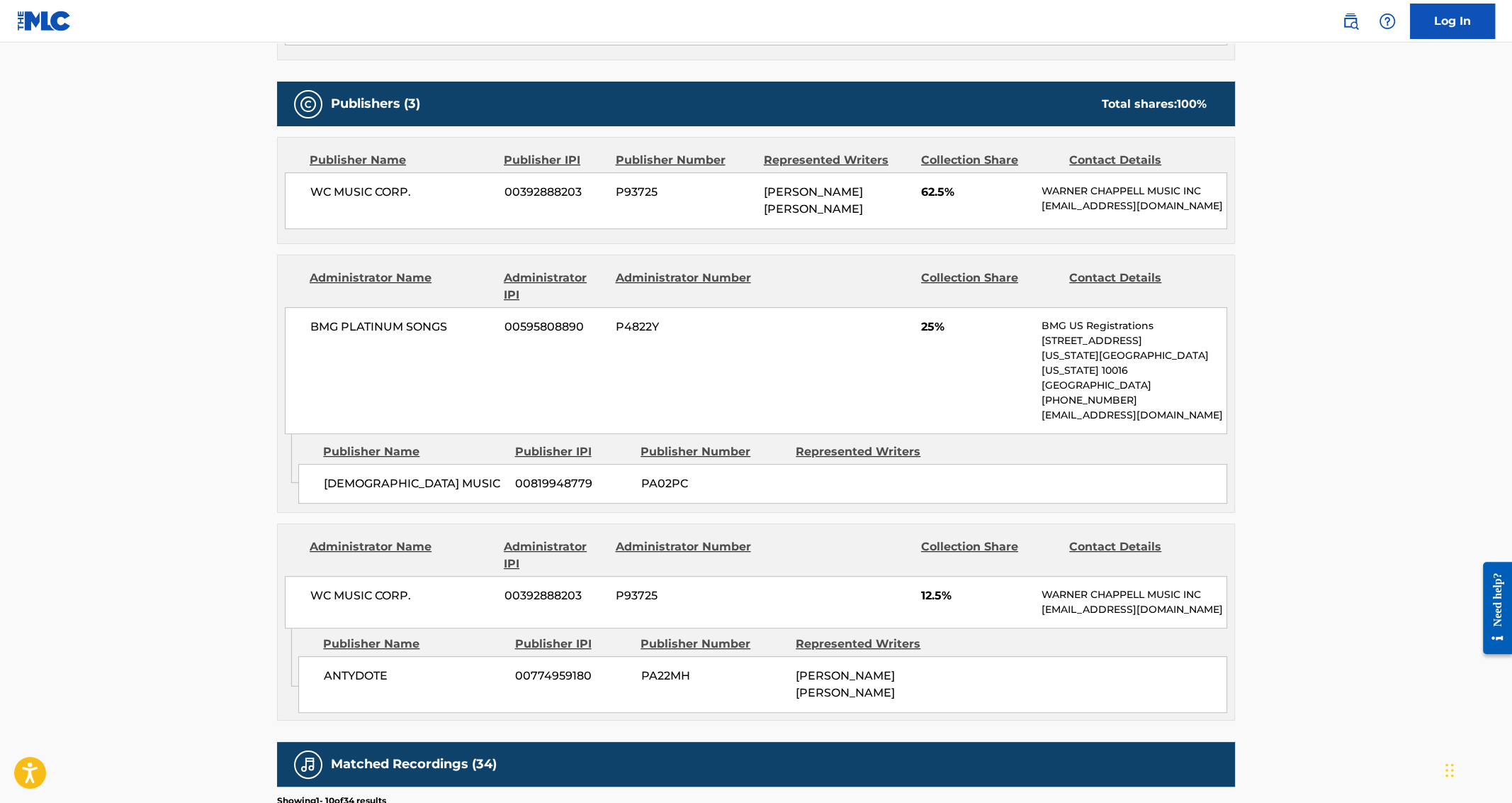
scroll to position [0, 0]
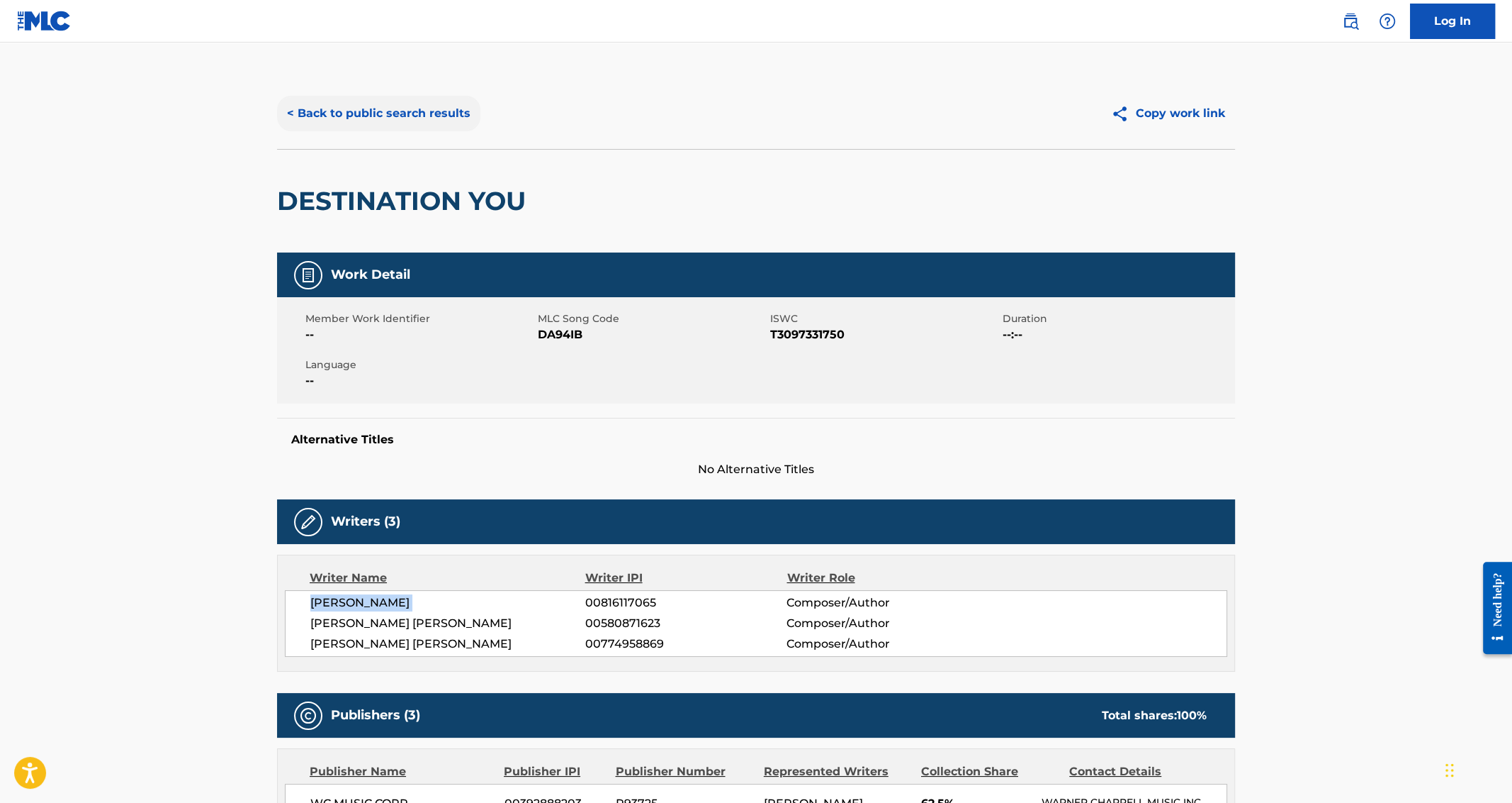
click at [350, 119] on button "< Back to public search results" at bounding box center [378, 113] width 203 height 36
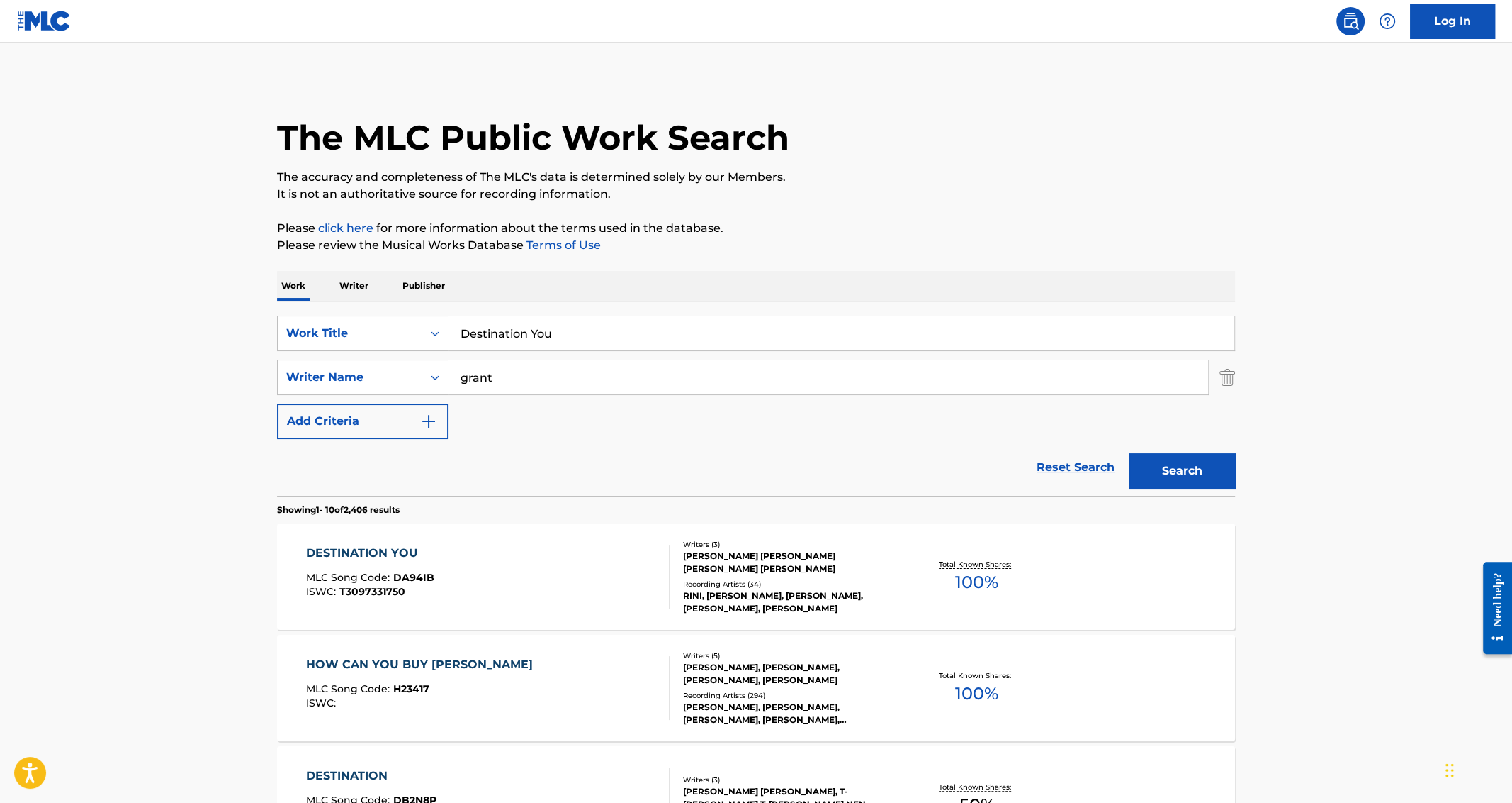
click at [531, 333] on input "Destination You" at bounding box center [841, 333] width 786 height 34
paste input "Father’s Love"
type input "Father’s Love"
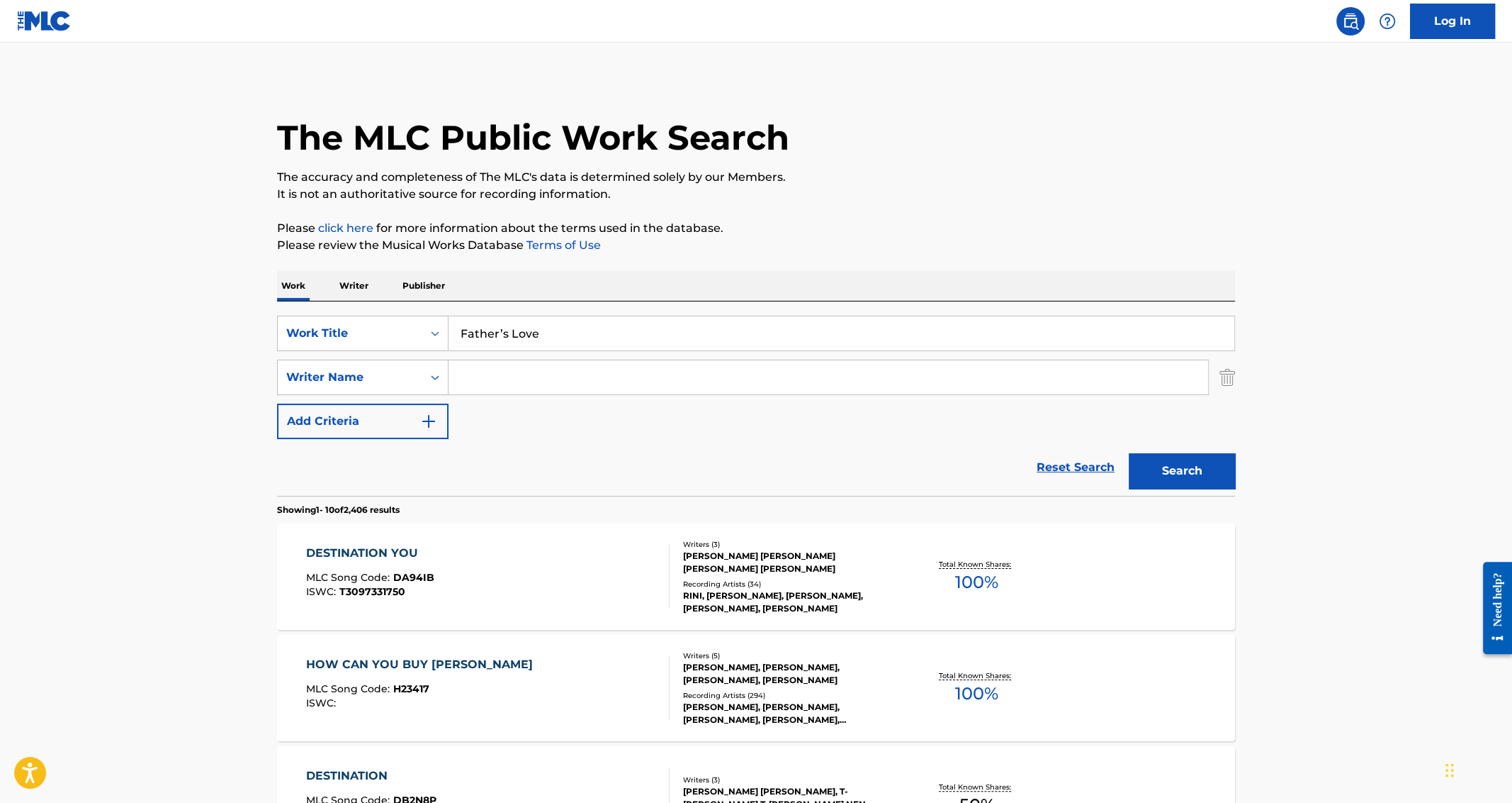
click at [1129, 453] on button "Search" at bounding box center [1181, 471] width 107 height 36
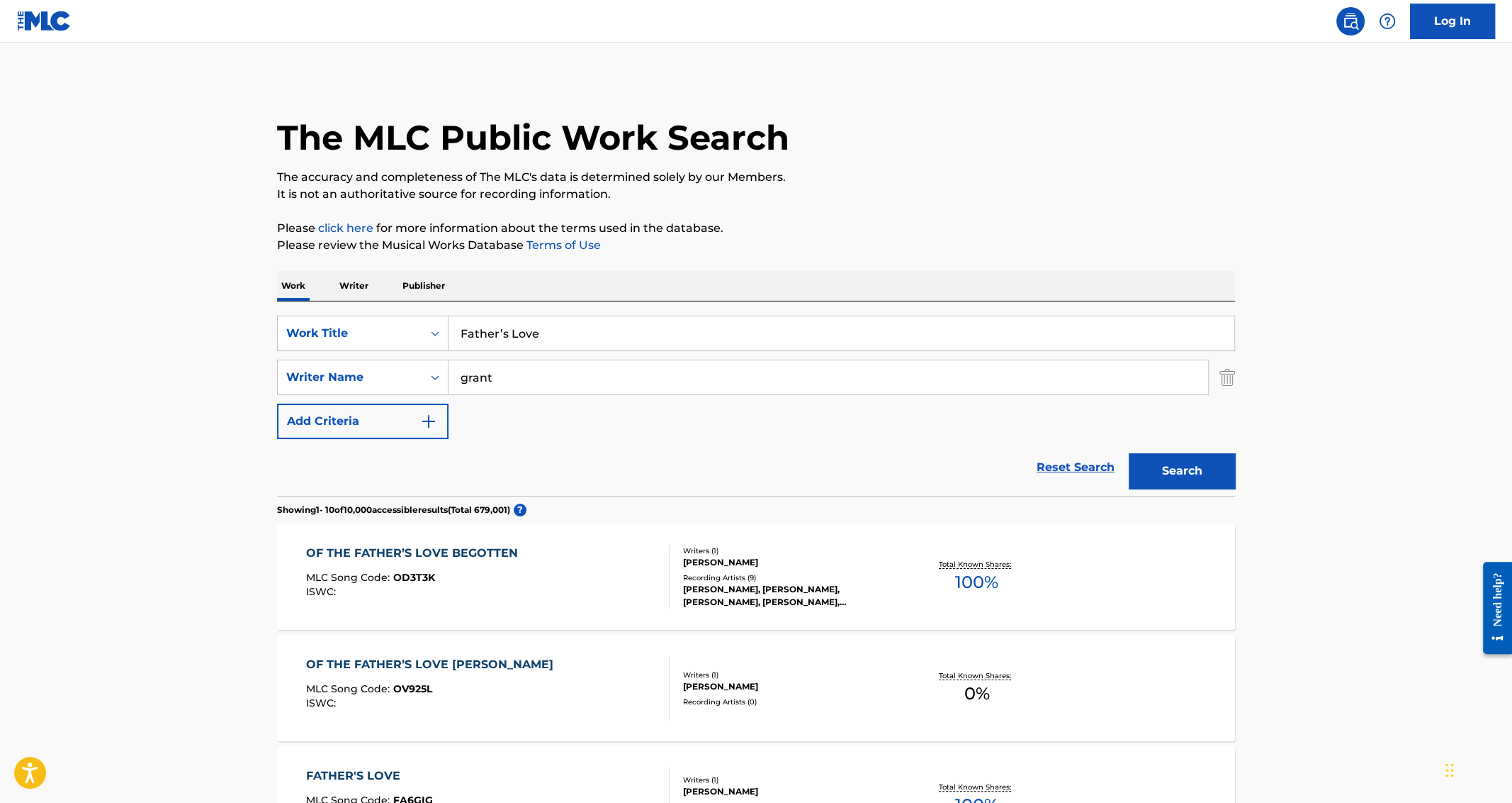
type input "grant"
click at [1129, 453] on button "Search" at bounding box center [1181, 471] width 107 height 36
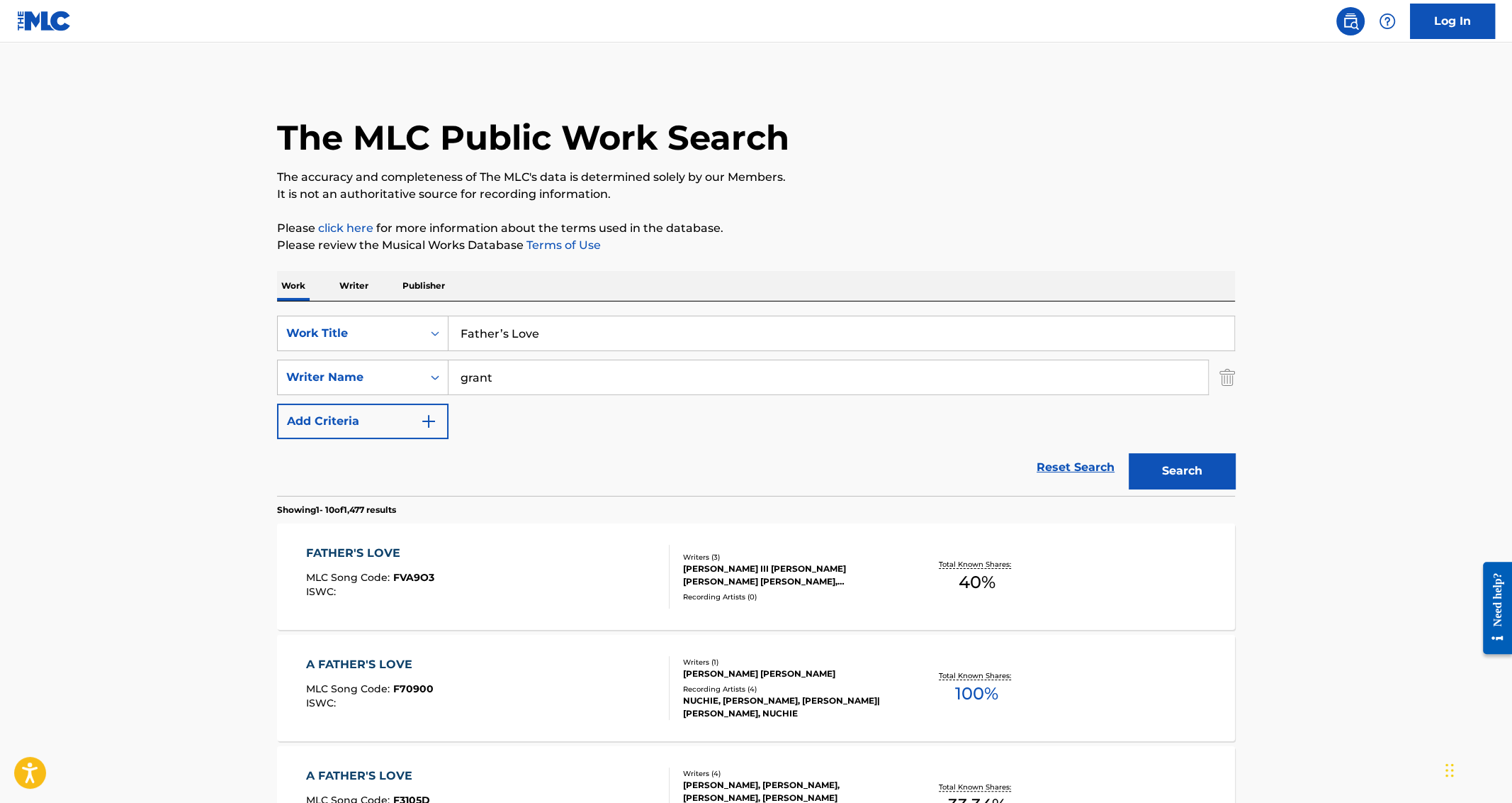
click at [309, 556] on div "FATHER'S LOVE" at bounding box center [371, 553] width 129 height 17
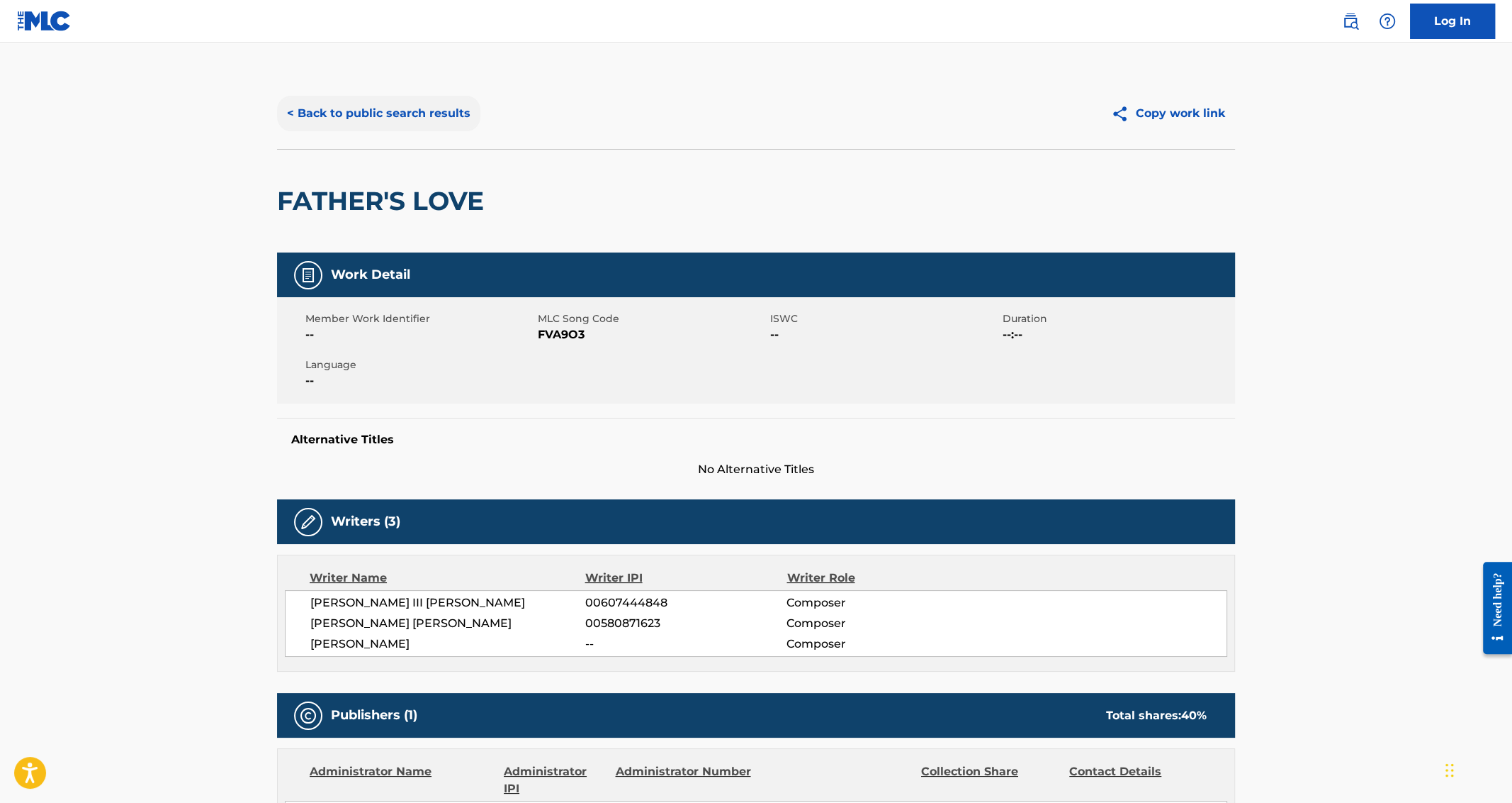
click at [330, 123] on button "< Back to public search results" at bounding box center [378, 113] width 203 height 36
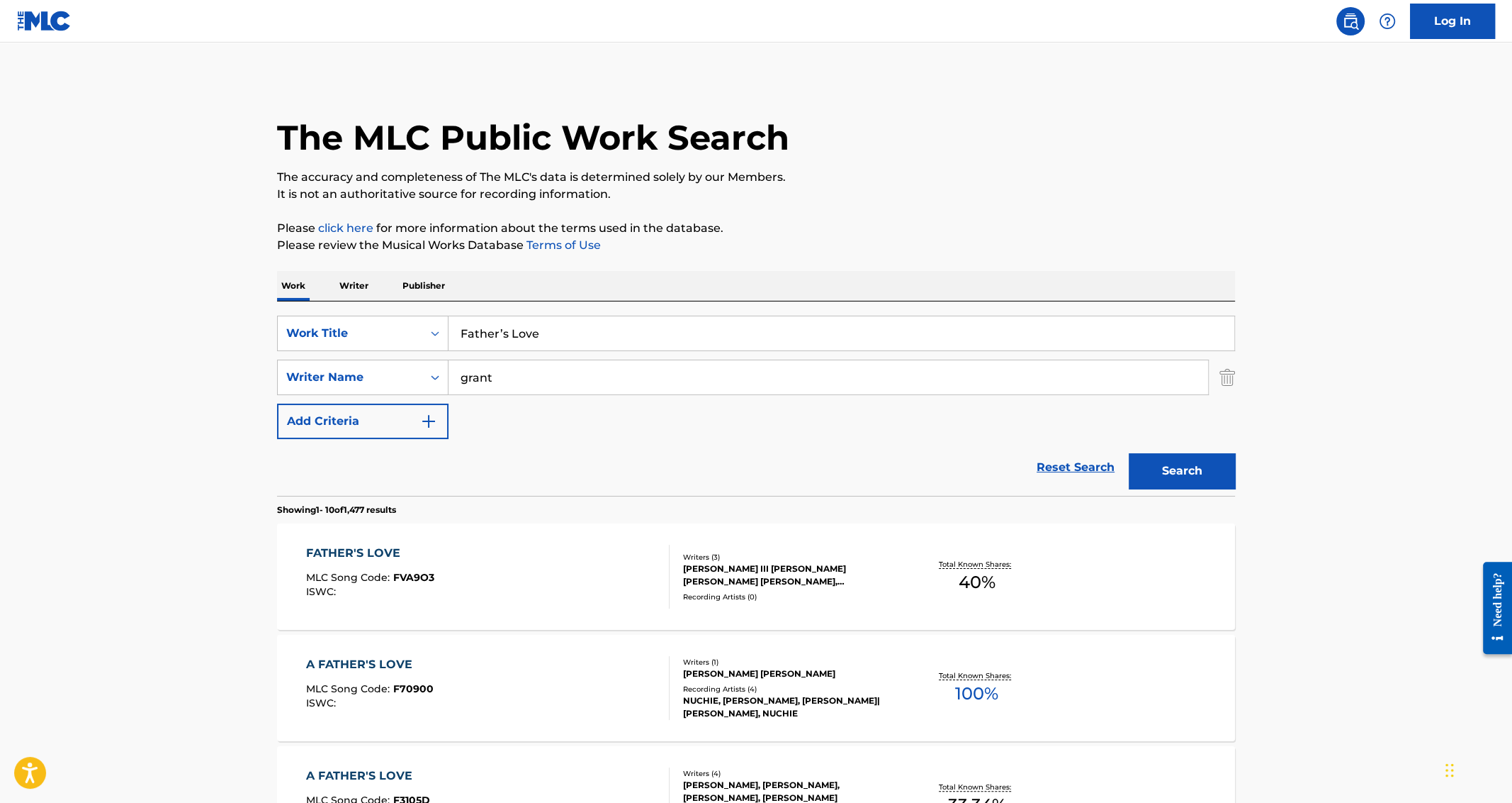
click at [542, 340] on input "Father’s Love" at bounding box center [841, 333] width 786 height 34
type input "not too late"
click at [1129, 453] on button "Search" at bounding box center [1181, 471] width 107 height 36
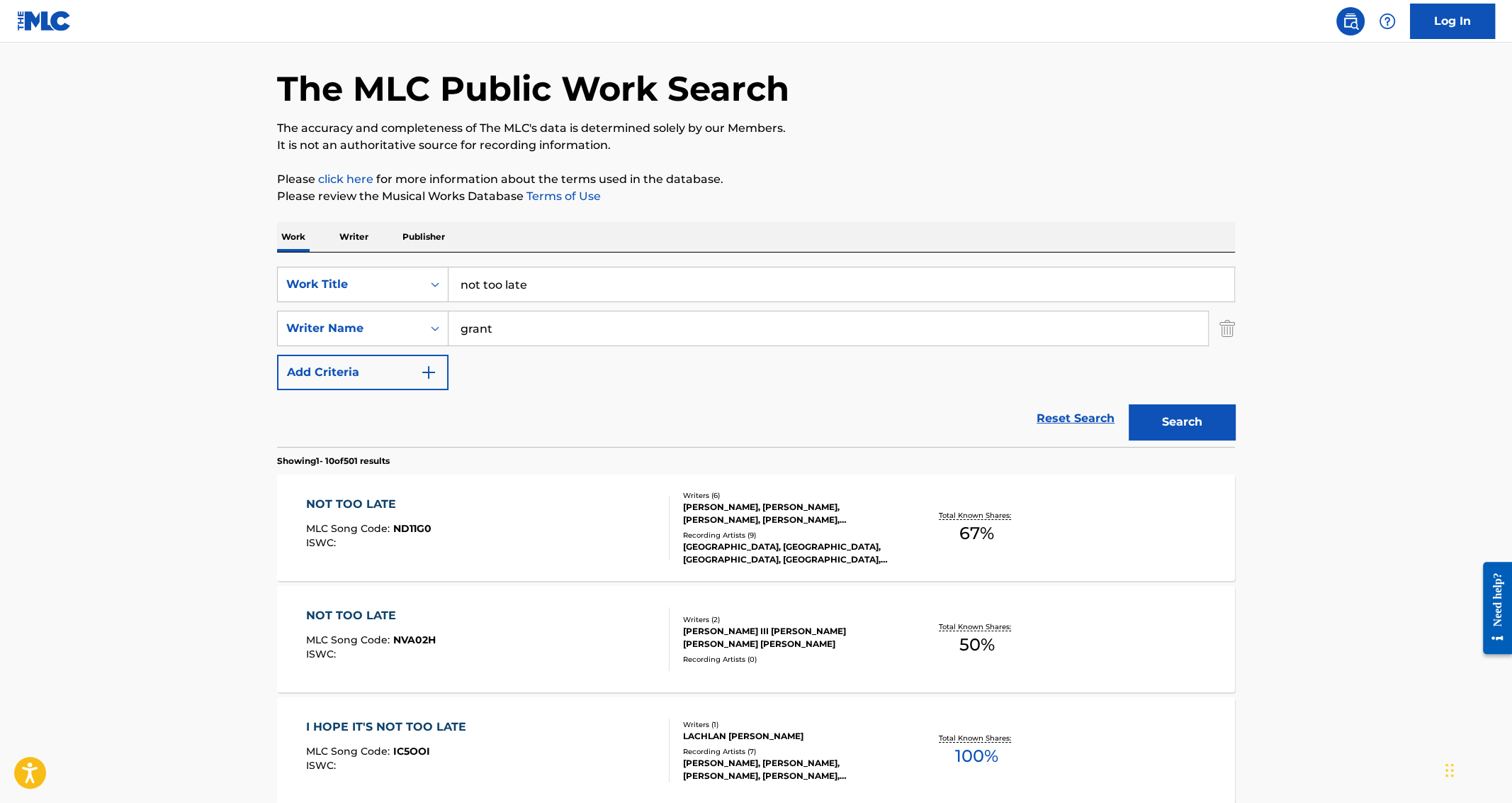
scroll to position [87, 0]
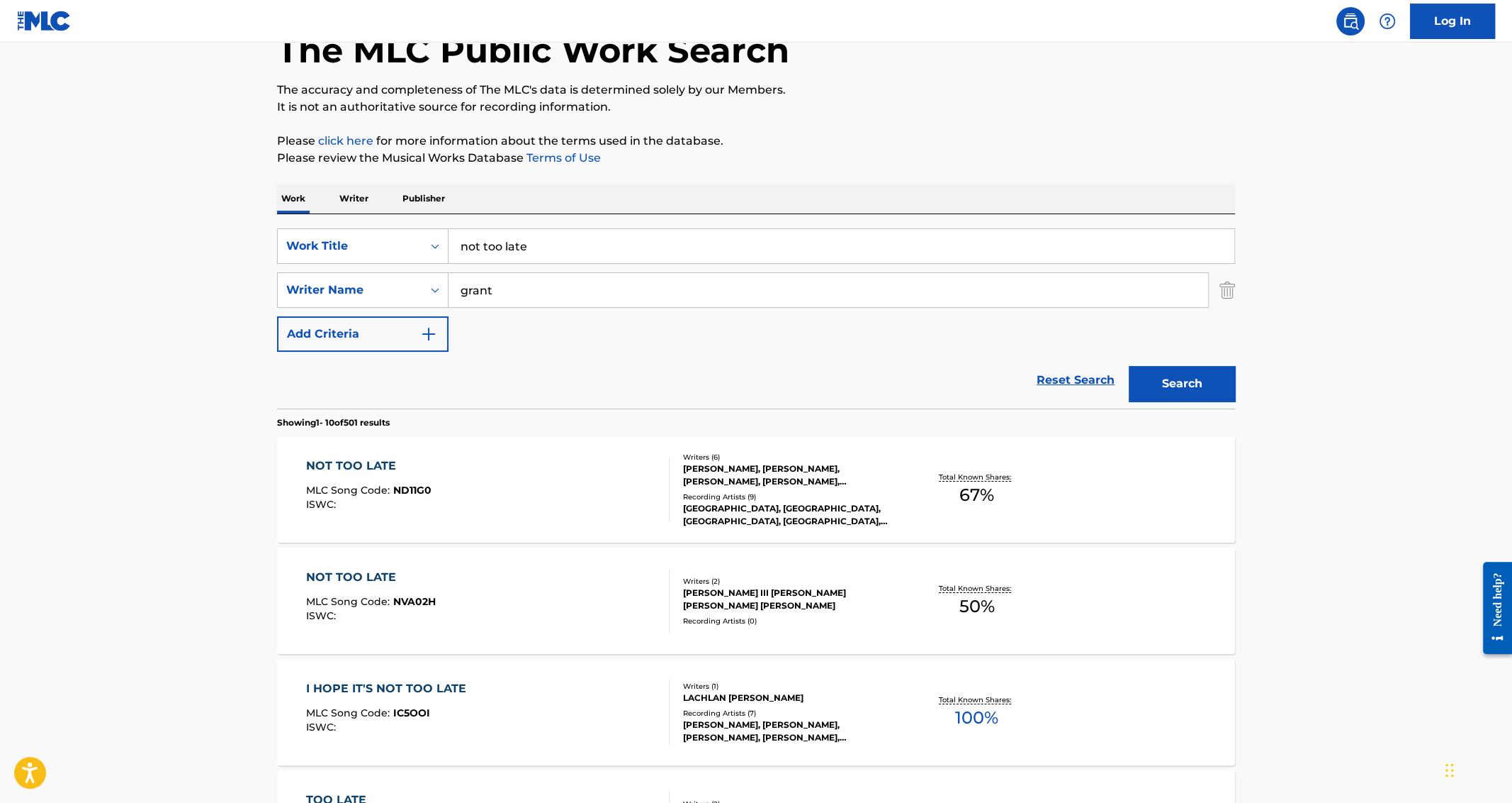
click at [315, 571] on div "NOT TOO LATE" at bounding box center [371, 577] width 129 height 17
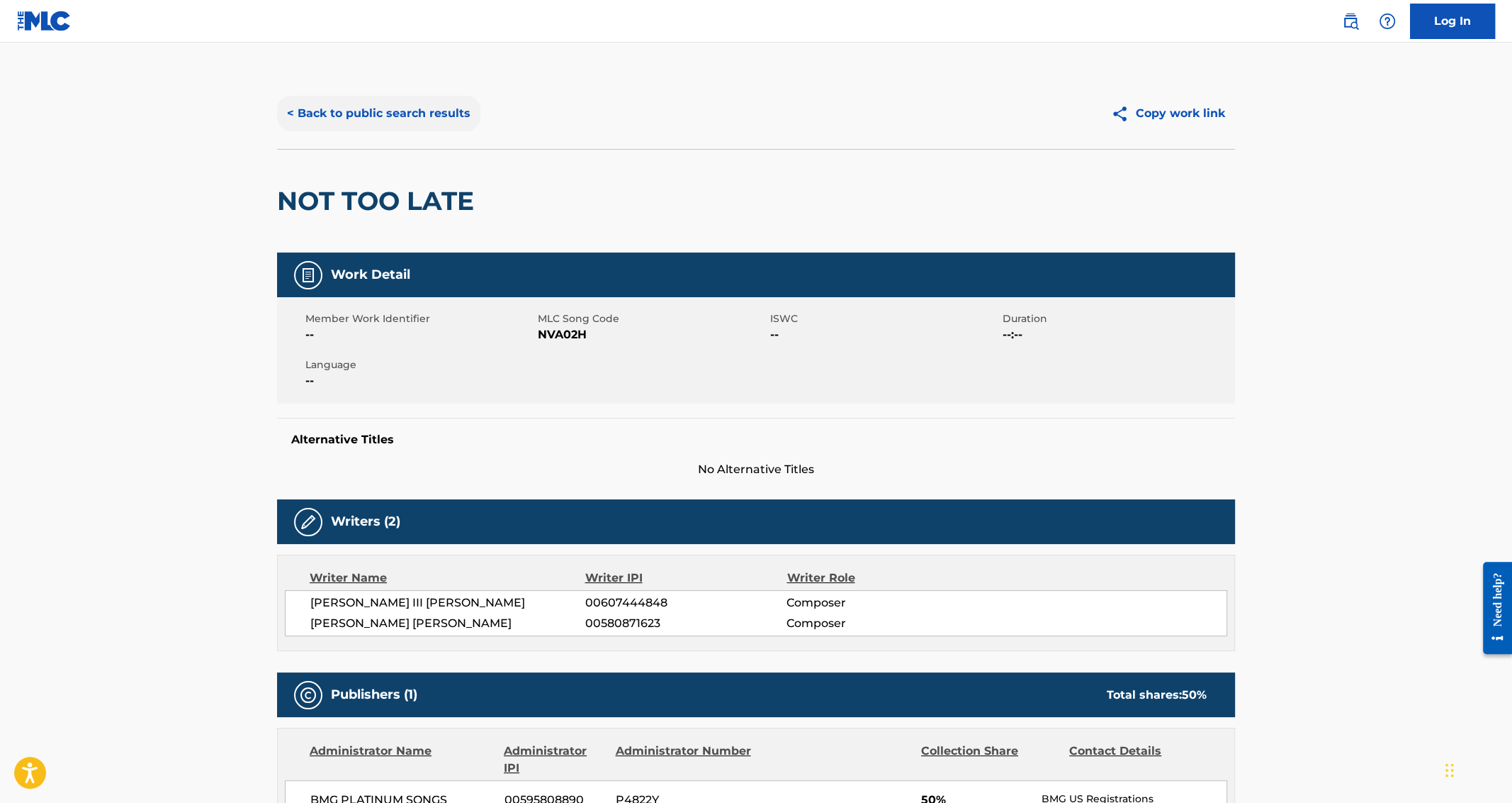
click at [333, 124] on button "< Back to public search results" at bounding box center [378, 113] width 203 height 36
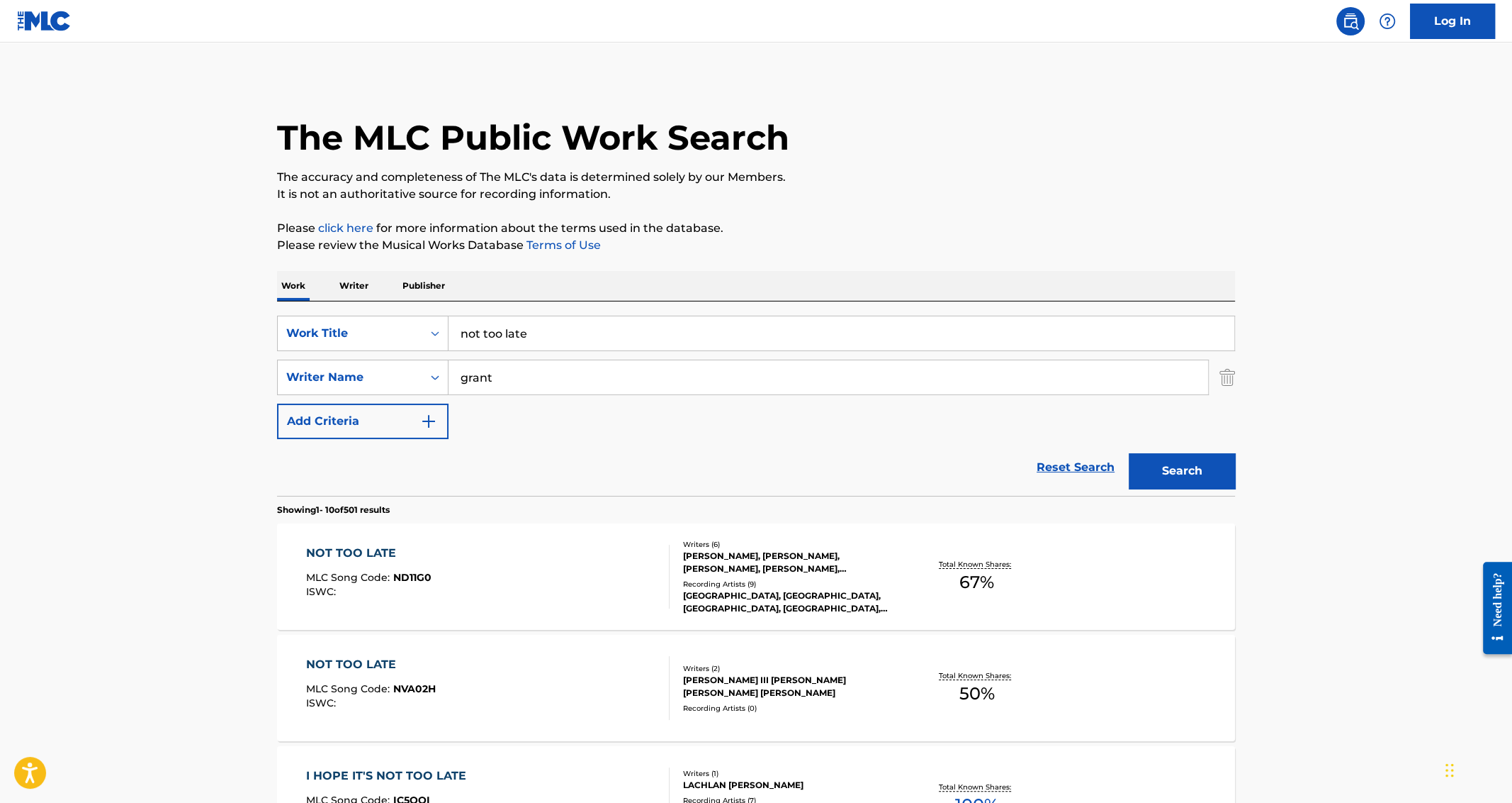
scroll to position [87, 0]
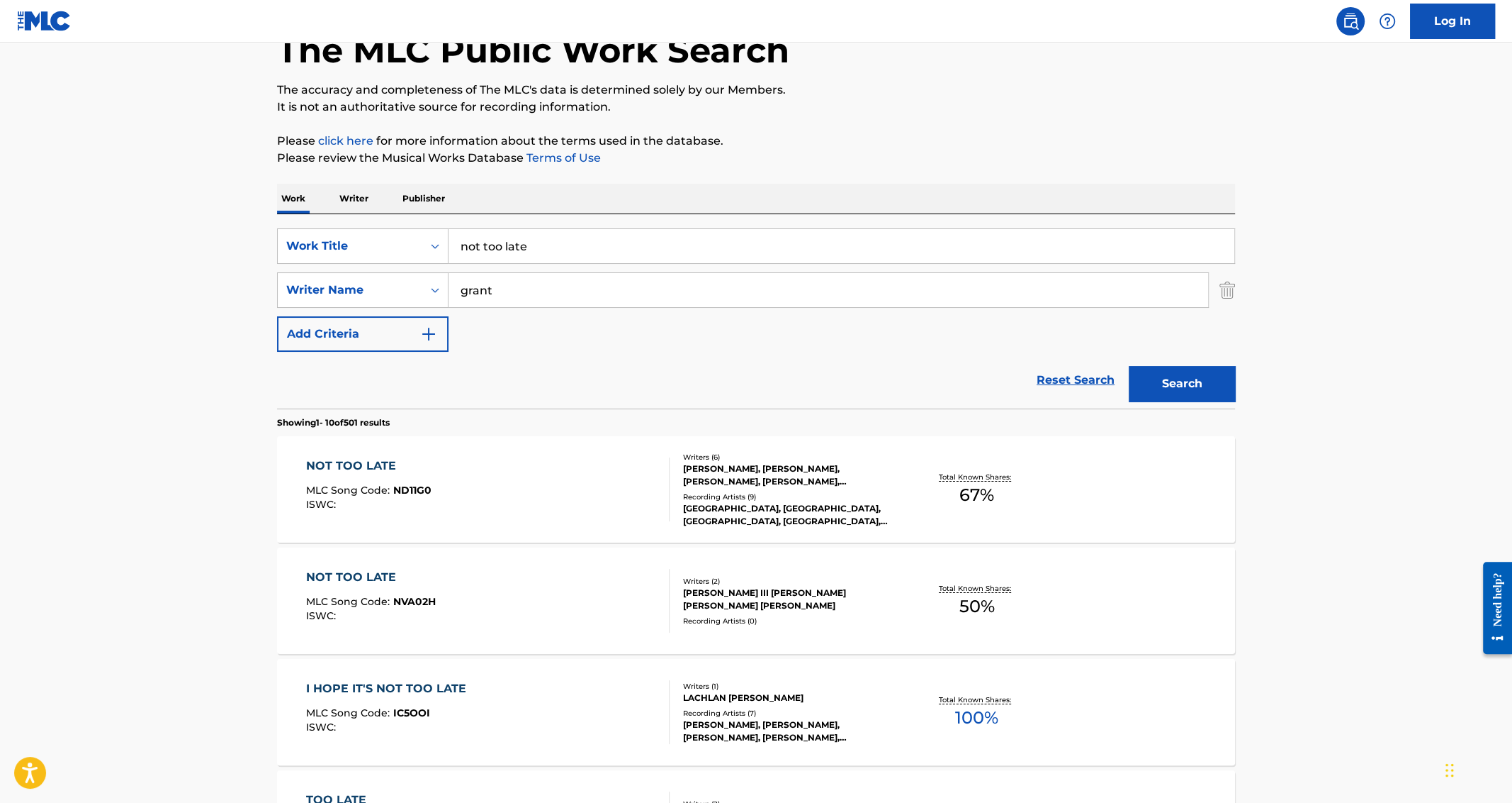
click at [537, 235] on input "not too late" at bounding box center [841, 246] width 786 height 34
paste input "Act a Fool [MEDICAL_DATA][PERSON_NAME]"
click at [561, 247] on input "Act a Fool [MEDICAL_DATA][PERSON_NAME]" at bounding box center [841, 246] width 786 height 34
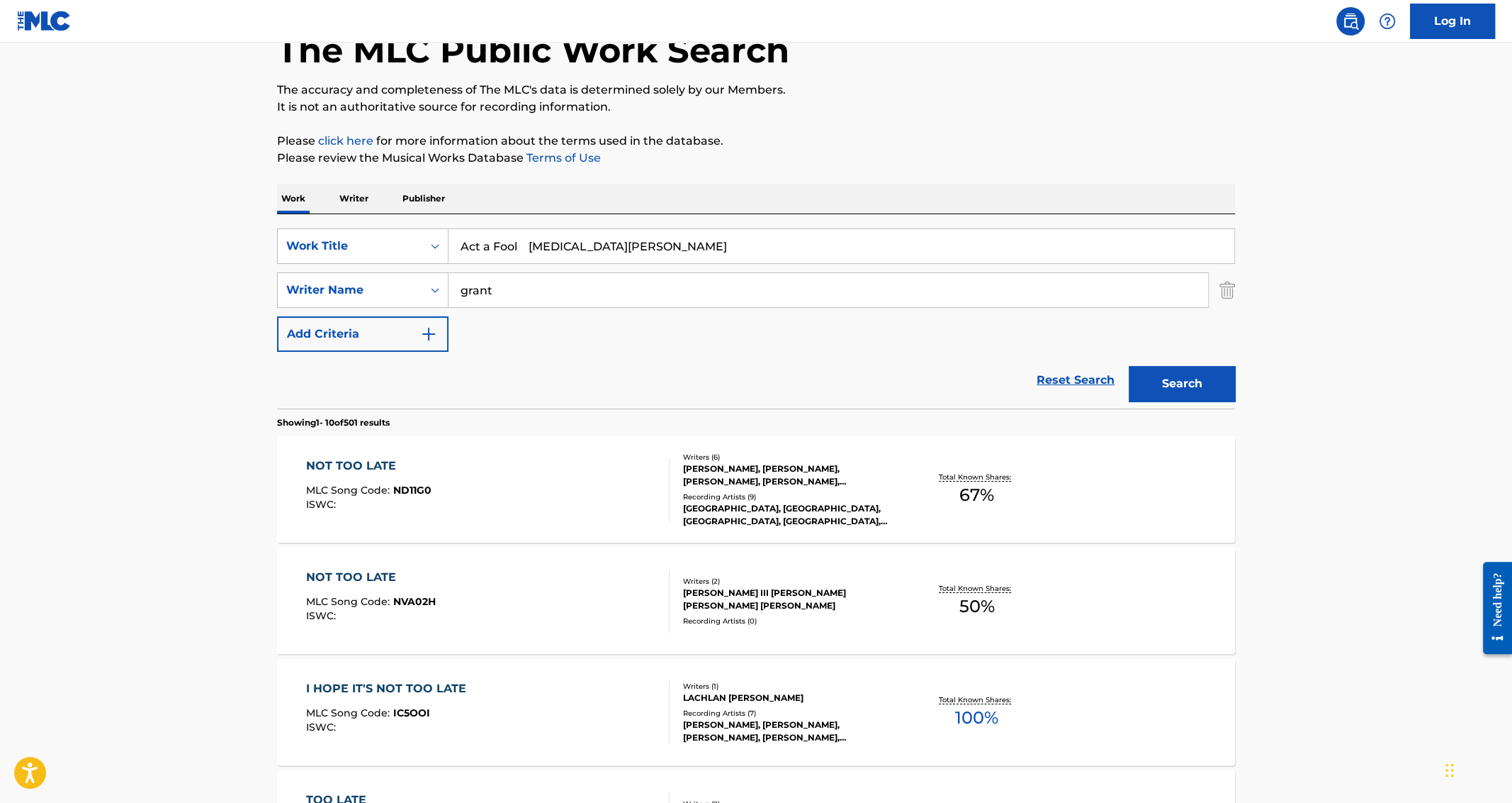
click at [561, 247] on input "Act a Fool [MEDICAL_DATA][PERSON_NAME]" at bounding box center [841, 246] width 786 height 34
drag, startPoint x: 650, startPoint y: 245, endPoint x: 536, endPoint y: 243, distance: 114.0
click at [536, 244] on input "Act a Fool [MEDICAL_DATA][PERSON_NAME]" at bounding box center [841, 246] width 786 height 34
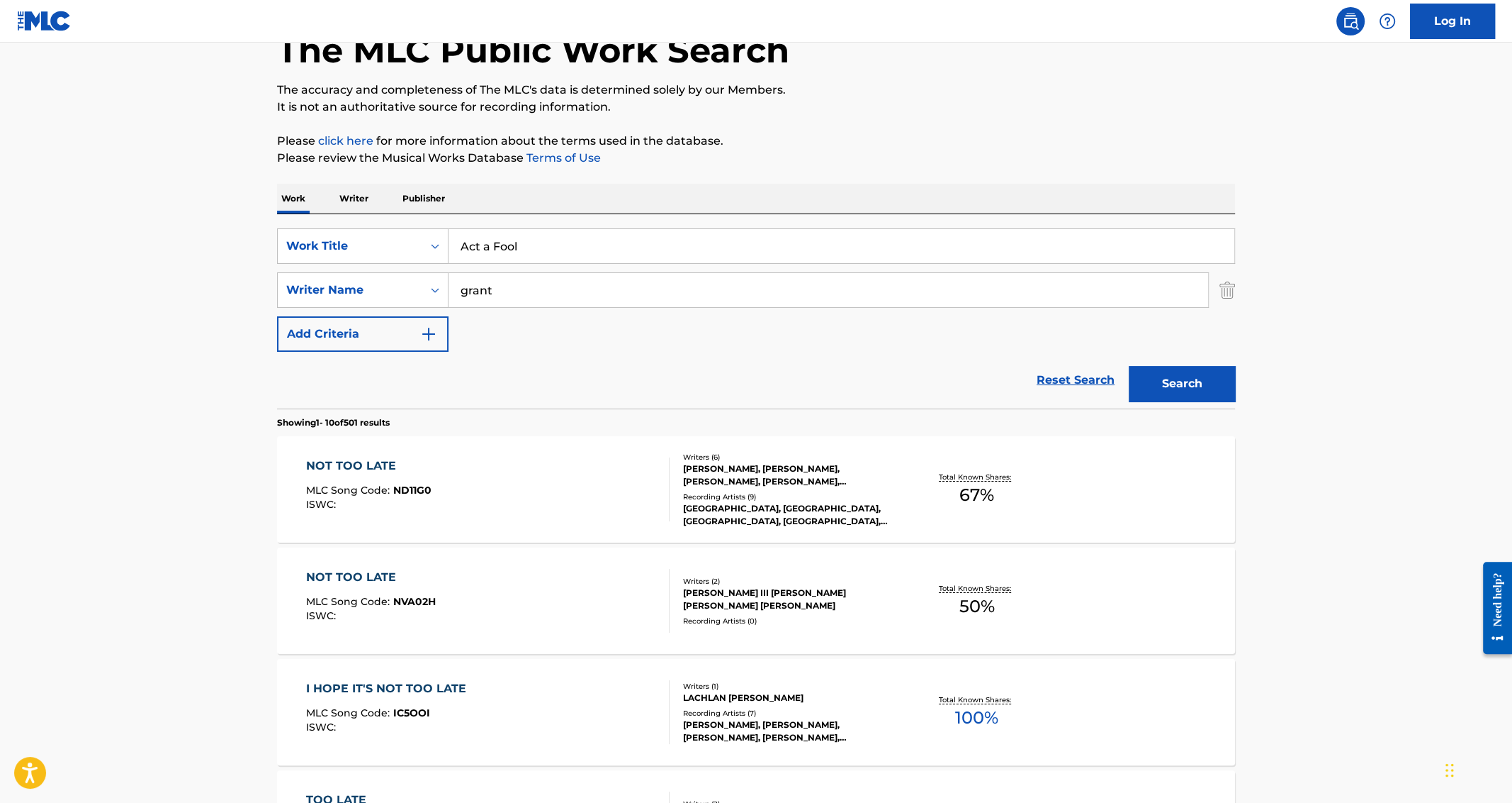
type input "Act a Fool"
paste input "[MEDICAL_DATA][PERSON_NAME]"
type input "[MEDICAL_DATA][PERSON_NAME]"
click at [1129, 366] on button "Search" at bounding box center [1181, 383] width 107 height 36
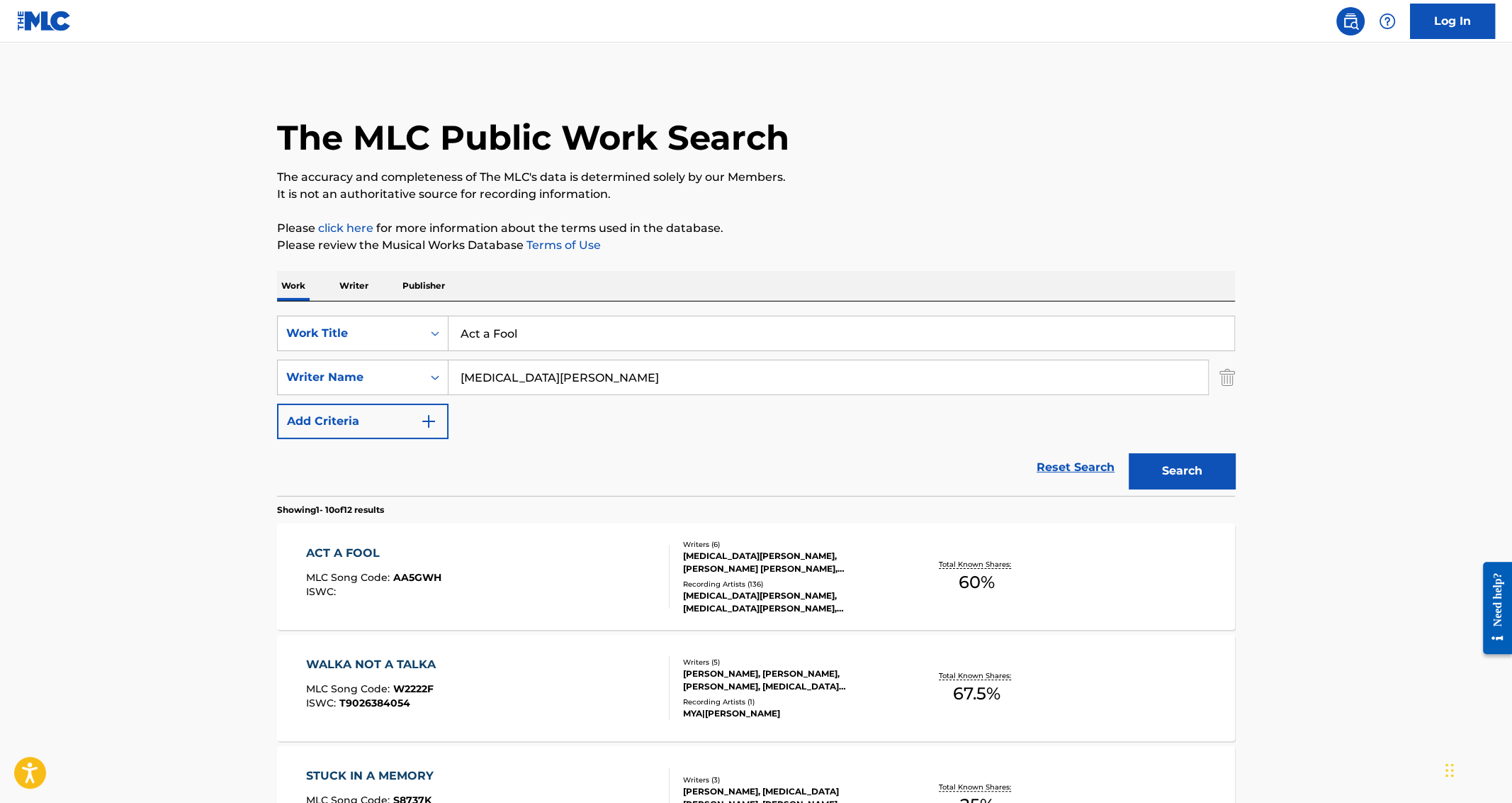
click at [324, 550] on div "ACT A FOOL" at bounding box center [374, 553] width 135 height 17
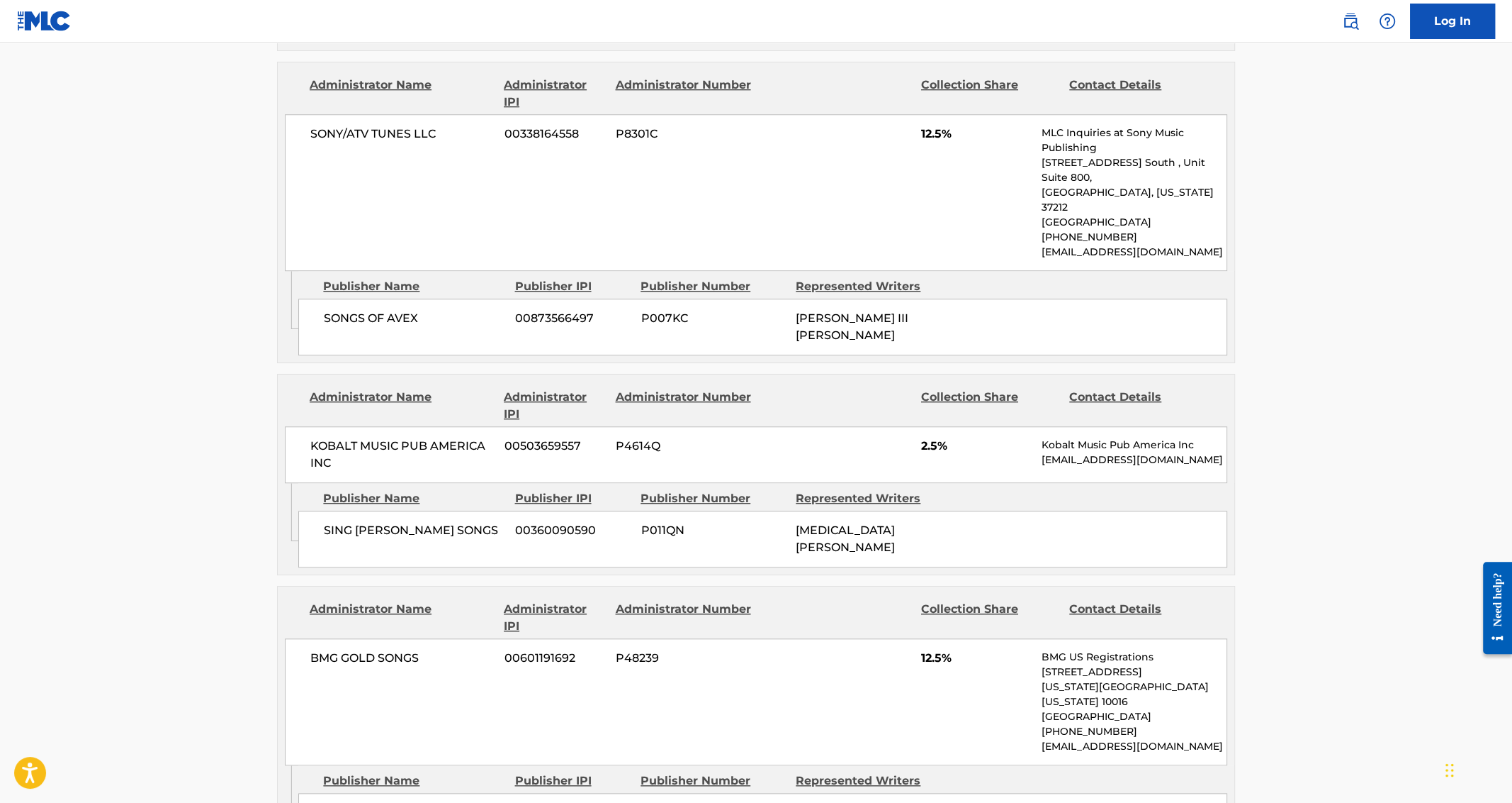
scroll to position [1108, 0]
